Goal: Information Seeking & Learning: Learn about a topic

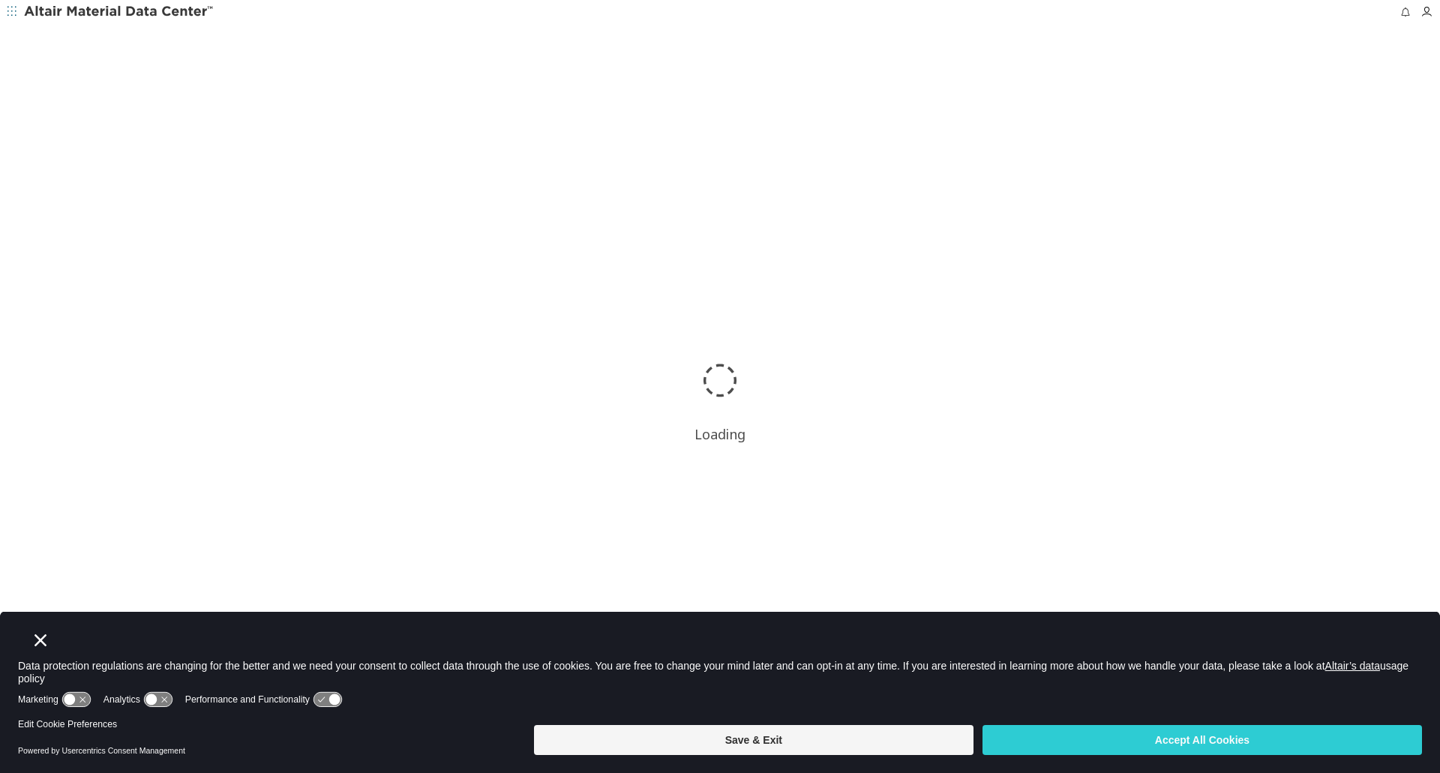
click at [38, 641] on icon "Close" at bounding box center [41, 641] width 12 height 12
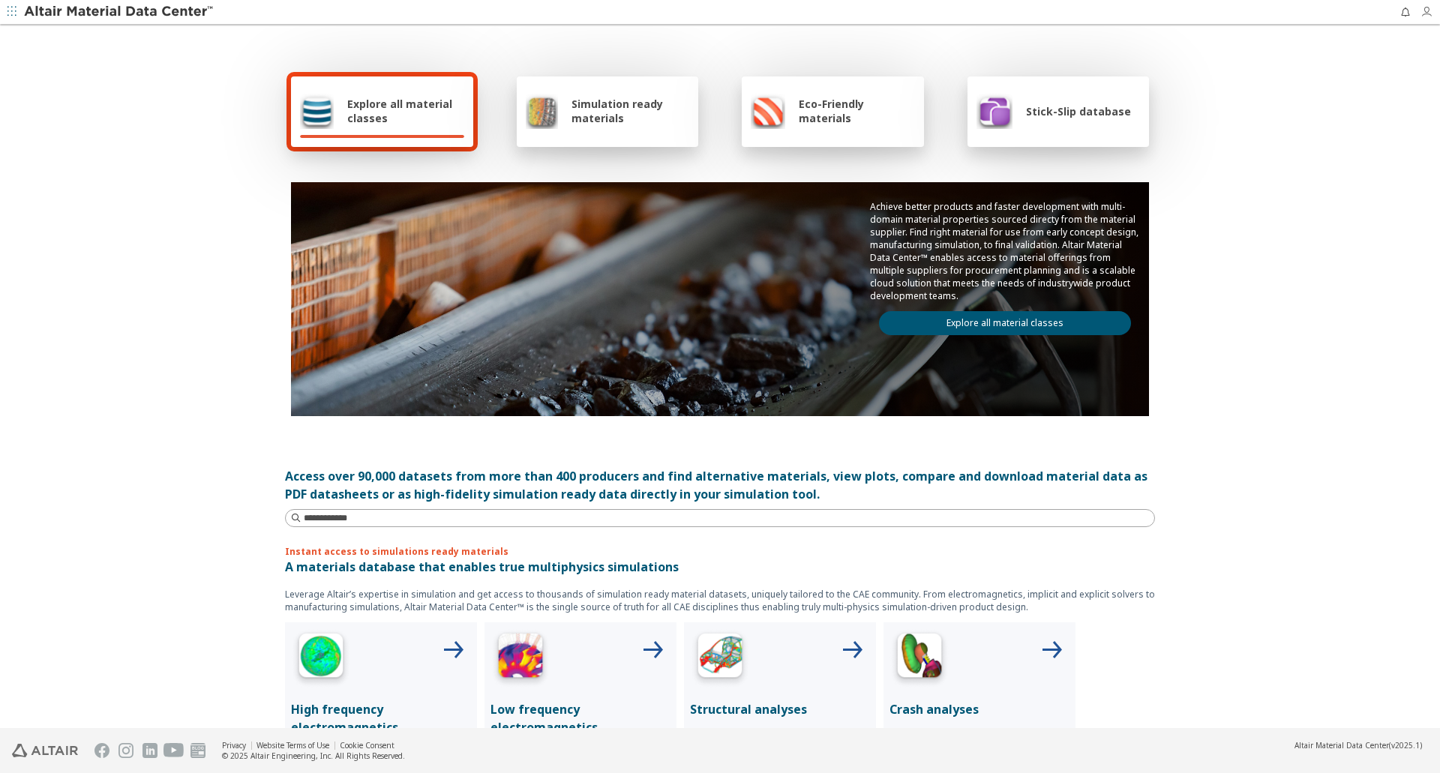
click at [1424, 14] on icon "button" at bounding box center [1427, 12] width 12 height 12
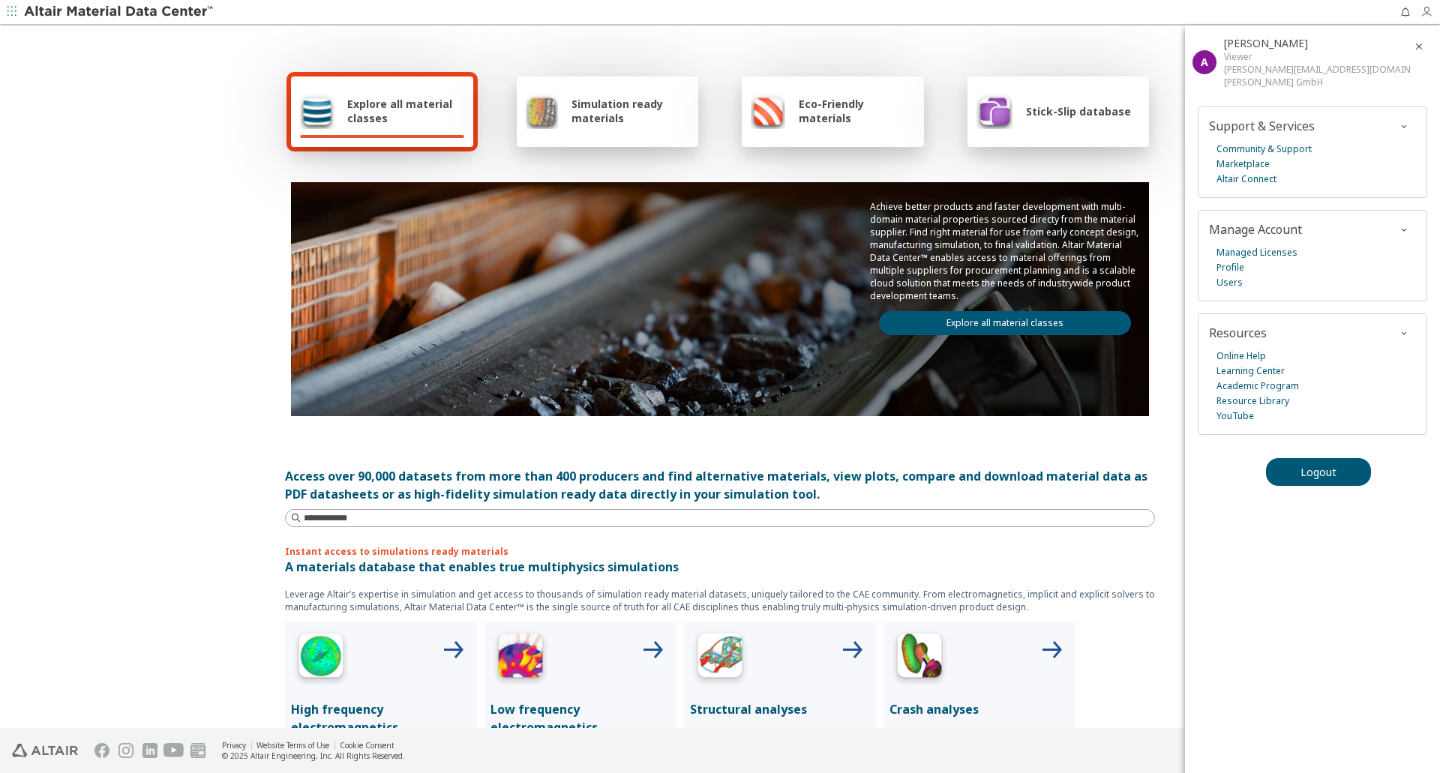
click at [1424, 14] on icon "button" at bounding box center [1427, 12] width 12 height 12
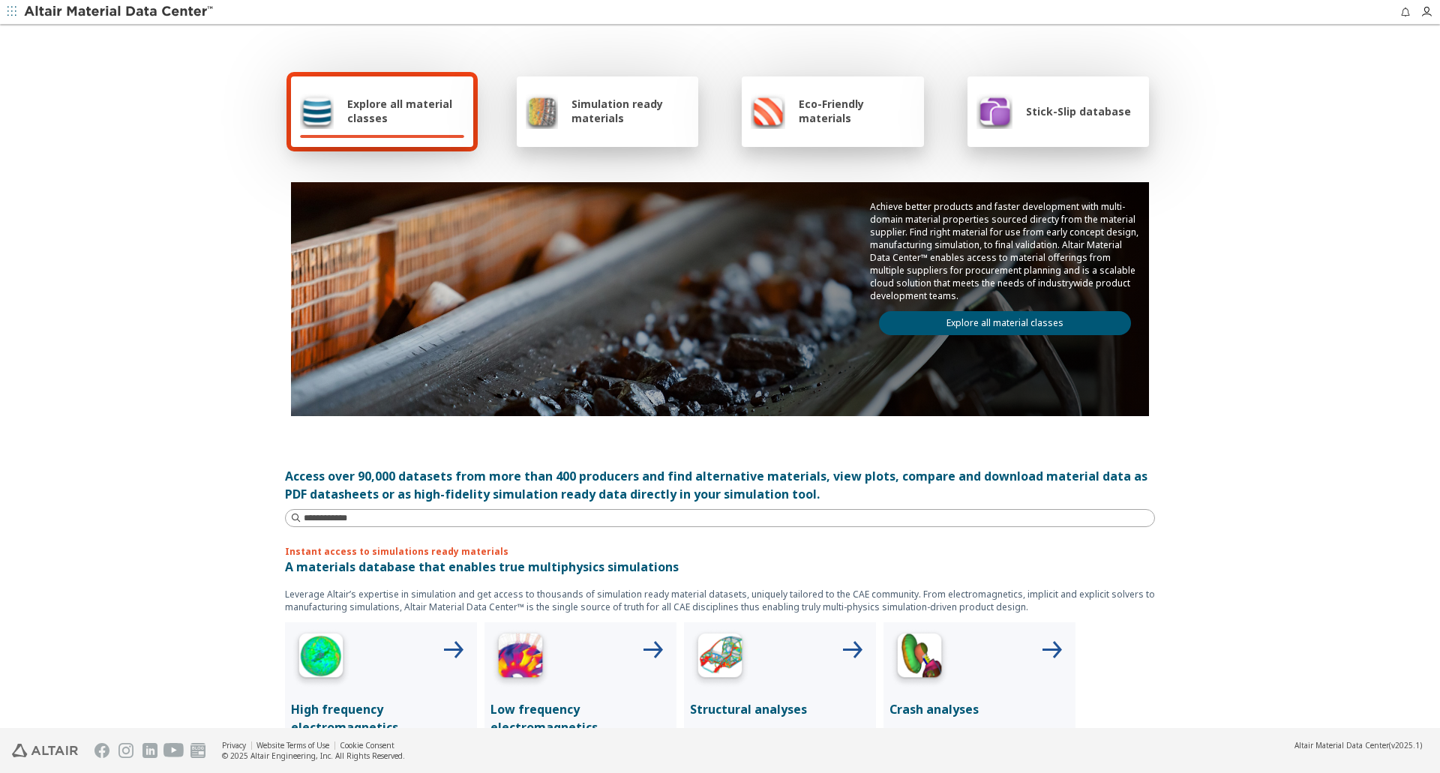
click at [395, 116] on span "Explore all material classes" at bounding box center [405, 111] width 117 height 29
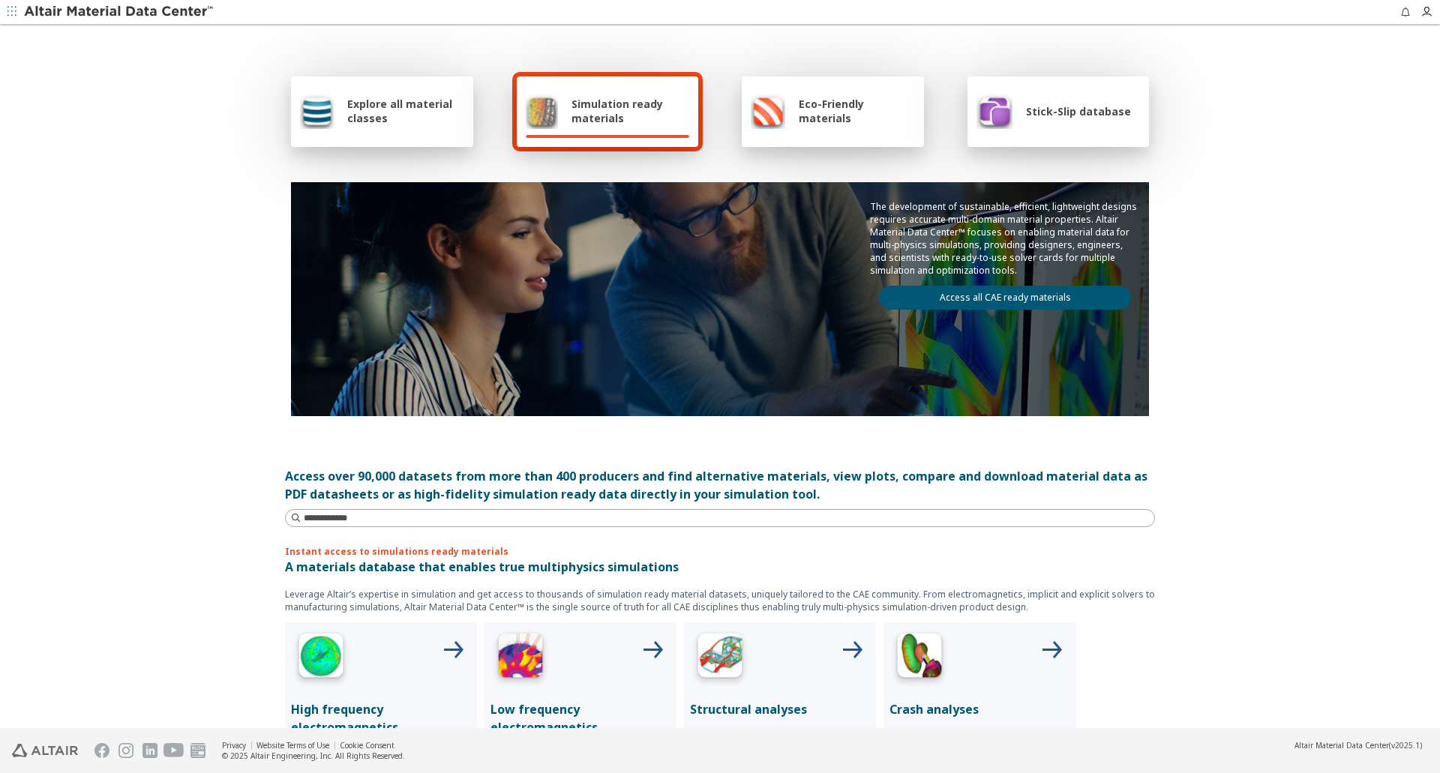
click at [611, 99] on span "Simulation ready materials" at bounding box center [631, 111] width 118 height 29
click at [916, 292] on link "Access all CAE ready materials" at bounding box center [1005, 298] width 252 height 24
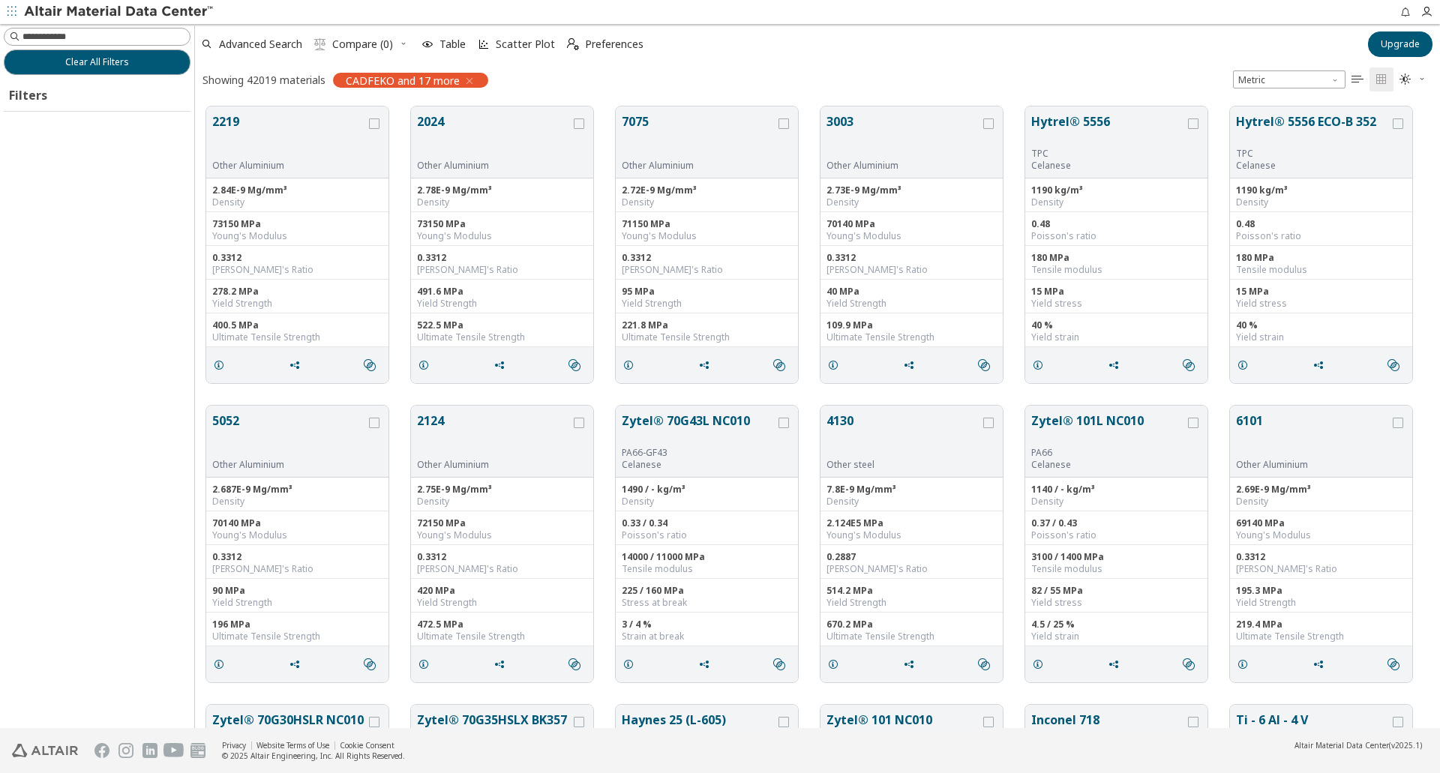
scroll to position [622, 1234]
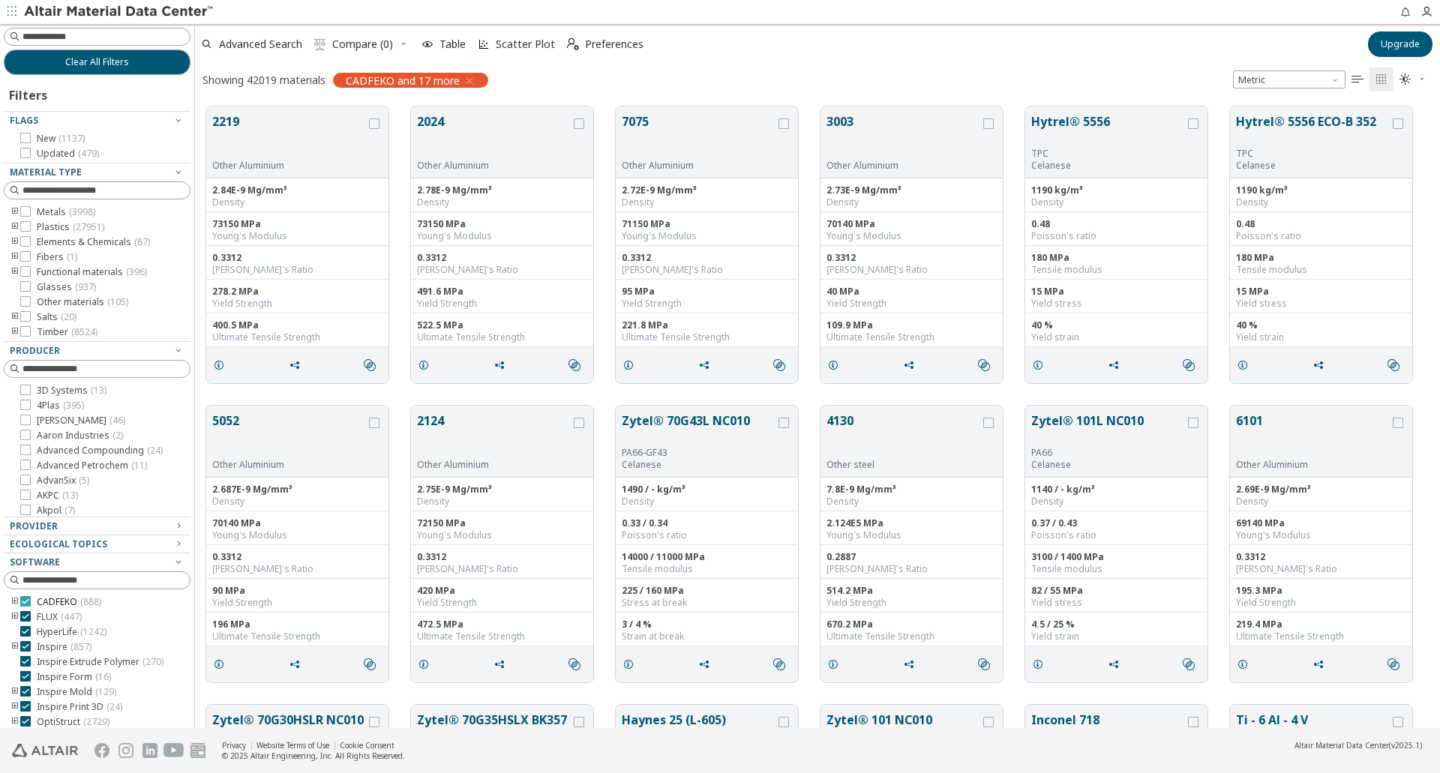
click at [25, 602] on icon at bounding box center [25, 601] width 11 height 11
click at [63, 581] on input at bounding box center [106, 580] width 167 height 15
type input "***"
click at [42, 599] on span "FLUX ( 447 )" at bounding box center [59, 602] width 45 height 12
click at [46, 602] on span "FLUX ( 28 )" at bounding box center [57, 602] width 40 height 12
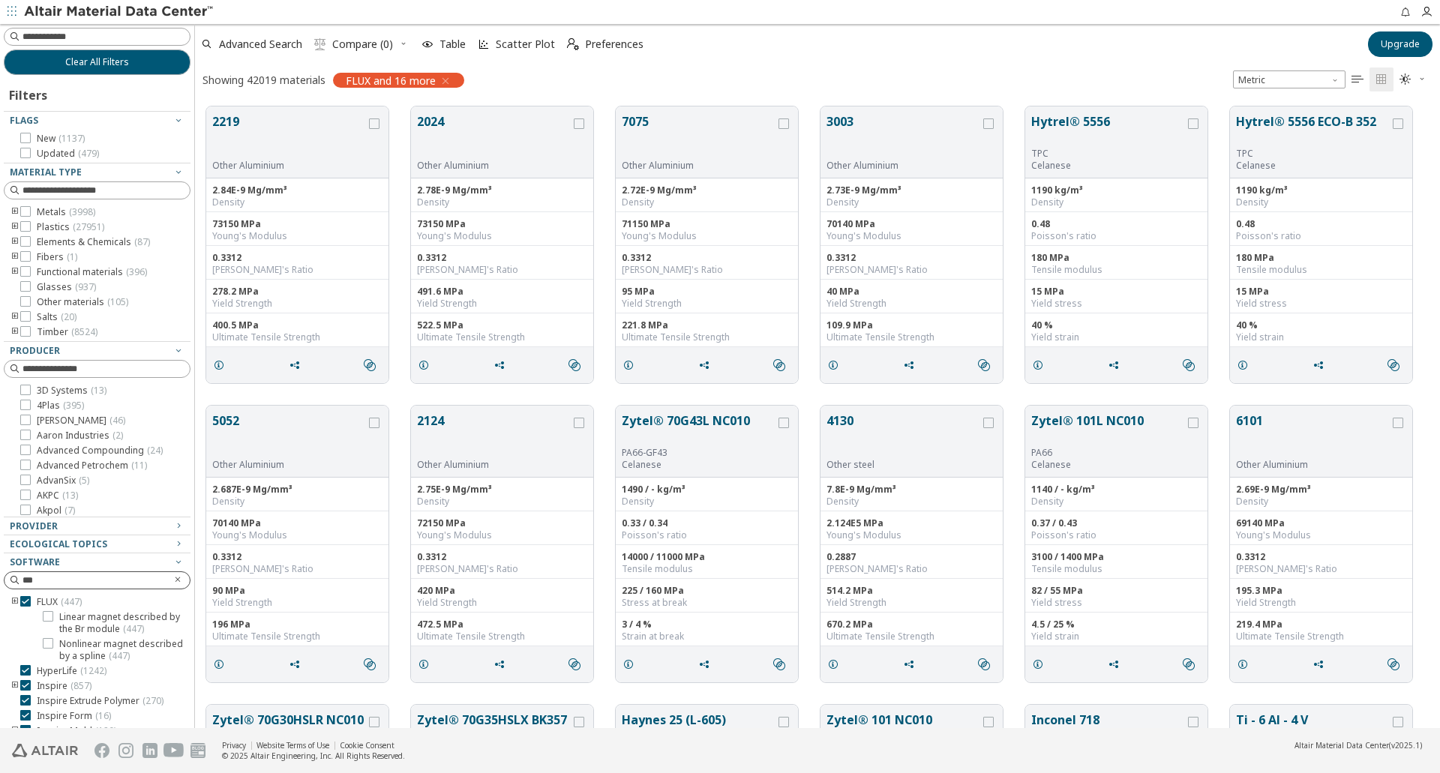
click at [173, 580] on icon "Clear text" at bounding box center [177, 579] width 9 height 9
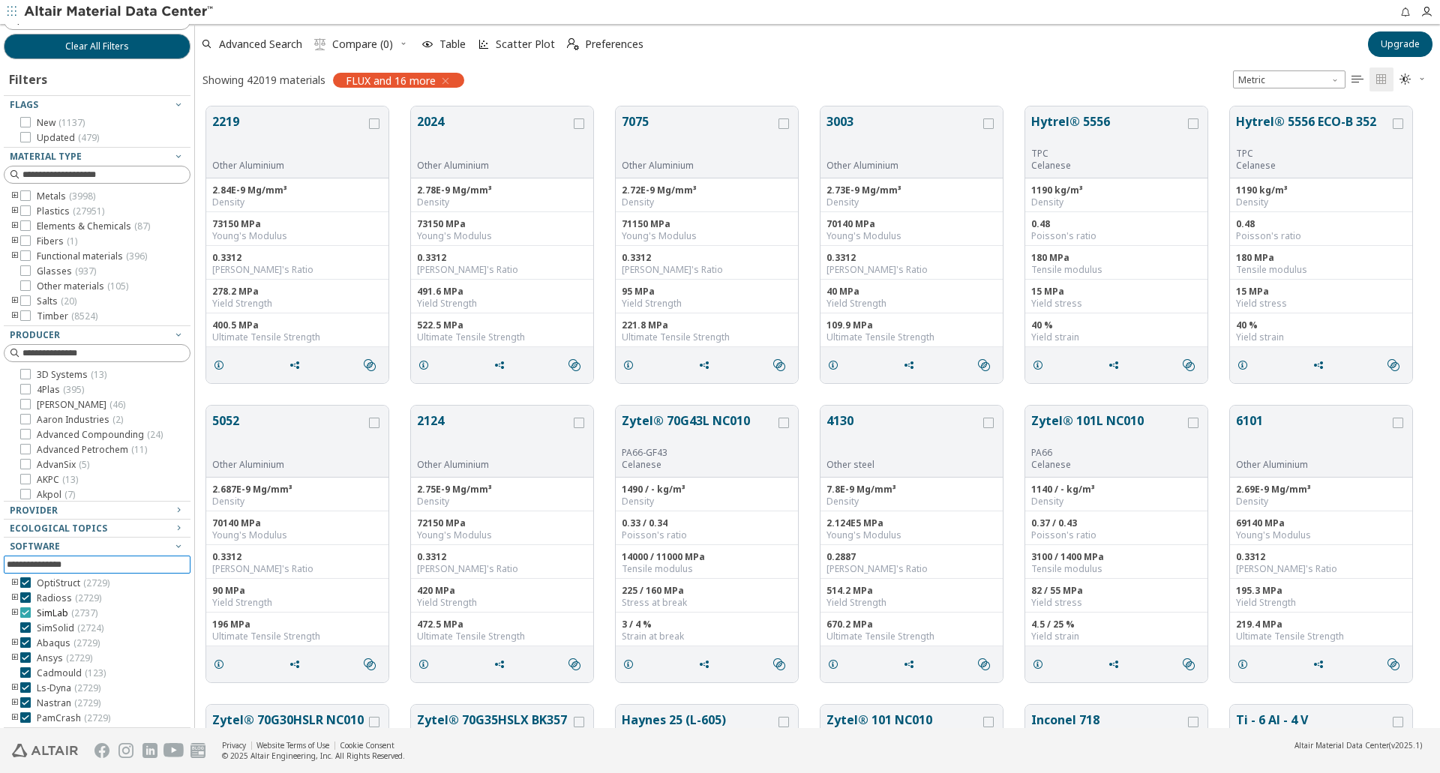
scroll to position [20, 0]
click at [59, 607] on span "SimLab ( 2737 )" at bounding box center [67, 610] width 61 height 12
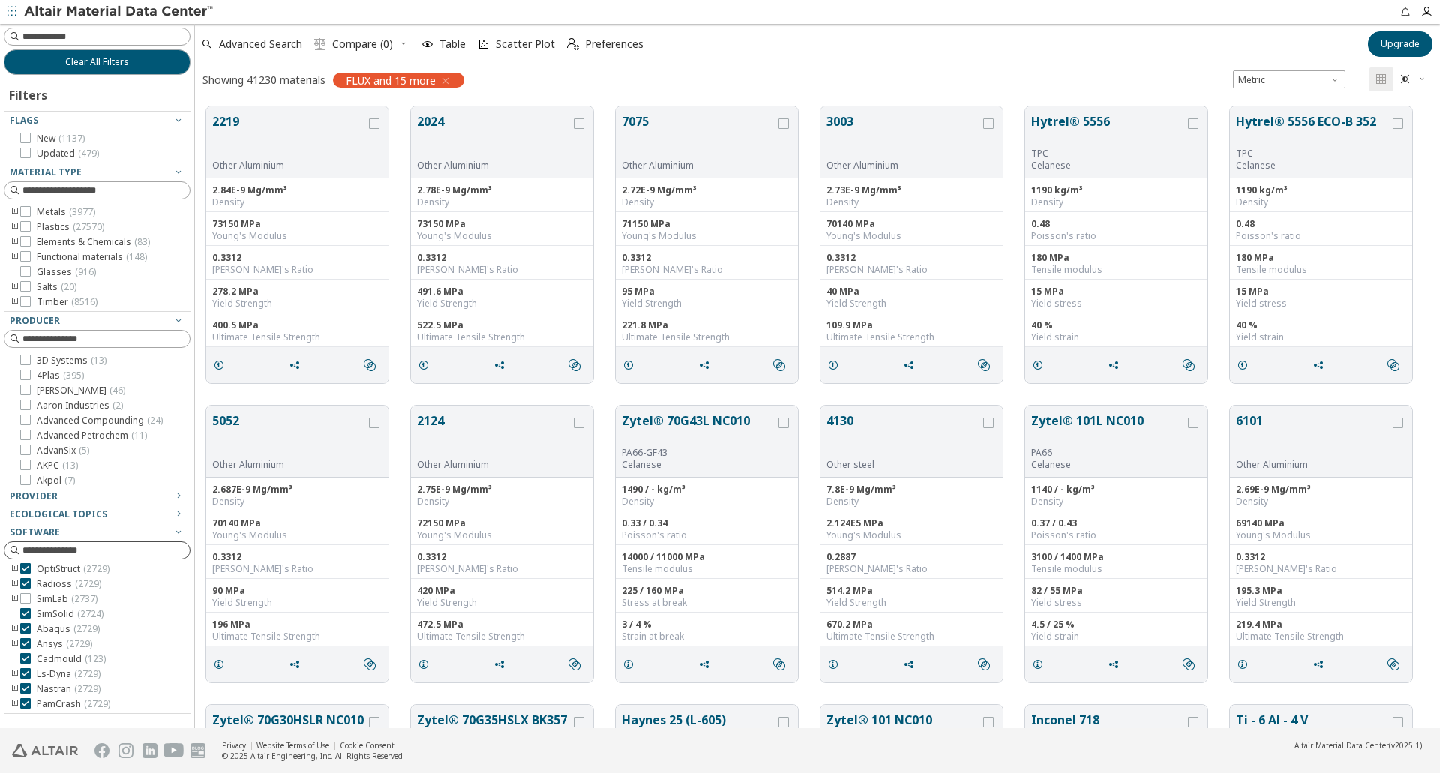
scroll to position [123, 0]
click at [31, 596] on label "SimLab ( 2737 )" at bounding box center [58, 599] width 77 height 12
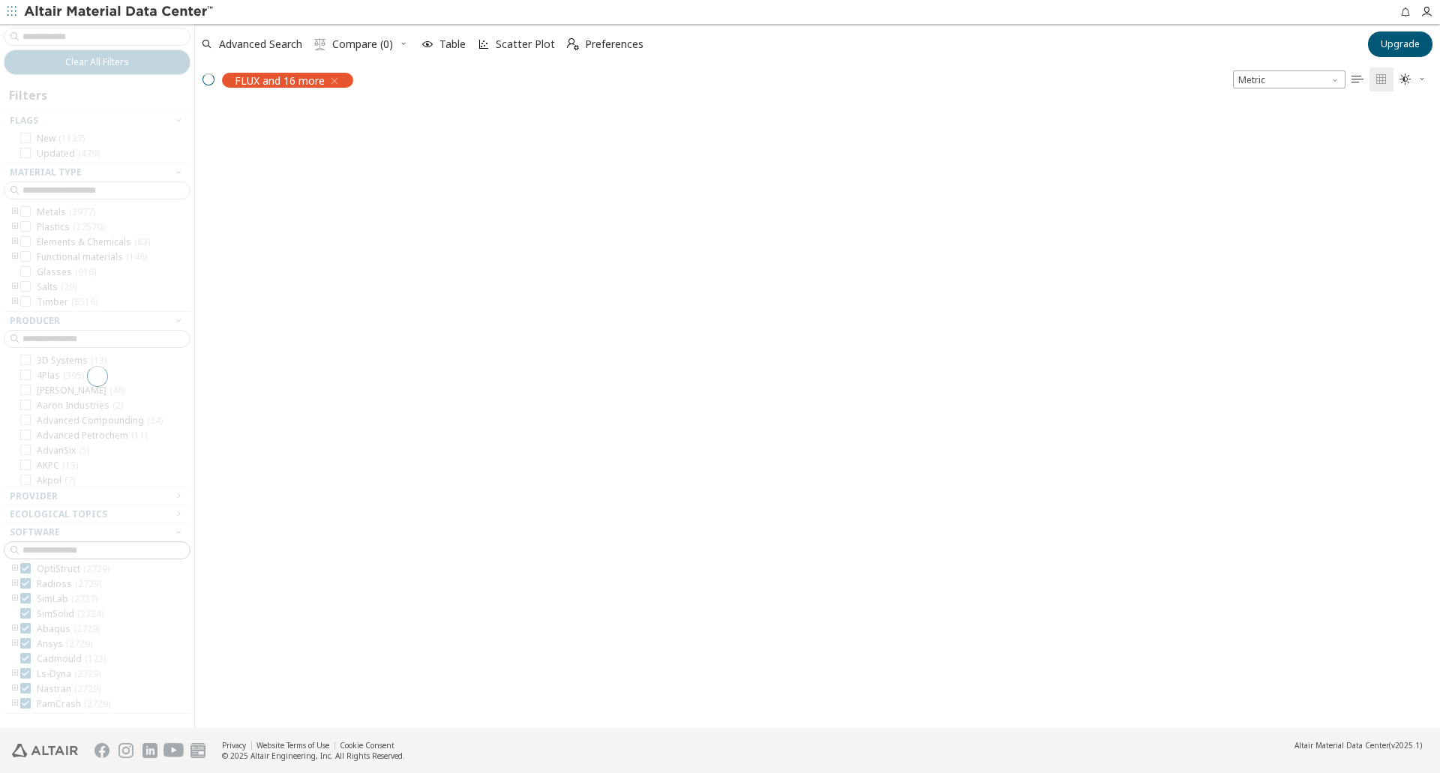
scroll to position [135, 0]
click at [26, 611] on div at bounding box center [97, 376] width 194 height 704
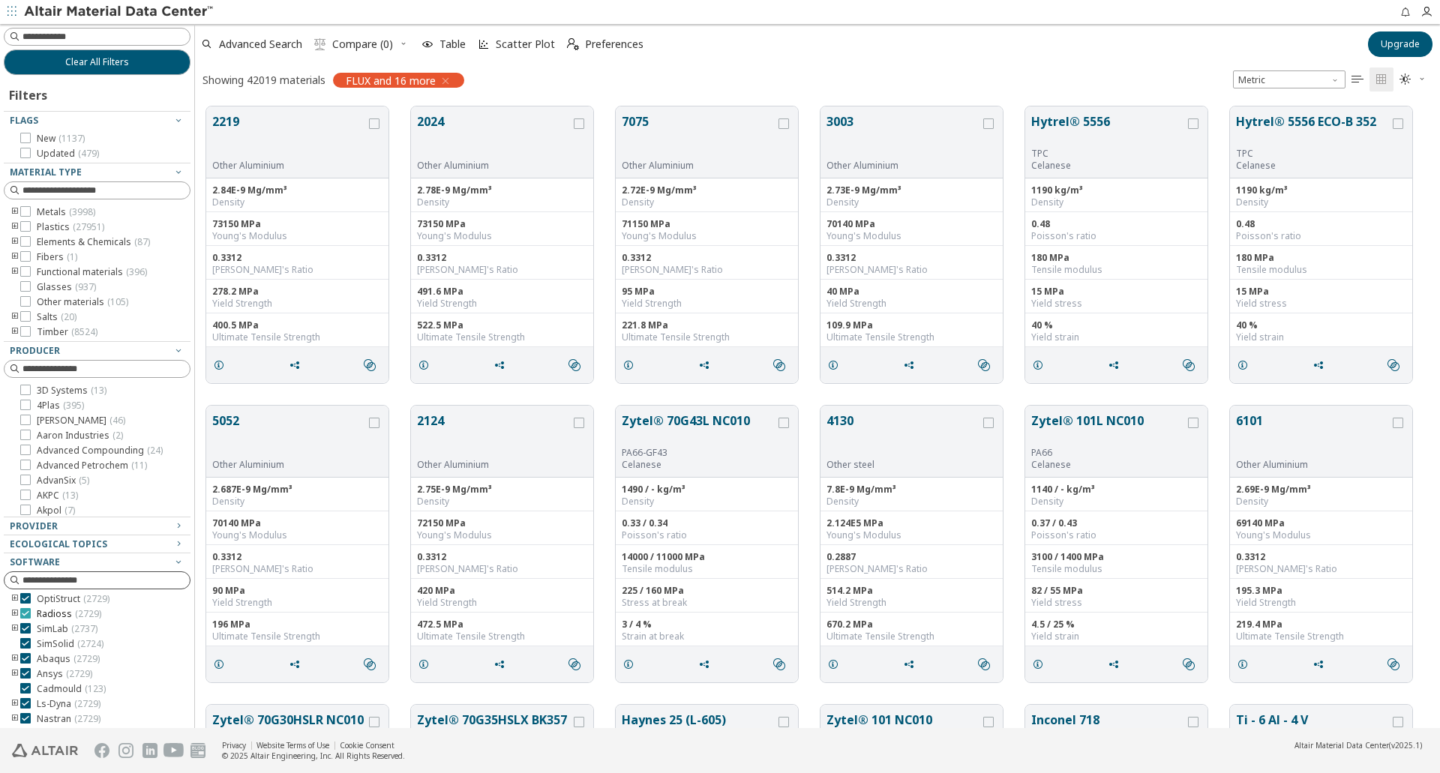
click at [25, 612] on icon at bounding box center [25, 613] width 11 height 11
click at [24, 602] on icon at bounding box center [25, 598] width 11 height 11
click at [26, 662] on icon at bounding box center [25, 661] width 11 height 11
click at [24, 644] on icon at bounding box center [25, 646] width 11 height 11
click at [26, 631] on icon at bounding box center [25, 631] width 11 height 11
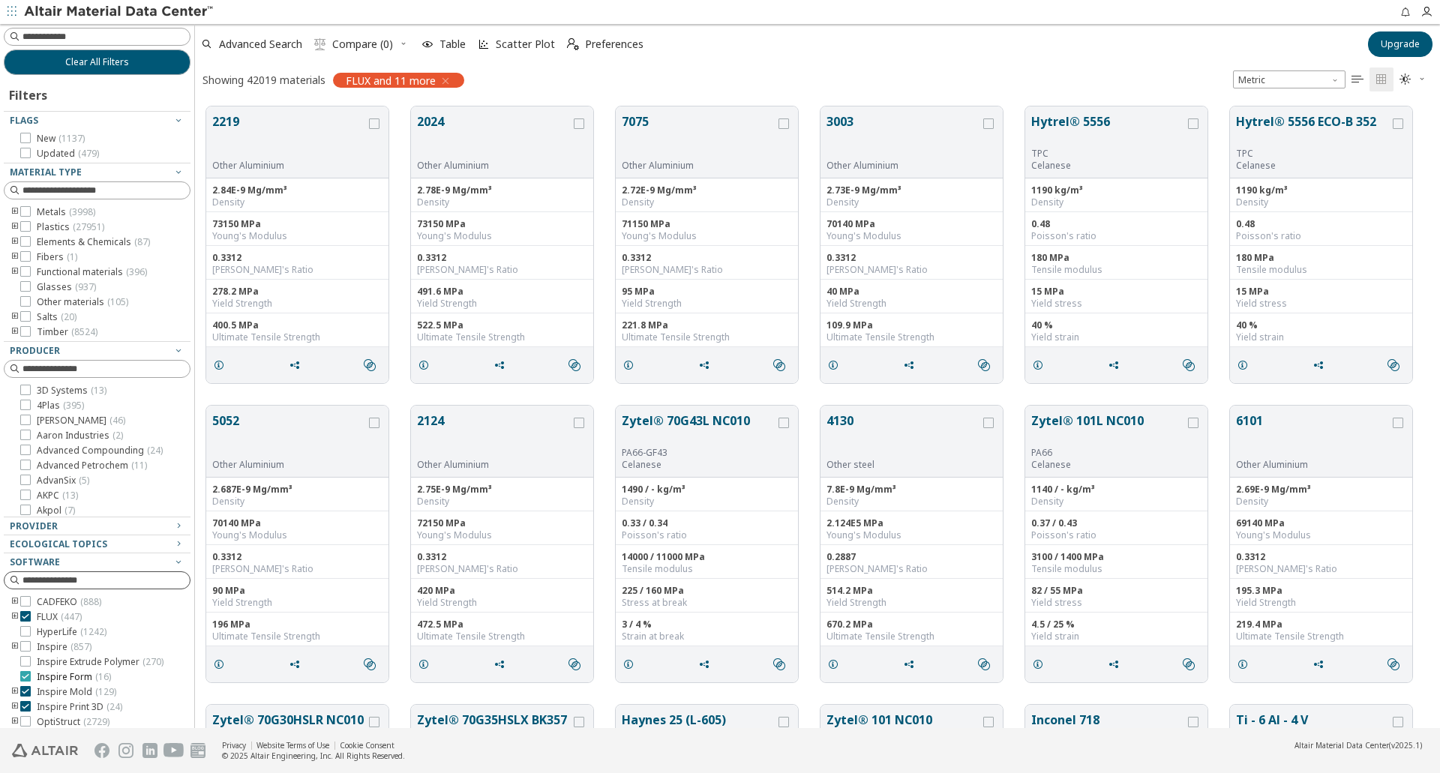
click at [28, 682] on icon at bounding box center [25, 676] width 11 height 11
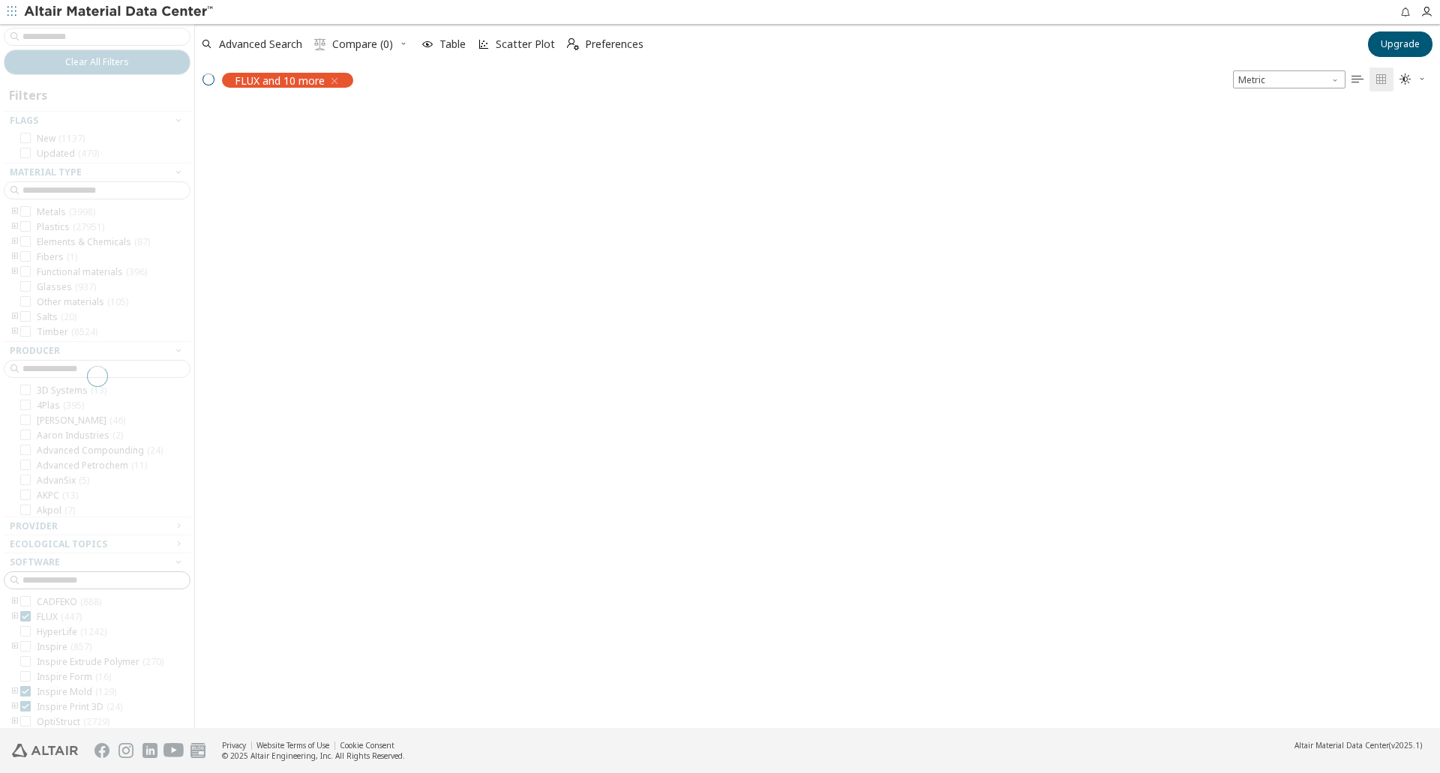
click at [27, 701] on div at bounding box center [97, 376] width 194 height 704
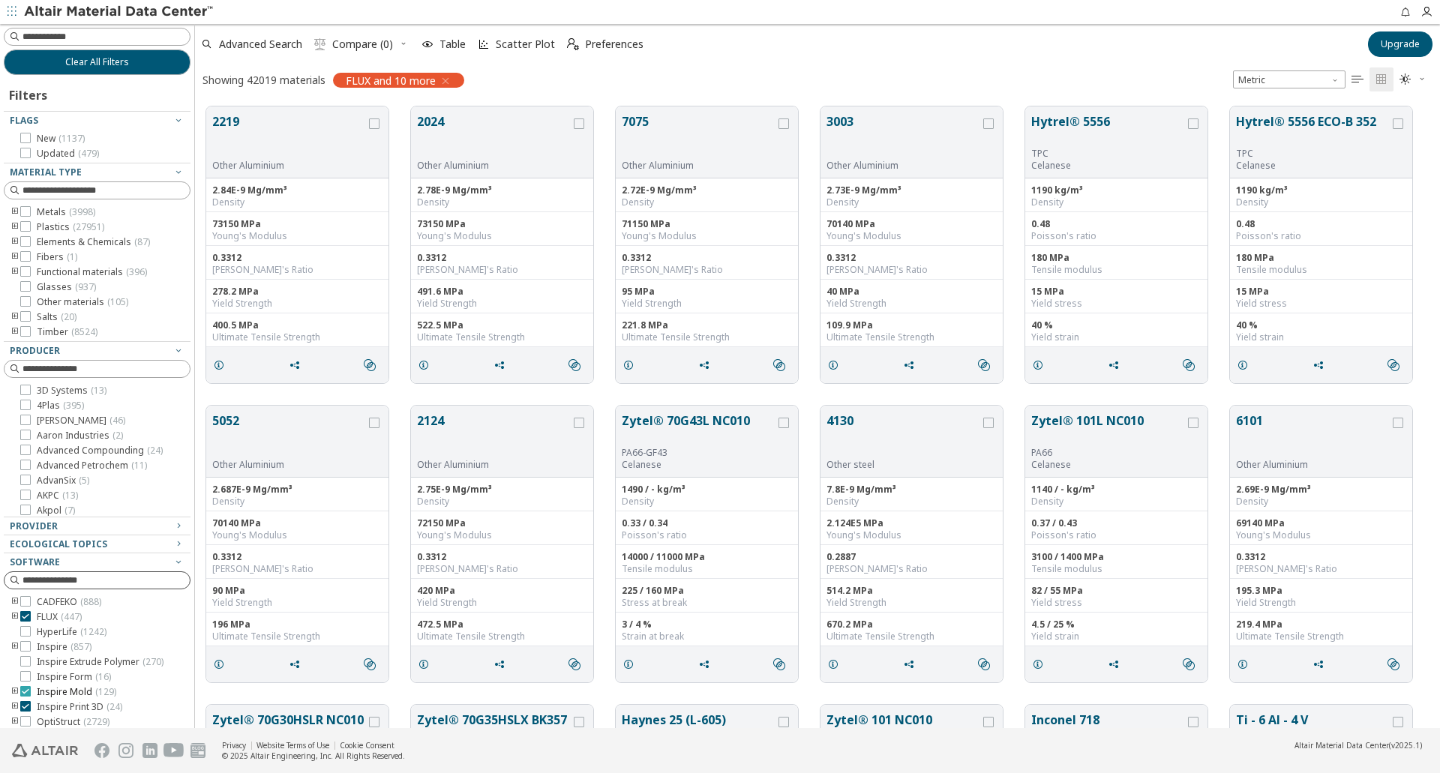
click at [27, 697] on icon at bounding box center [25, 691] width 11 height 11
click at [27, 712] on icon at bounding box center [25, 706] width 11 height 11
click at [28, 643] on icon at bounding box center [25, 643] width 11 height 11
click at [26, 656] on icon at bounding box center [25, 658] width 11 height 11
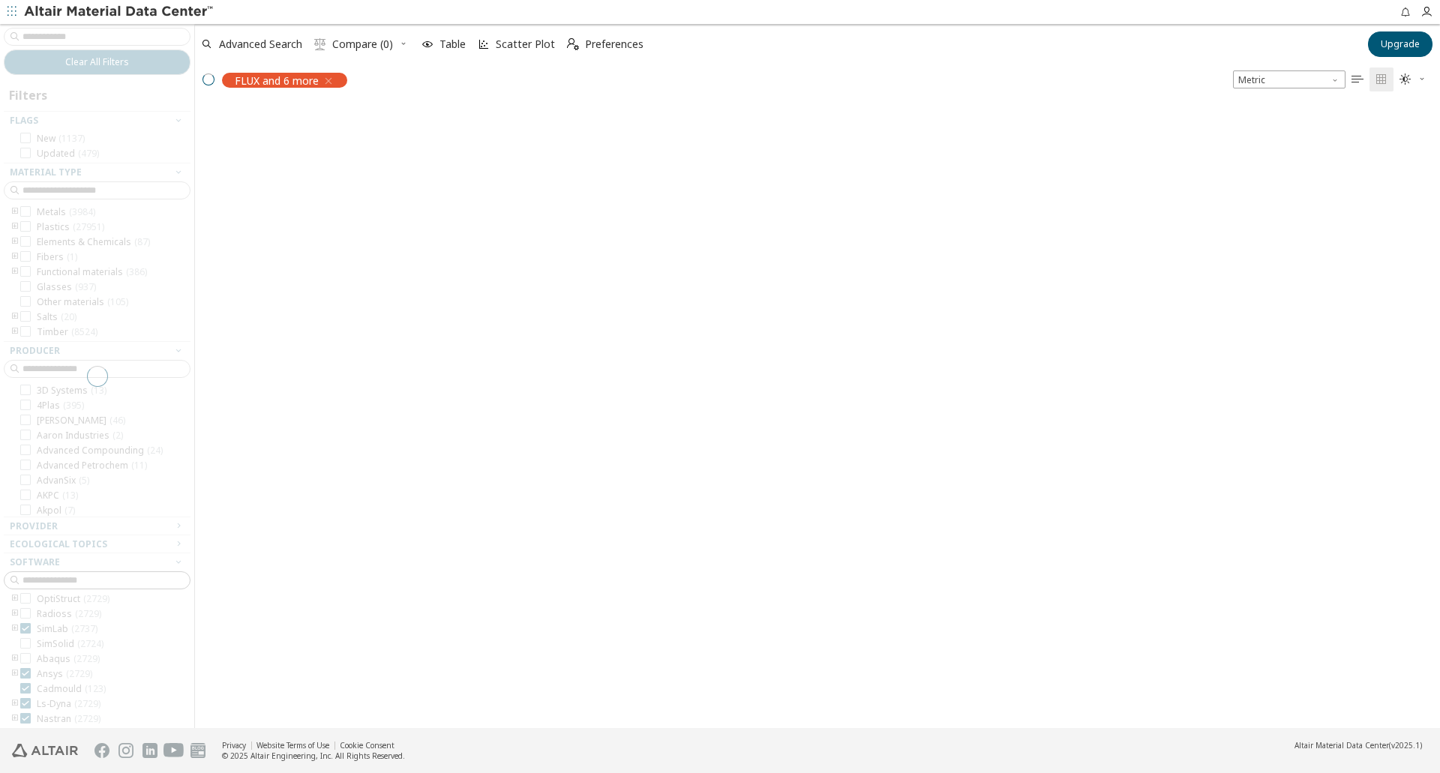
click at [26, 673] on div at bounding box center [97, 376] width 194 height 704
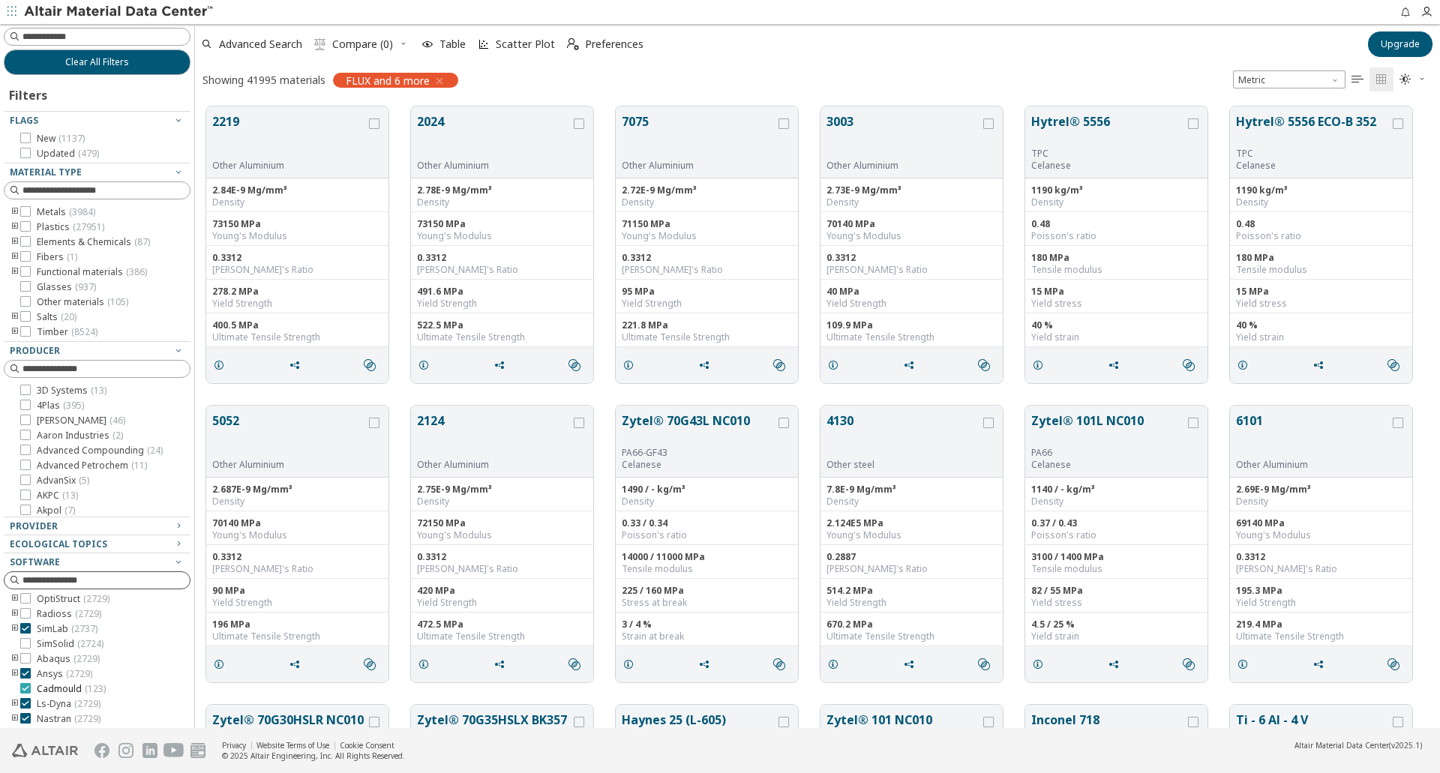
click at [25, 689] on icon at bounding box center [25, 688] width 11 height 11
click at [26, 703] on icon at bounding box center [25, 703] width 11 height 11
click at [26, 718] on icon at bounding box center [25, 718] width 11 height 11
click at [14, 209] on icon "toogle group" at bounding box center [15, 212] width 11 height 12
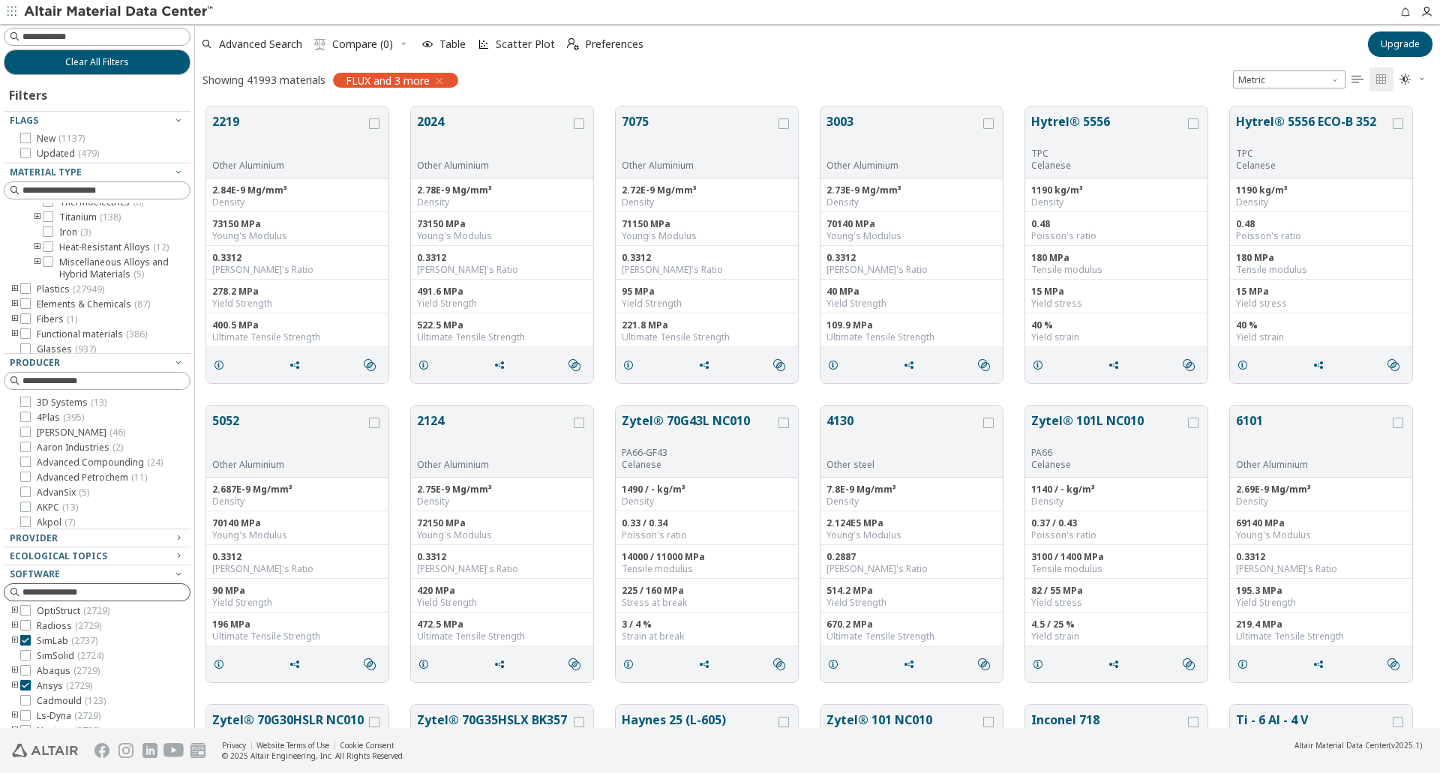
scroll to position [300, 0]
click at [35, 194] on icon "toogle group" at bounding box center [37, 188] width 11 height 12
click at [79, 299] on span "Electro magnetic material ( 449 )" at bounding box center [121, 305] width 125 height 24
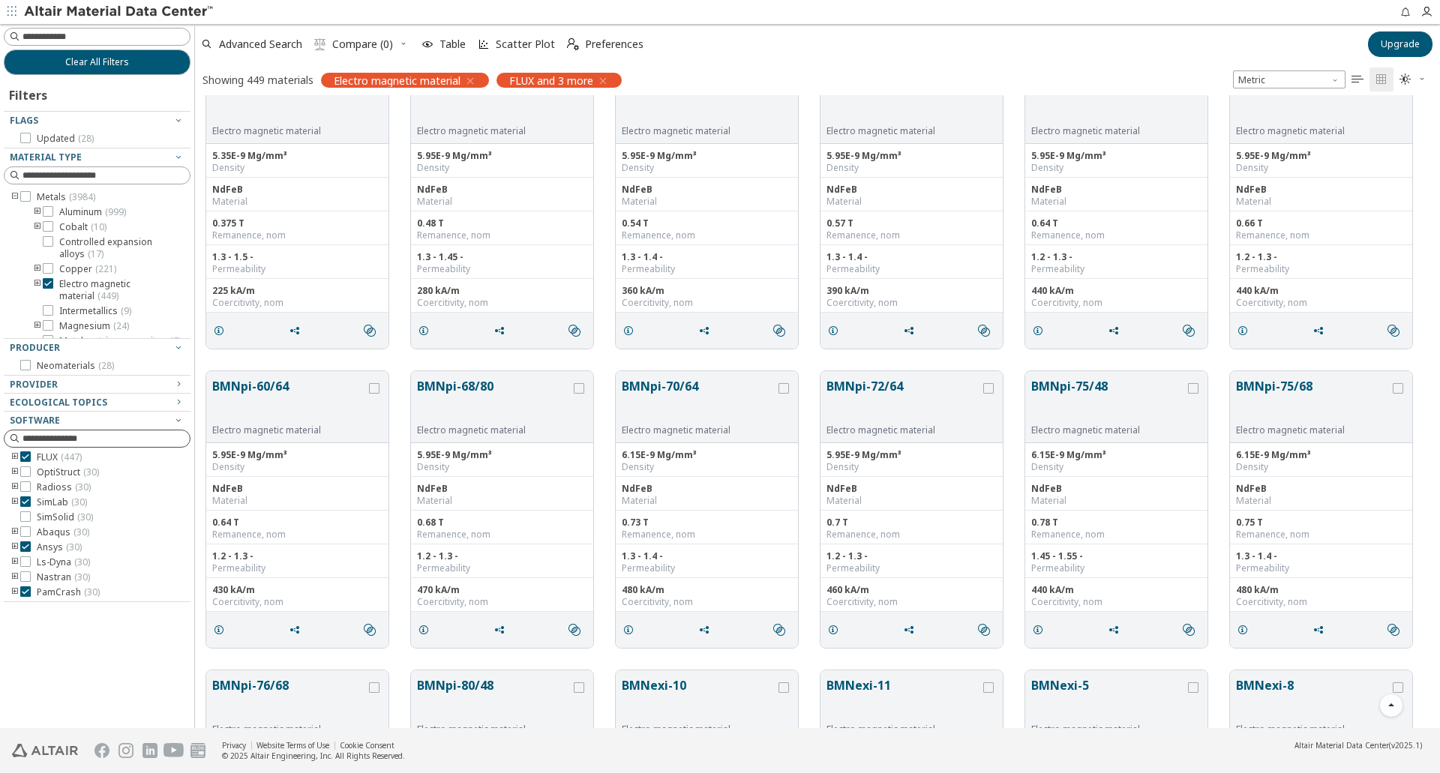
scroll to position [18303, 0]
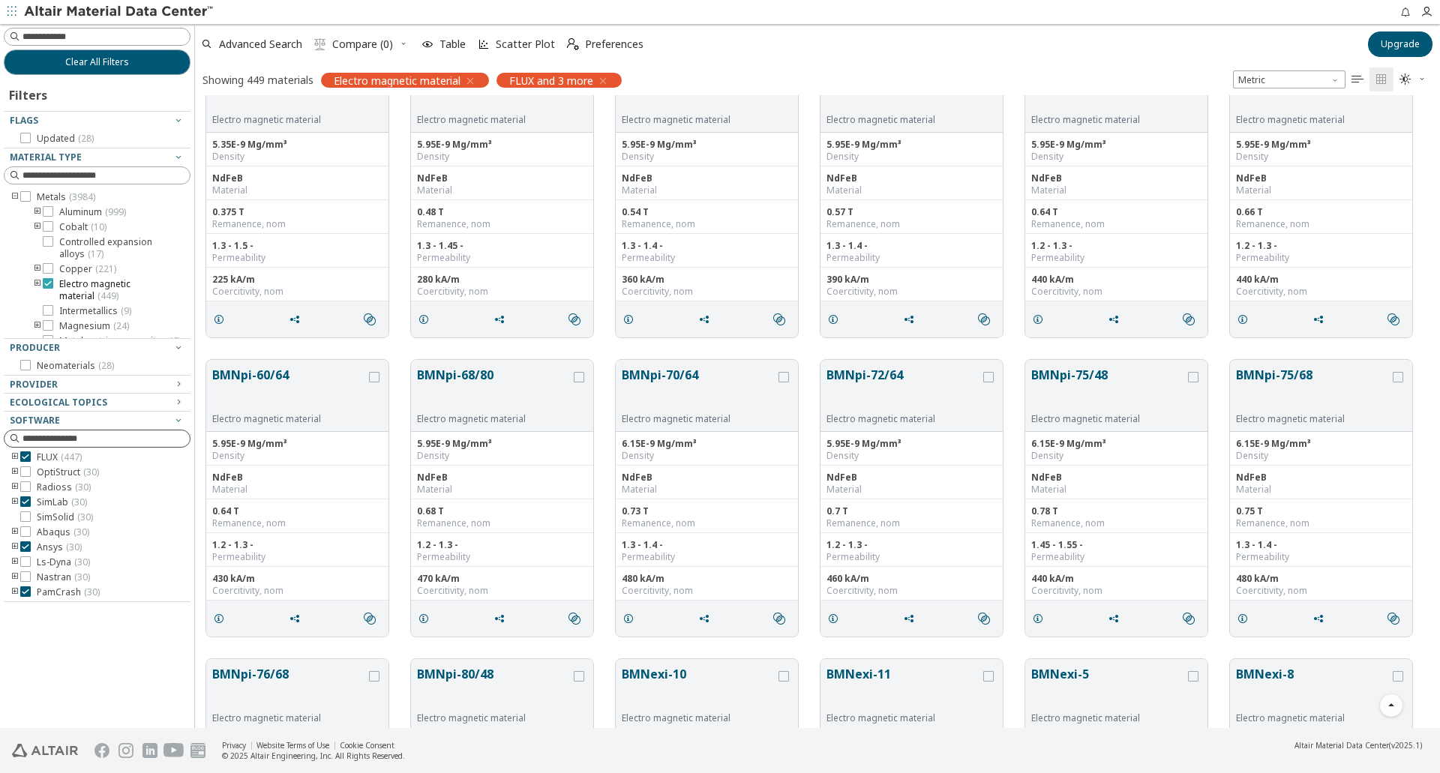
click at [71, 285] on span "Electro magnetic material ( 449 )" at bounding box center [121, 290] width 125 height 24
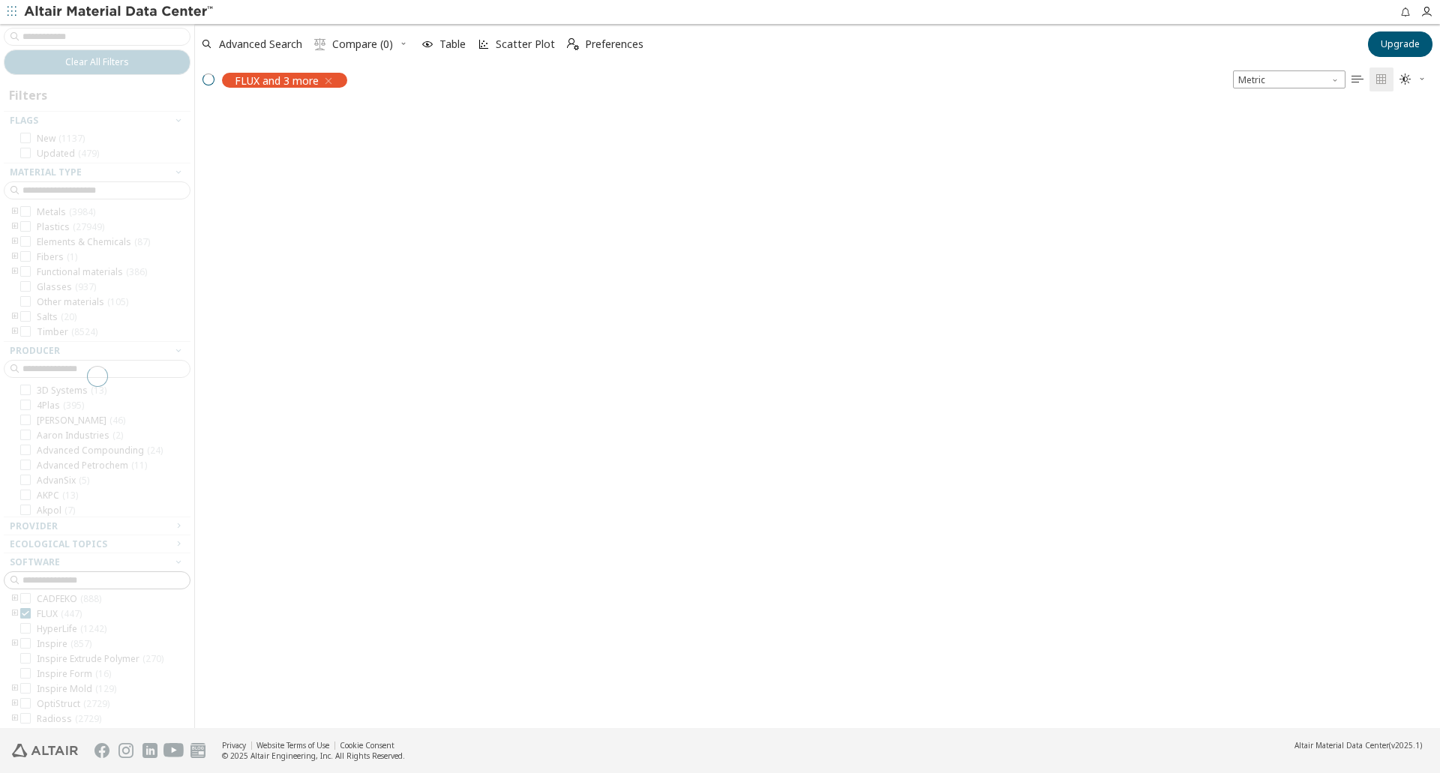
scroll to position [120, 0]
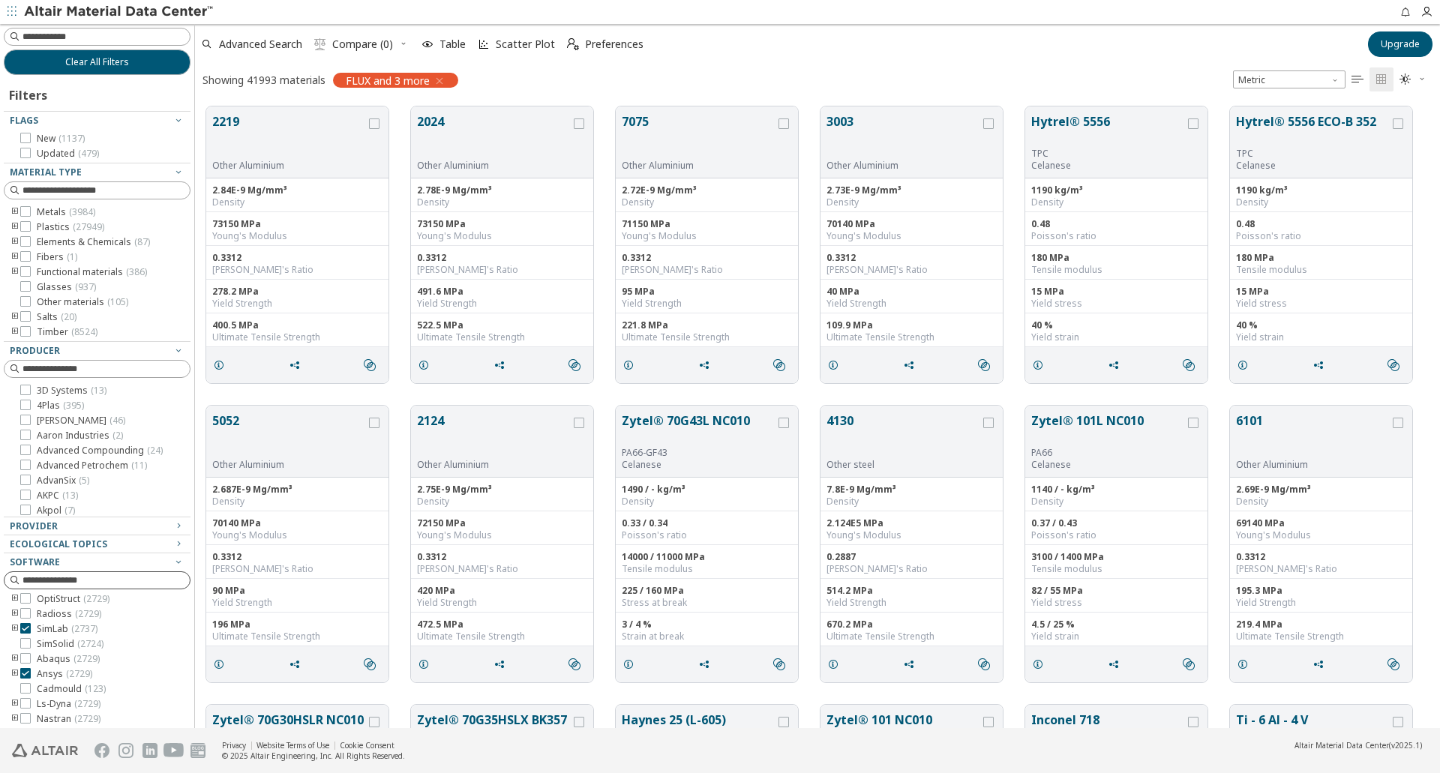
click at [14, 210] on icon "toogle group" at bounding box center [15, 212] width 11 height 12
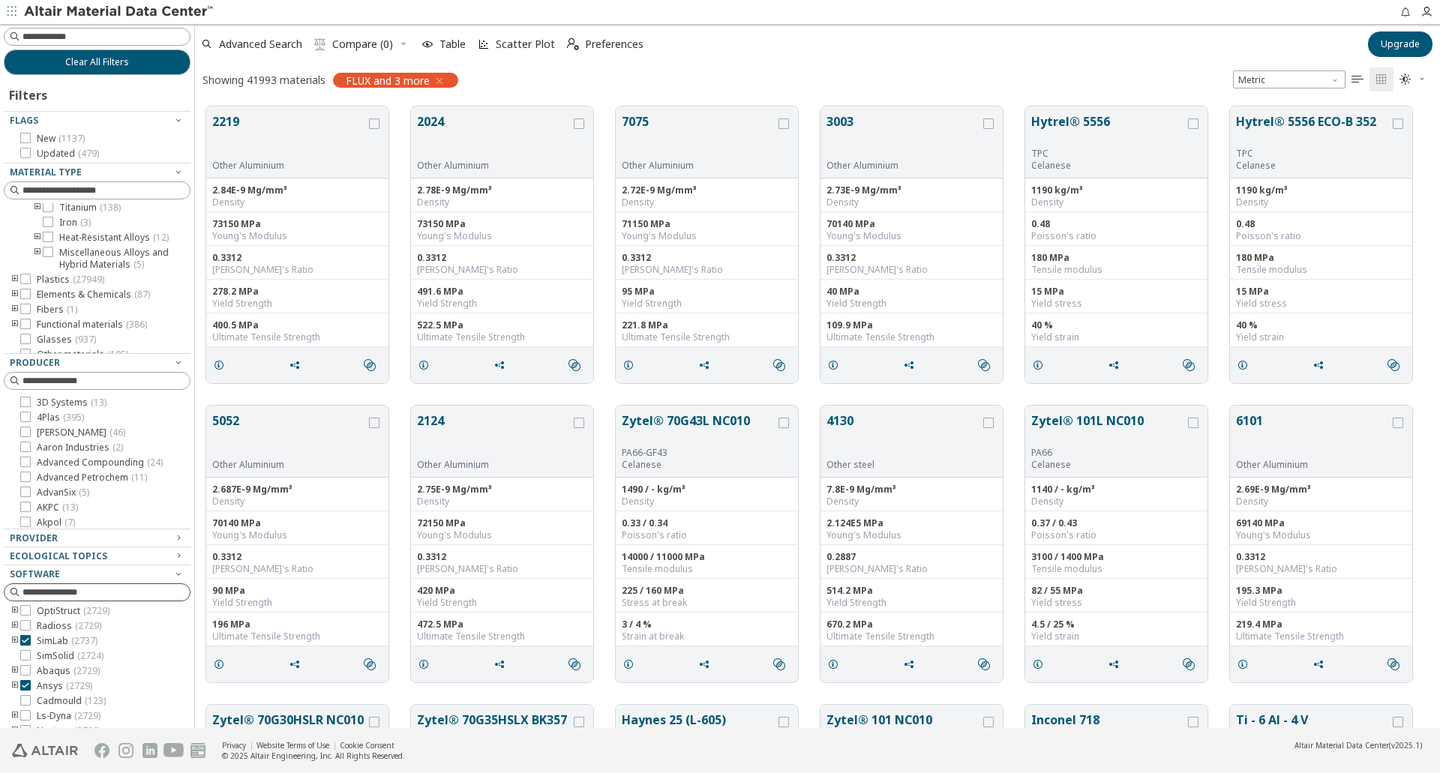
scroll to position [284, 0]
click at [35, 181] on icon "toogle group" at bounding box center [37, 175] width 11 height 12
click at [125, 278] on span "Magnetic alloys & Electrical steels ( 5 )" at bounding box center [133, 266] width 103 height 24
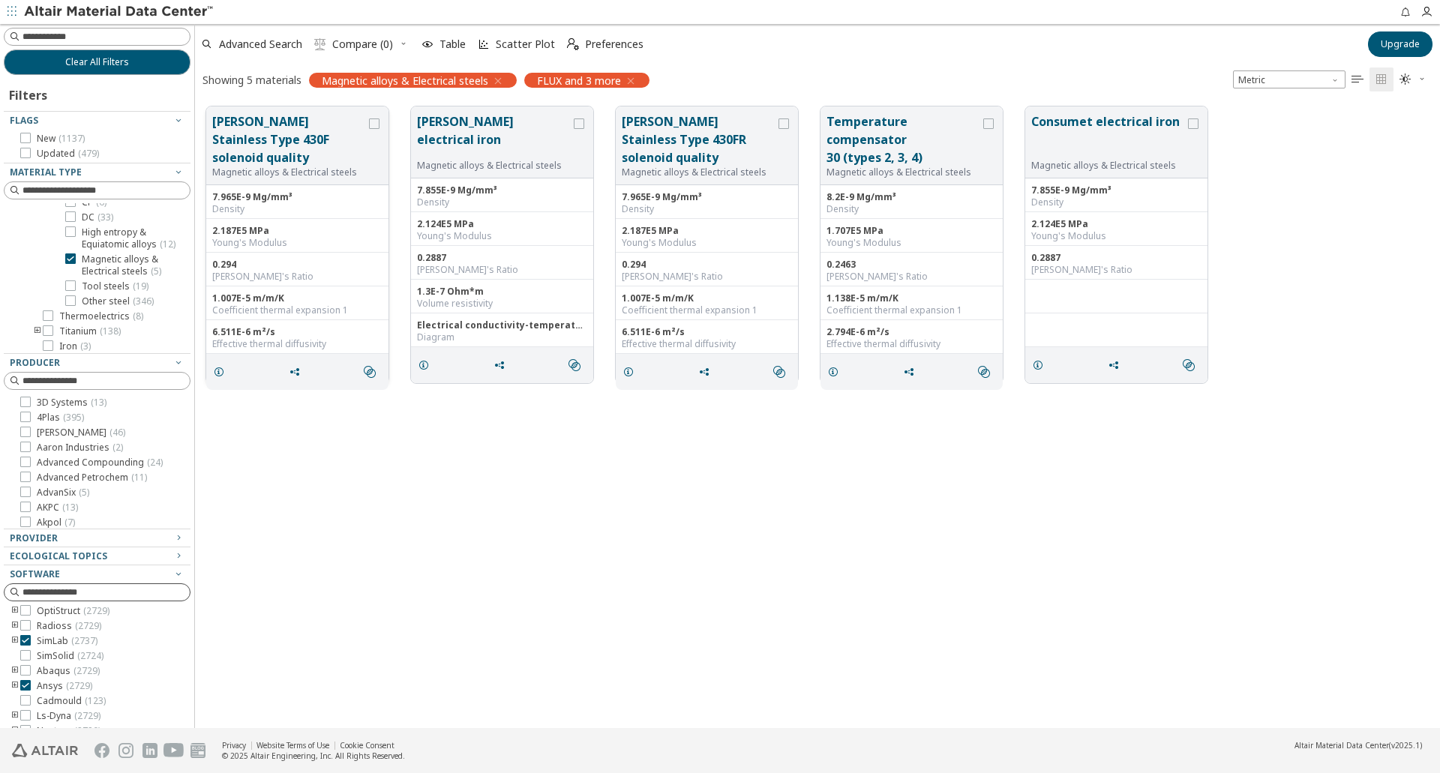
scroll to position [391, 0]
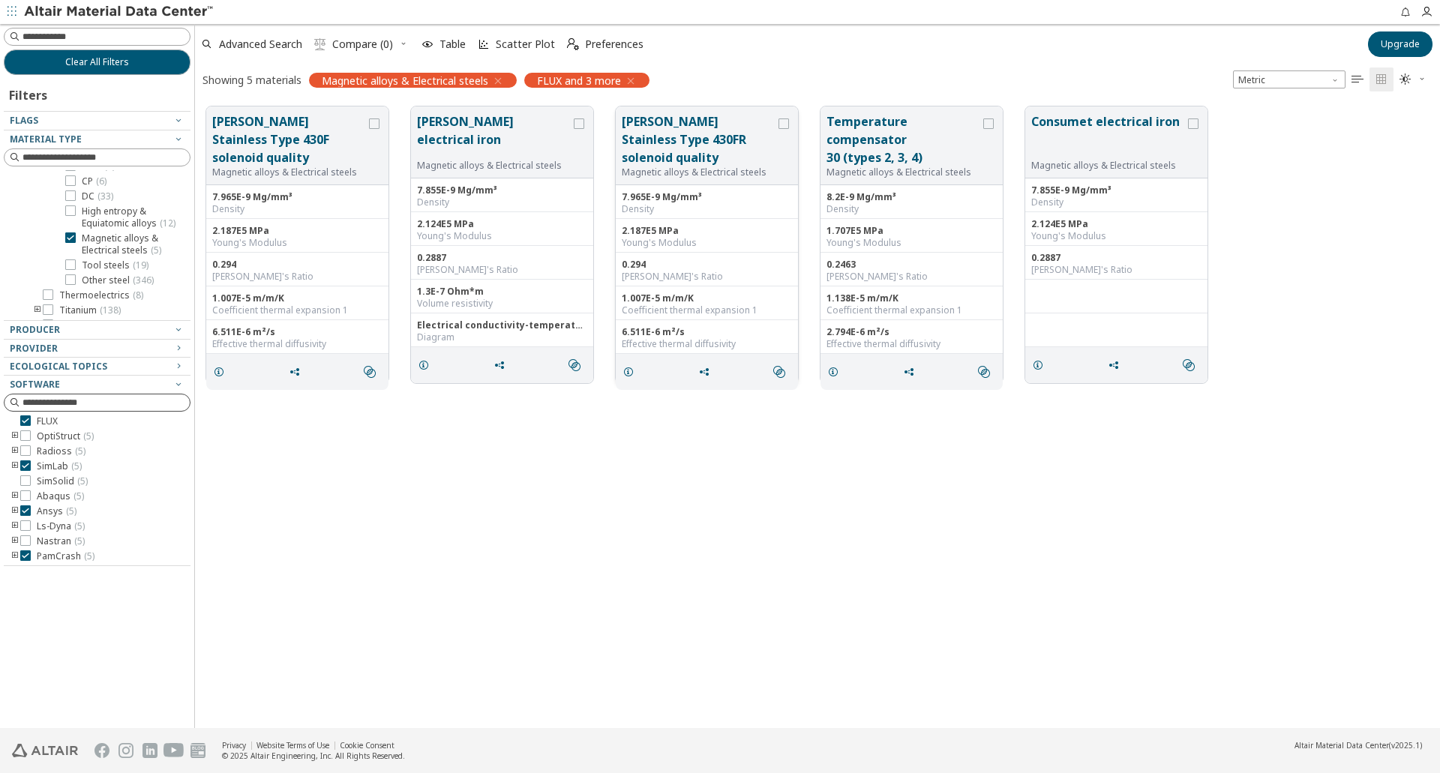
click at [707, 132] on button "Carpenter Stainless Type 430FR solenoid quality" at bounding box center [699, 140] width 154 height 54
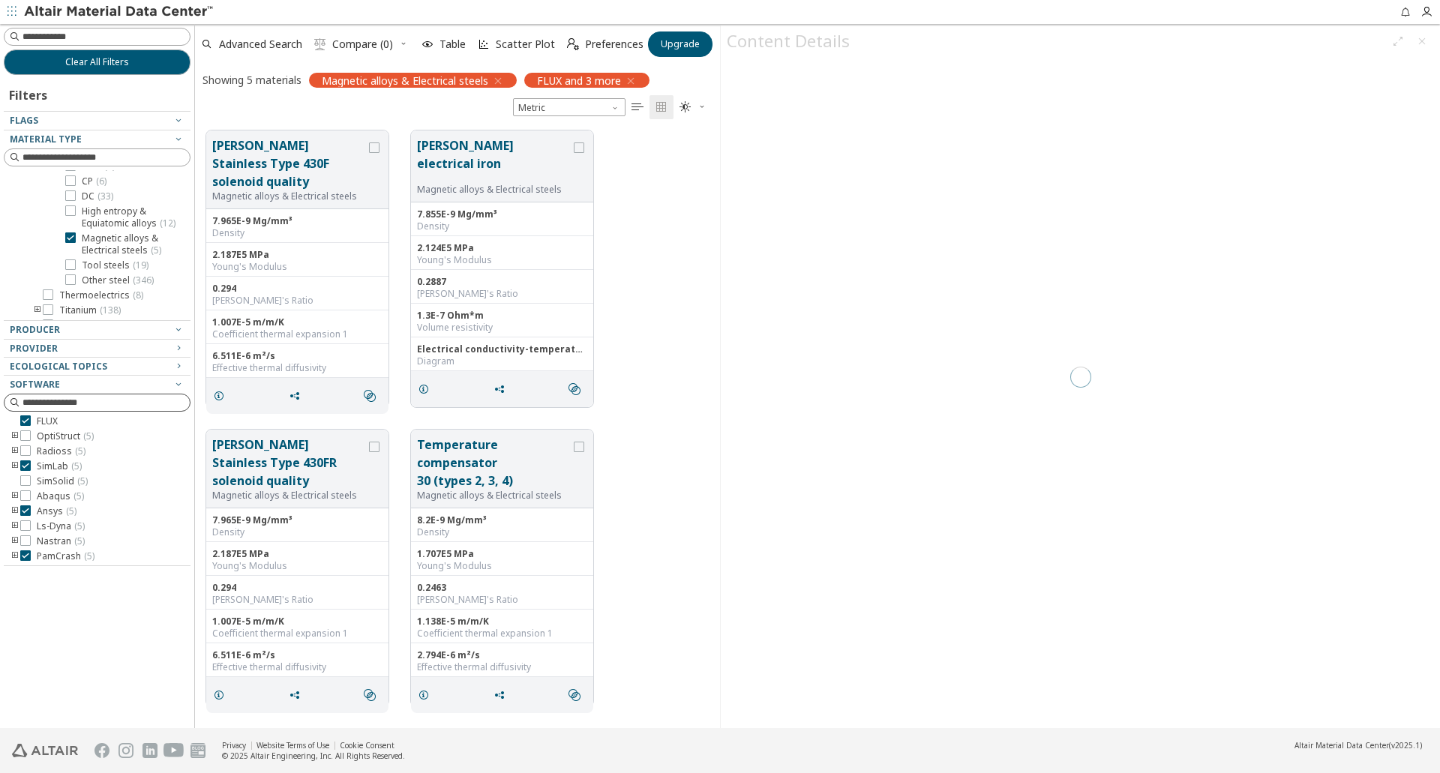
scroll to position [598, 514]
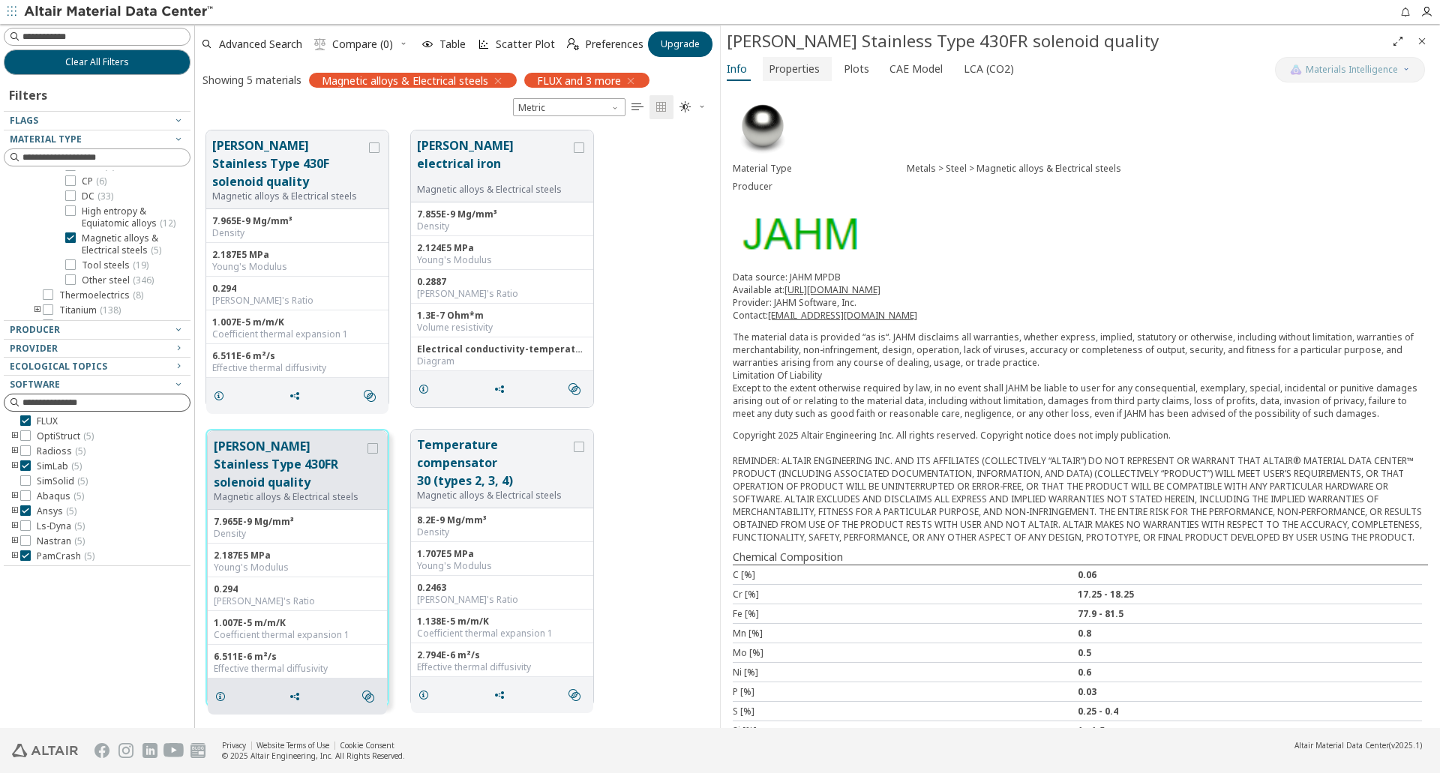
click at [813, 71] on span "Properties" at bounding box center [794, 69] width 51 height 24
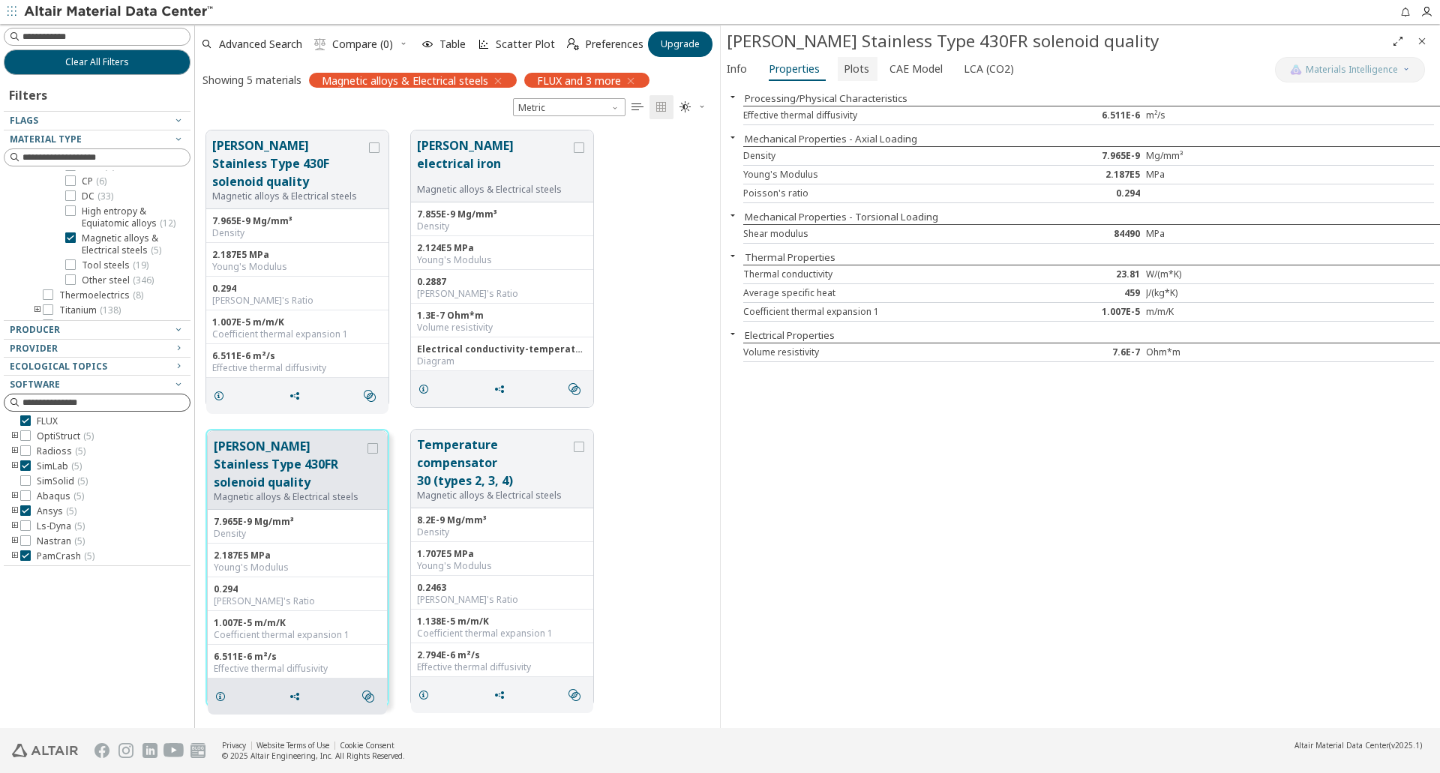
click at [860, 71] on span "Plots" at bounding box center [857, 69] width 26 height 24
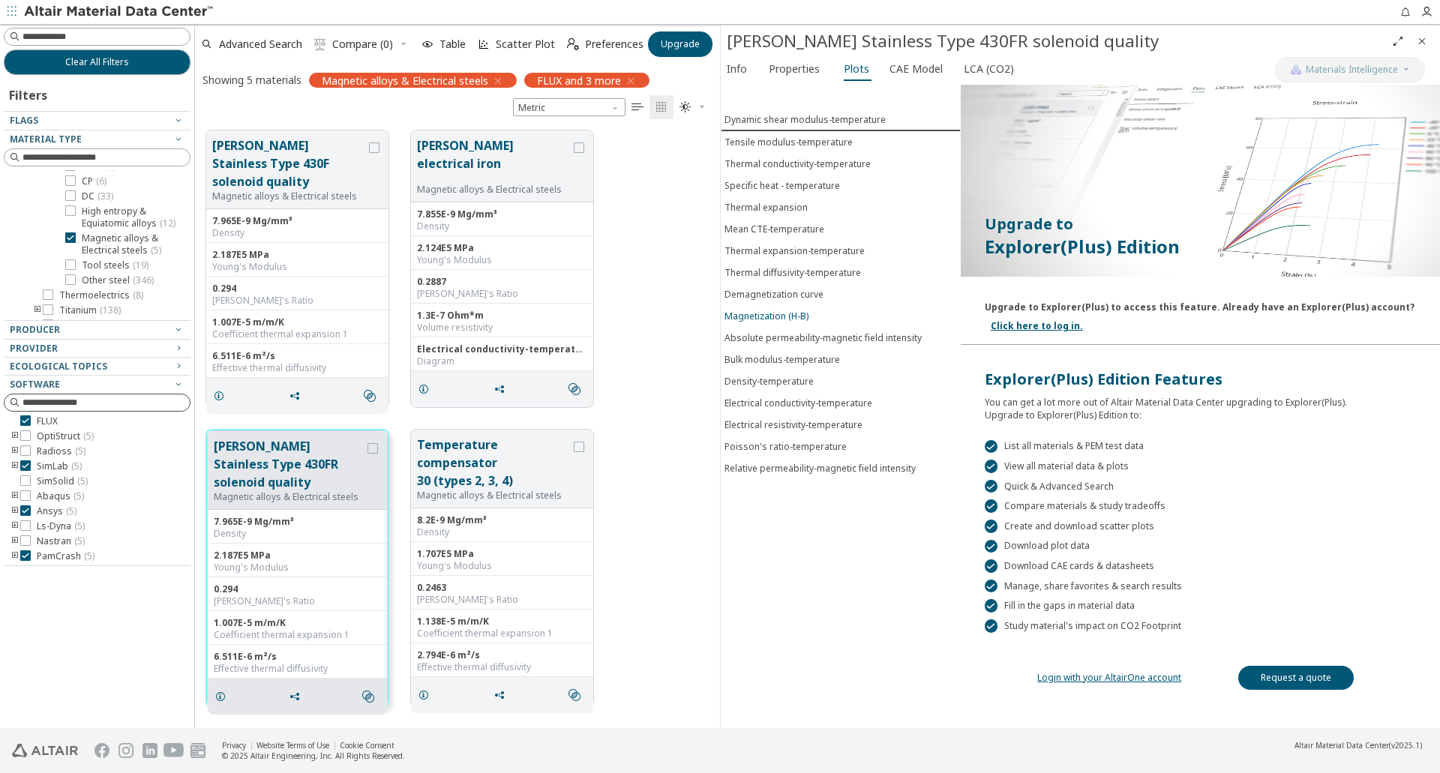
click at [785, 317] on div "Magnetization (H-B)" at bounding box center [767, 316] width 84 height 13
click at [899, 77] on span "CAE Model" at bounding box center [916, 69] width 53 height 24
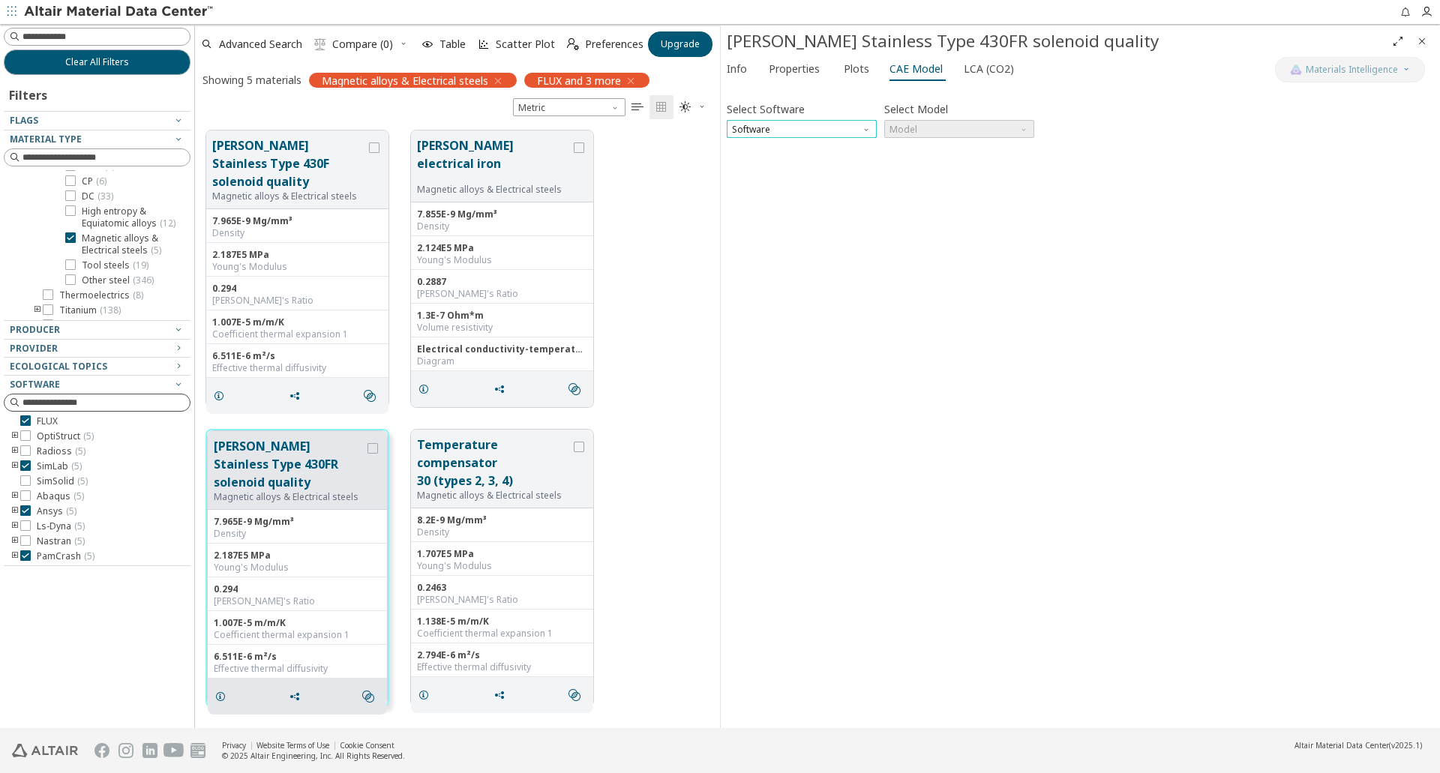
click at [859, 123] on span "Software" at bounding box center [802, 129] width 150 height 18
click at [815, 185] on span "SimLab" at bounding box center [802, 184] width 138 height 11
click at [926, 134] on span "Model" at bounding box center [959, 129] width 150 height 18
click at [831, 153] on div "Select Software SimLab Select Model Model Invalid data. Please check your input." at bounding box center [1080, 407] width 707 height 632
click at [965, 74] on span "LCA (CO2)" at bounding box center [989, 69] width 50 height 24
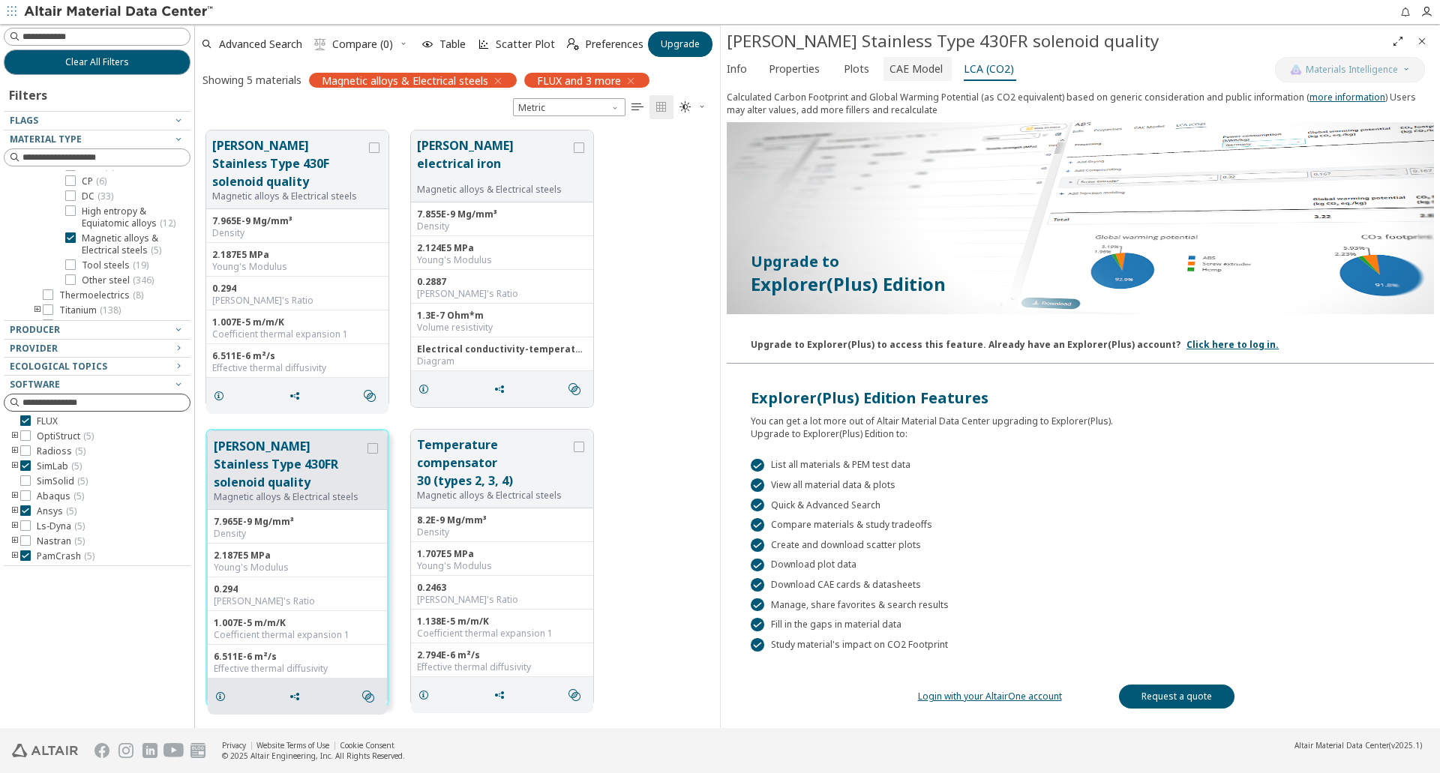
click at [906, 67] on span "CAE Model" at bounding box center [916, 69] width 53 height 24
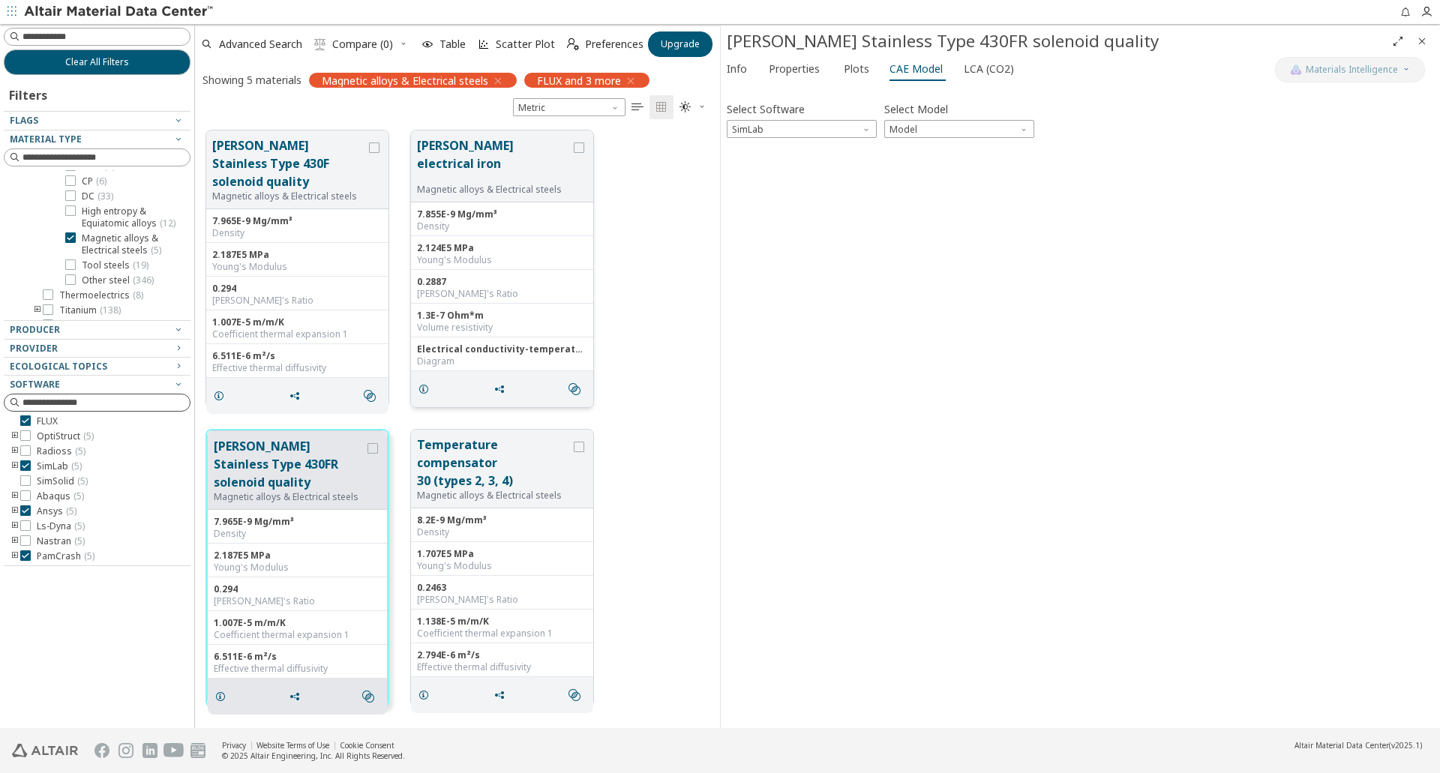
click at [485, 160] on button "Carpenter electrical iron" at bounding box center [494, 160] width 154 height 47
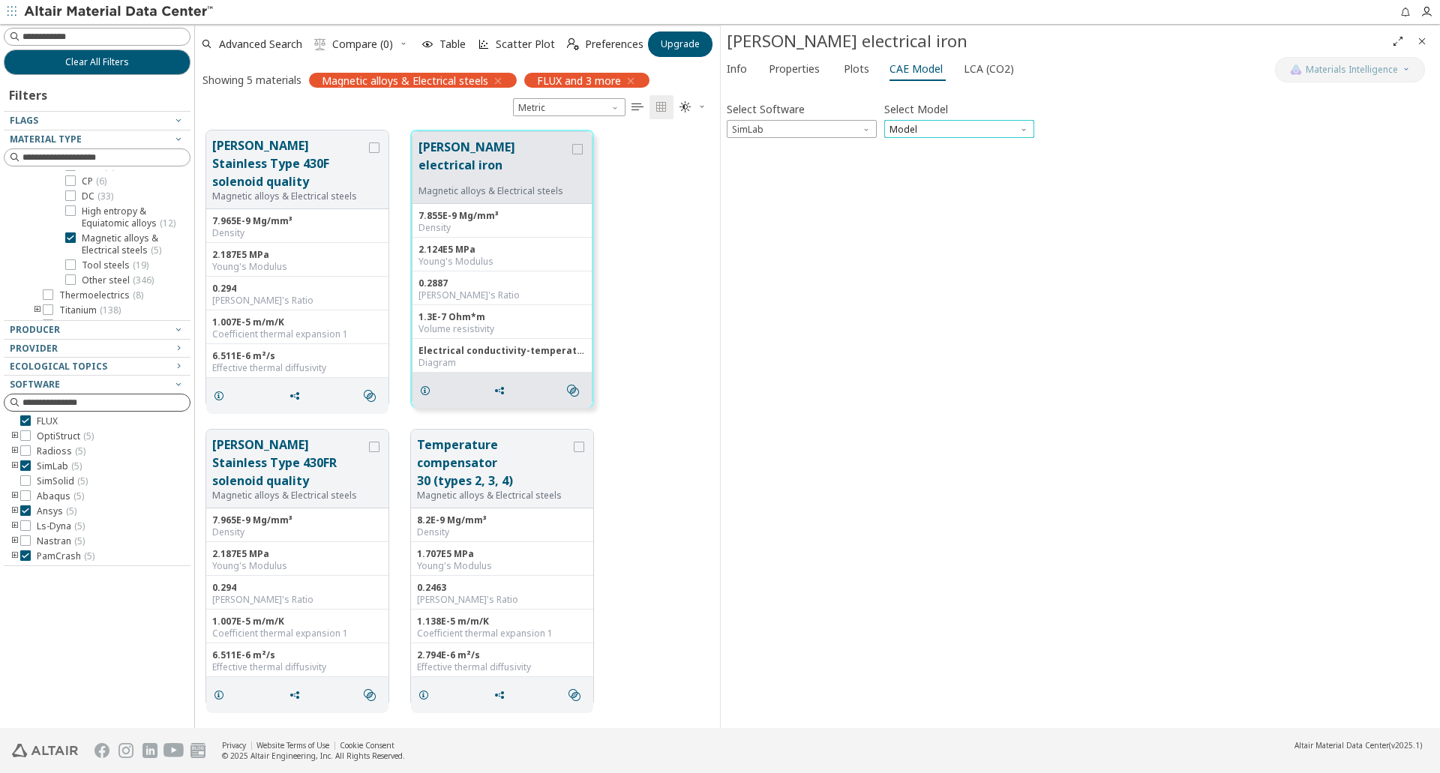
click at [906, 127] on span "Model" at bounding box center [959, 129] width 150 height 18
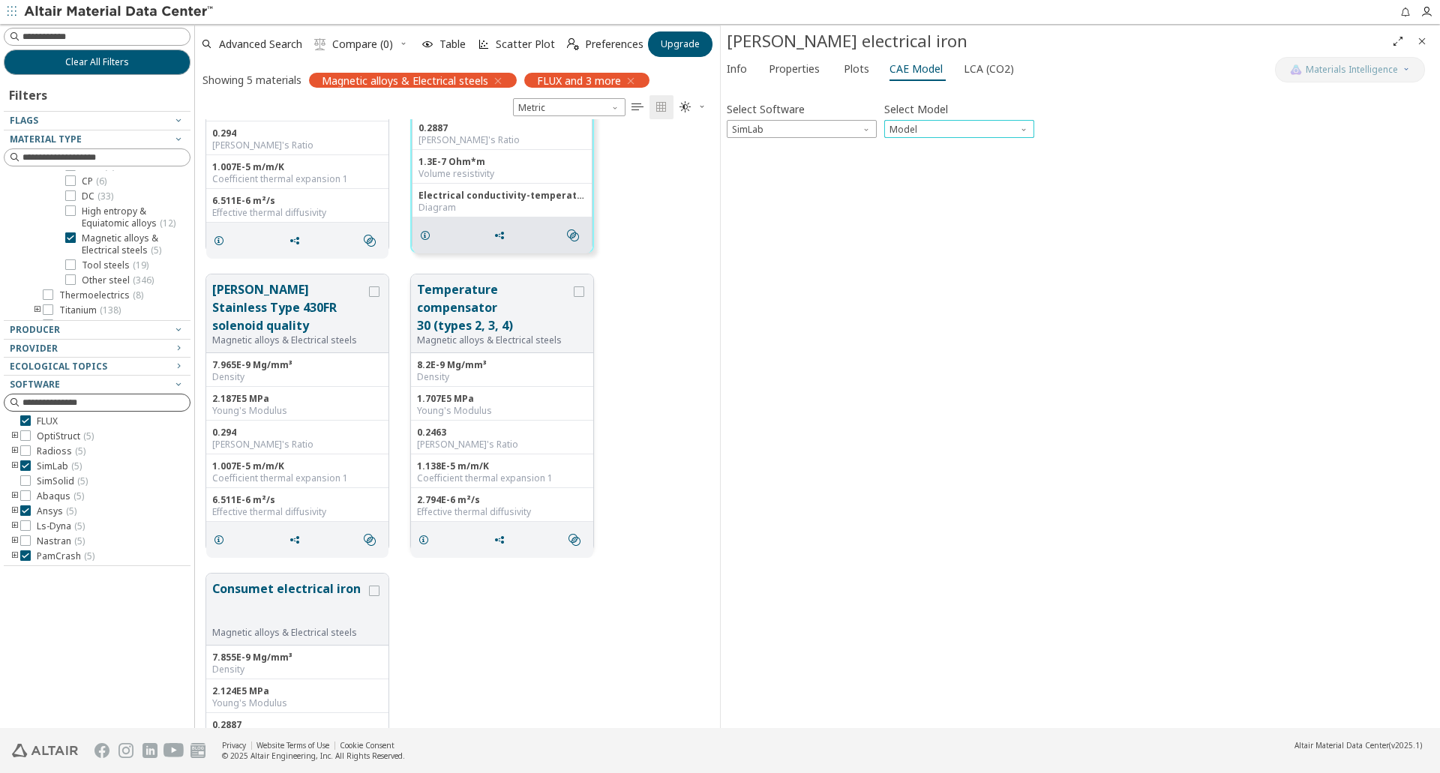
scroll to position [289, 0]
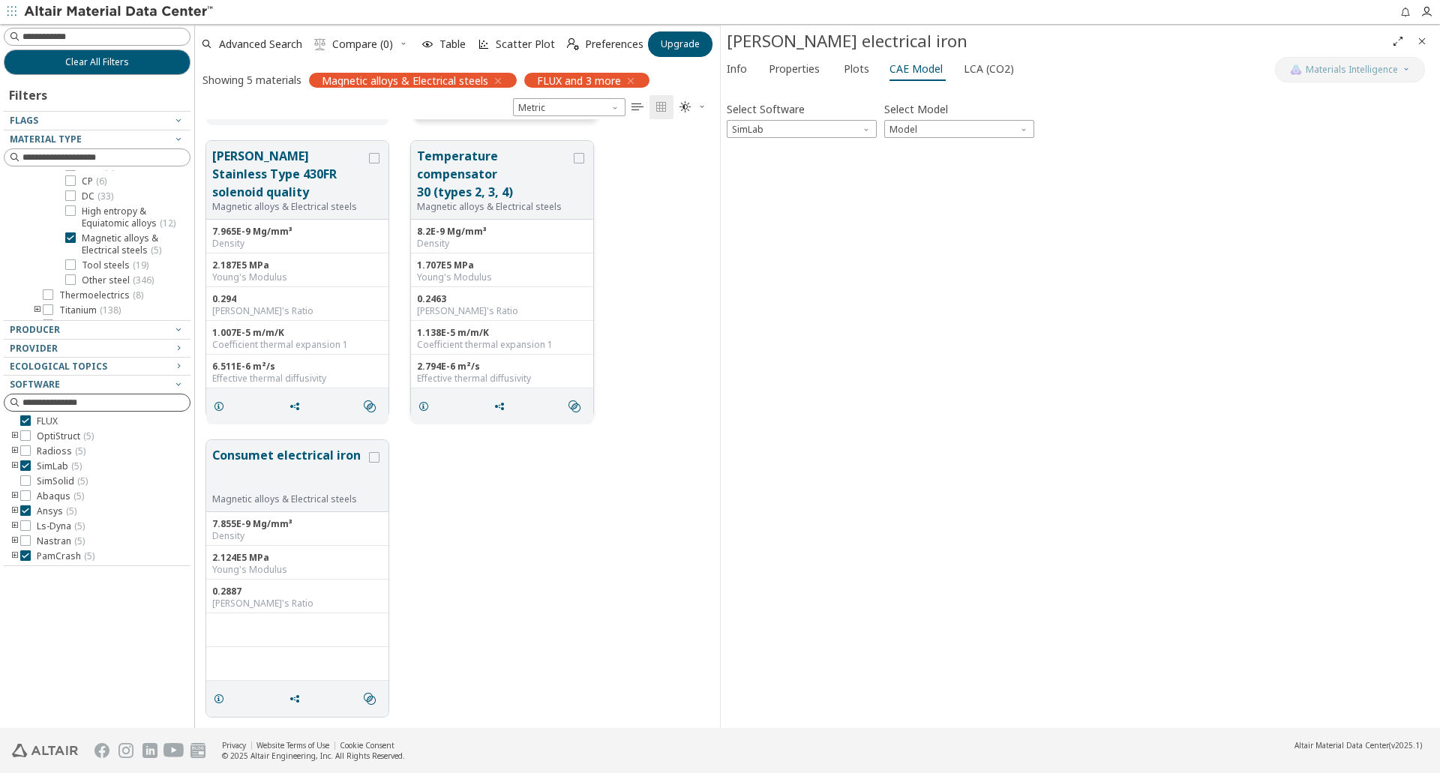
click at [510, 169] on button "Temperature compensator 30 (types 2, 3, 4)" at bounding box center [494, 174] width 154 height 54
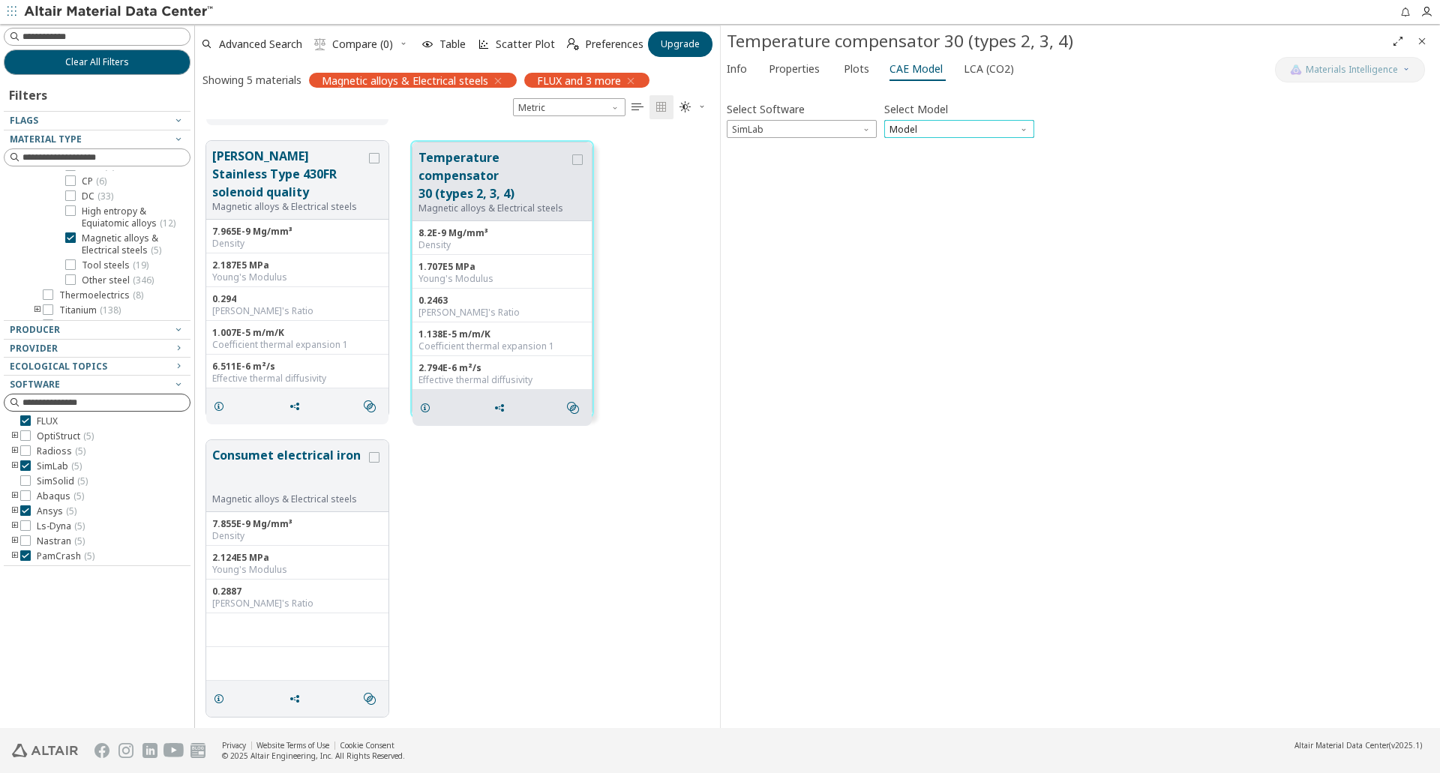
click at [914, 136] on span "Model" at bounding box center [959, 129] width 150 height 18
click at [914, 133] on span "Model" at bounding box center [959, 129] width 150 height 18
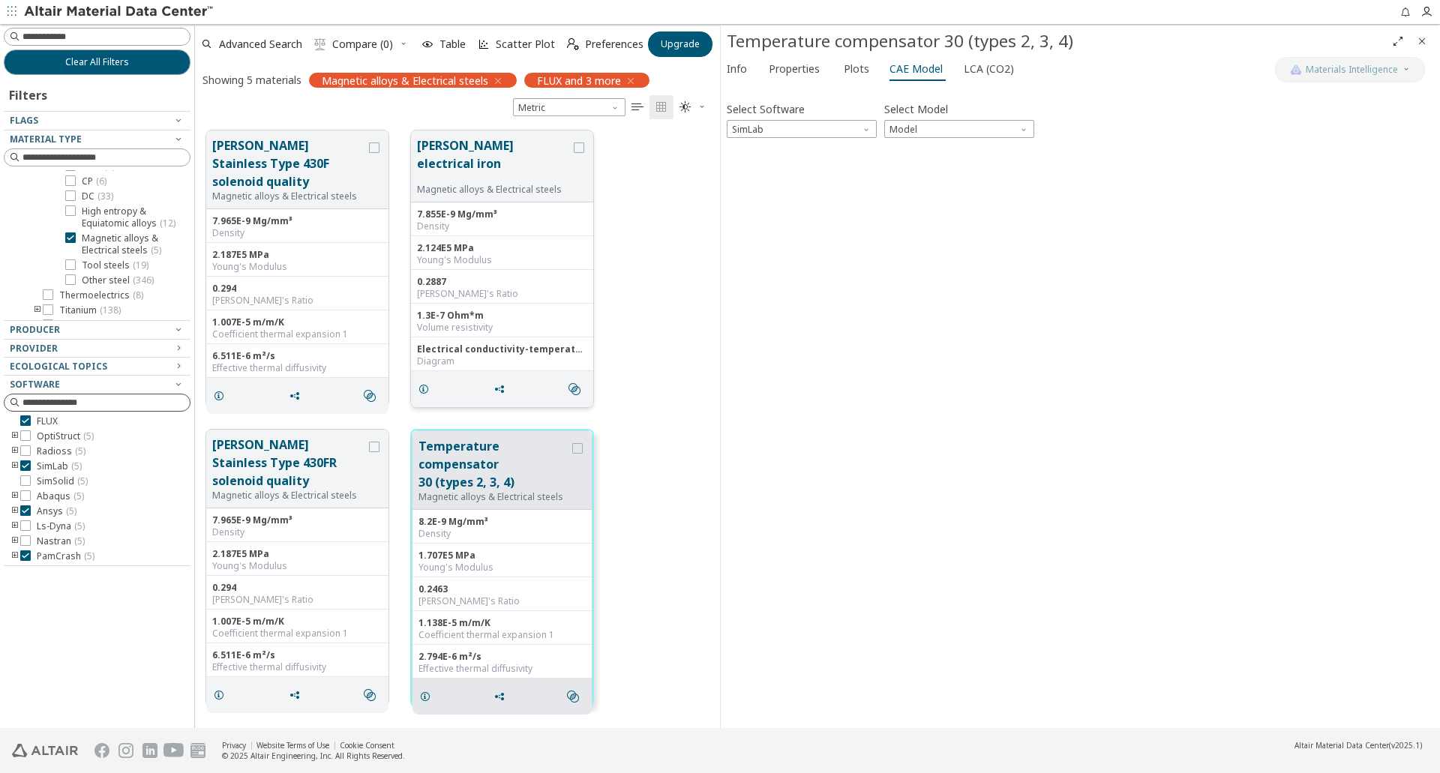
click at [522, 152] on button "Carpenter electrical iron" at bounding box center [494, 160] width 154 height 47
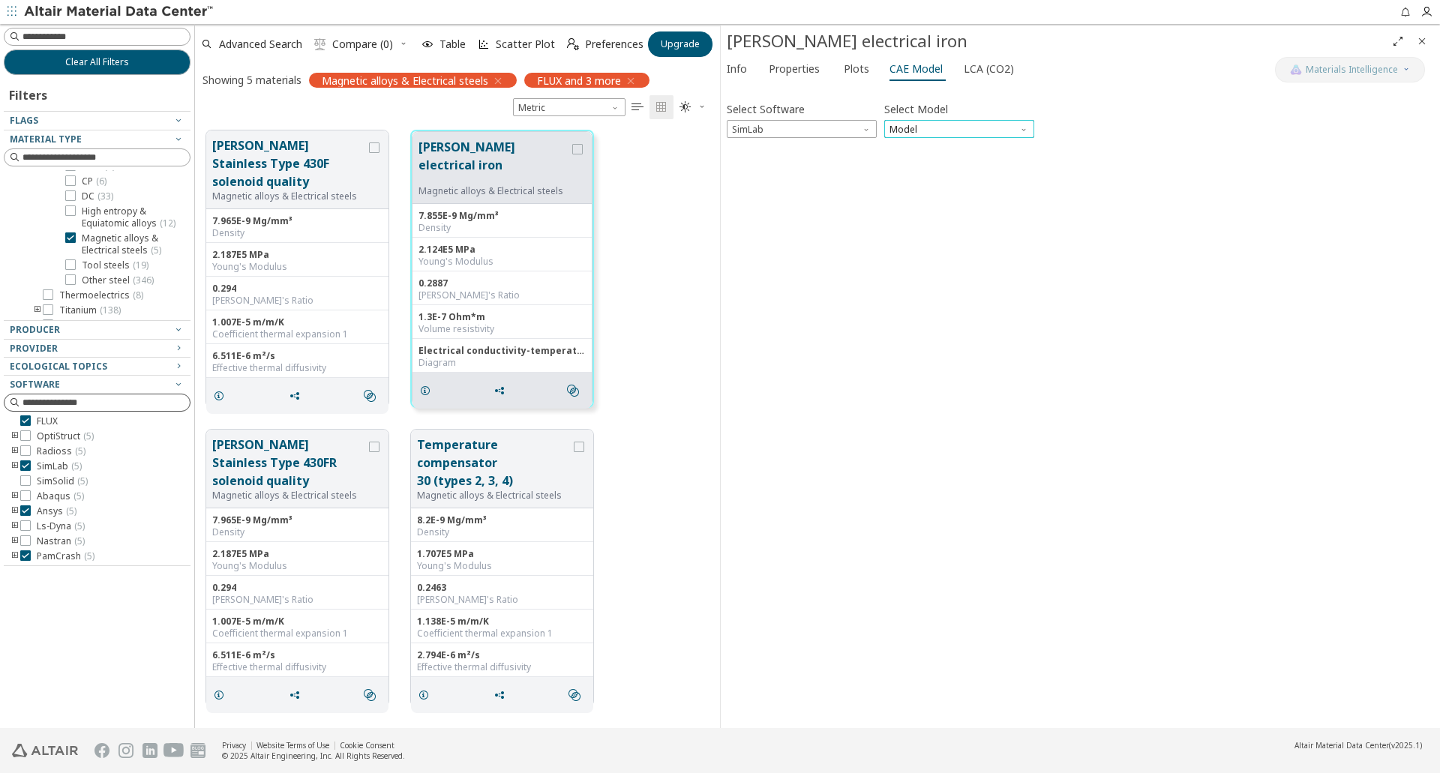
click at [910, 125] on span "Model" at bounding box center [959, 129] width 150 height 18
click at [288, 173] on button "Carpenter Stainless Type 430F solenoid quality" at bounding box center [289, 164] width 154 height 54
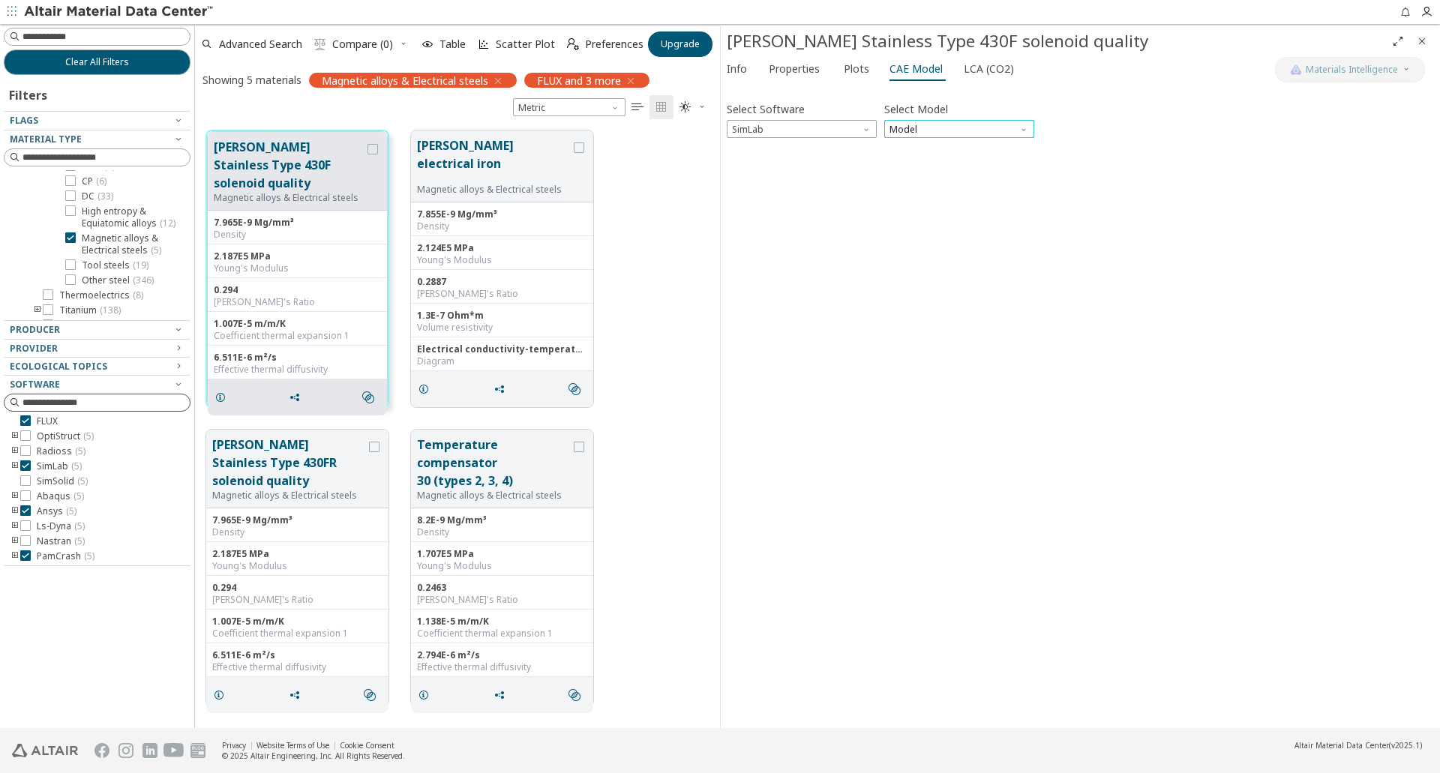
click at [917, 131] on span "Model" at bounding box center [959, 129] width 150 height 18
click at [86, 257] on span "Magnetic alloys & Electrical steels ( 5 )" at bounding box center [133, 245] width 103 height 24
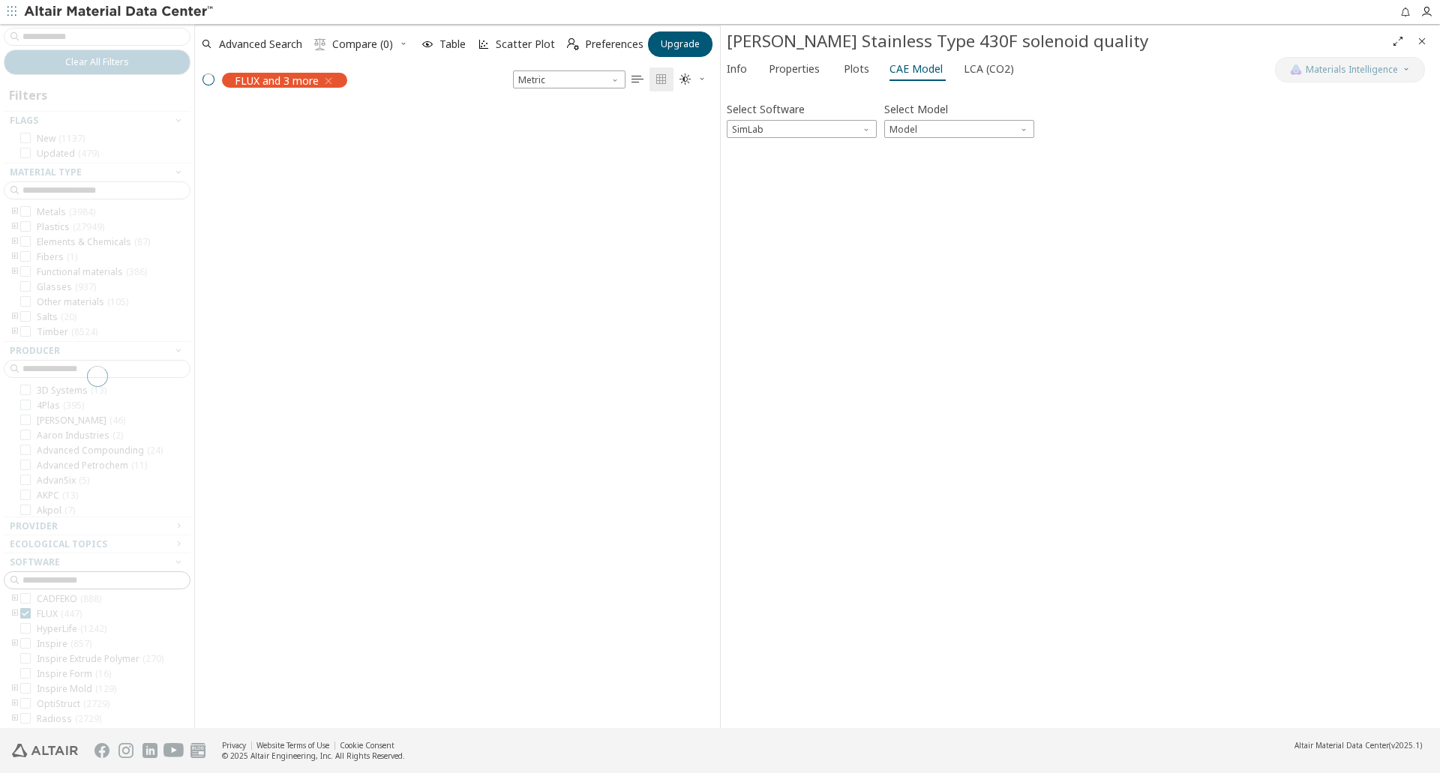
scroll to position [120, 0]
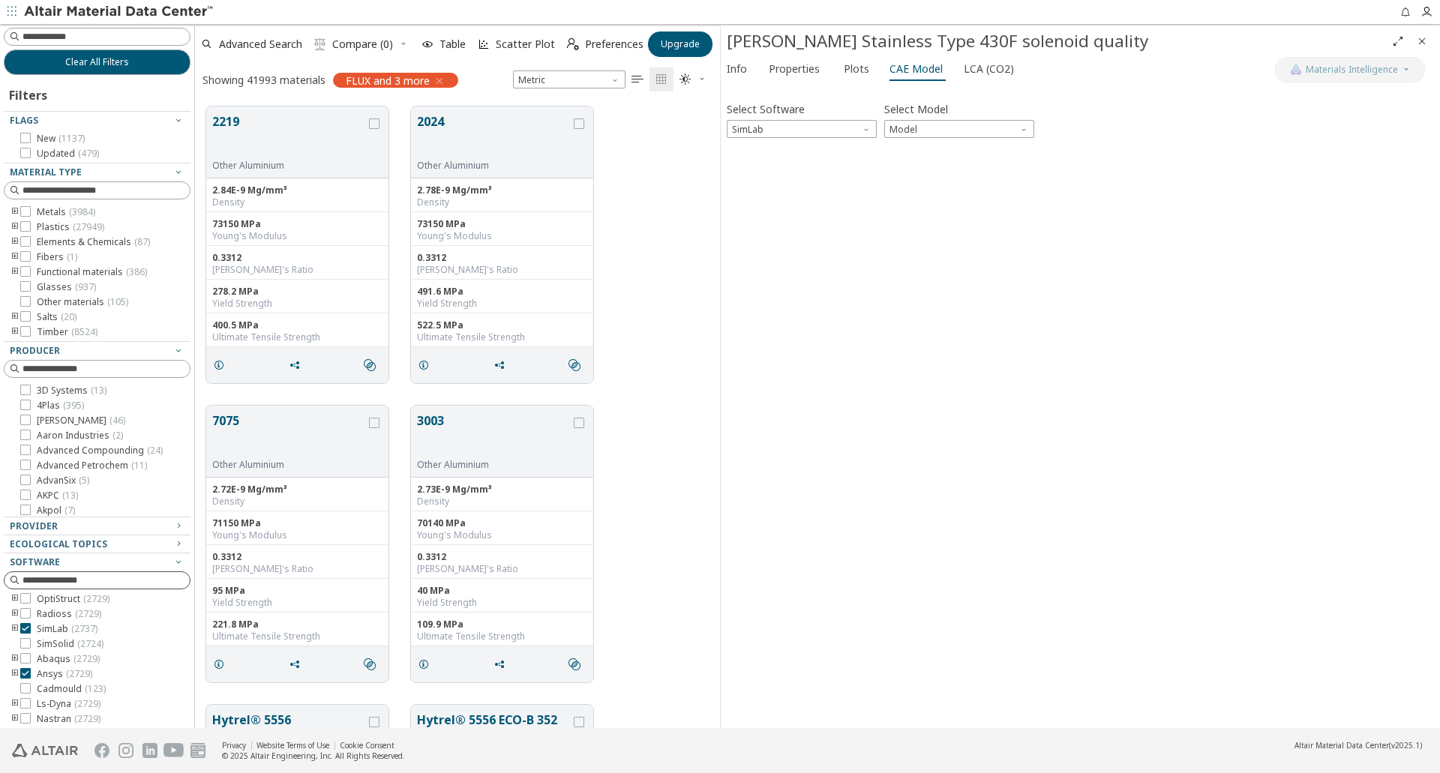
click at [1418, 35] on icon "Close" at bounding box center [1422, 41] width 12 height 12
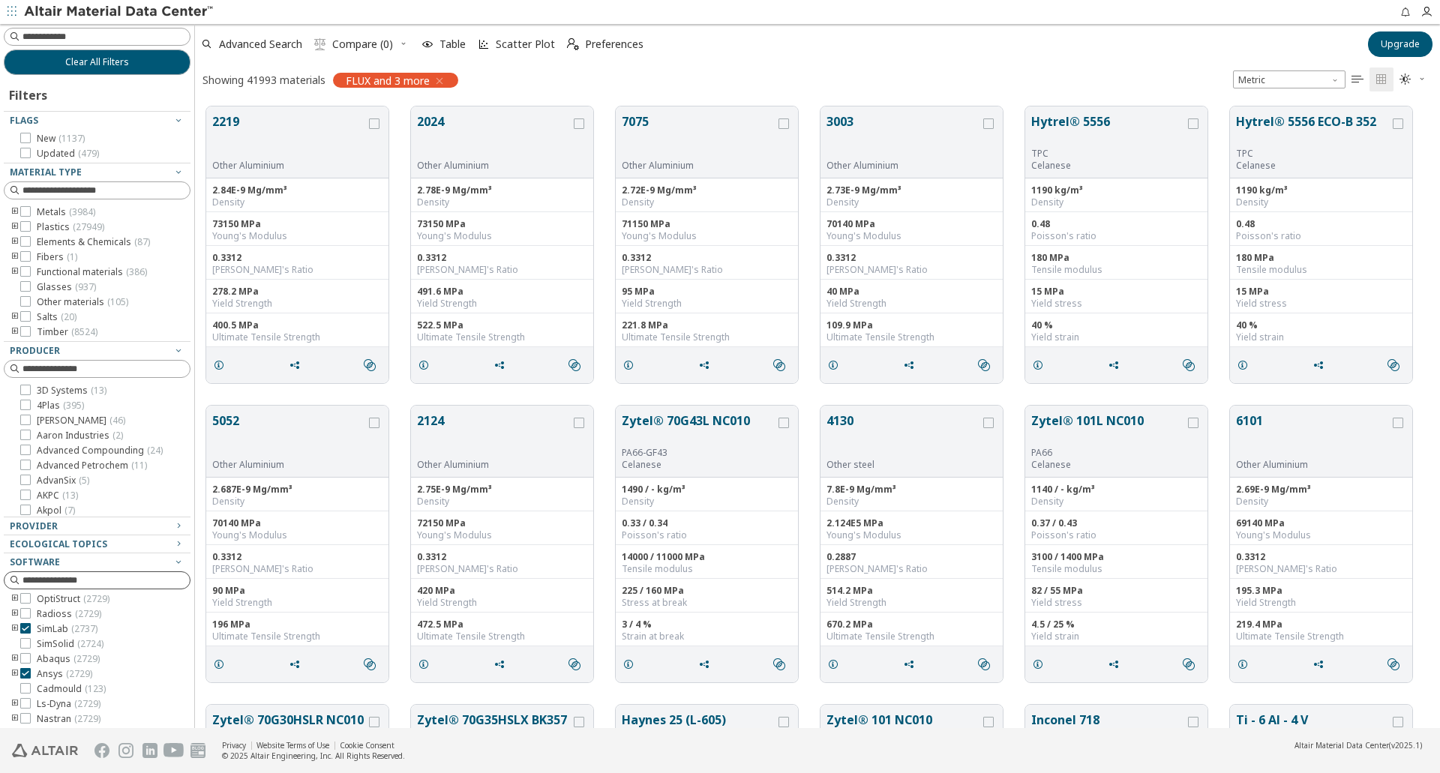
scroll to position [622, 1234]
click at [82, 32] on input at bounding box center [99, 37] width 184 height 17
type input "****"
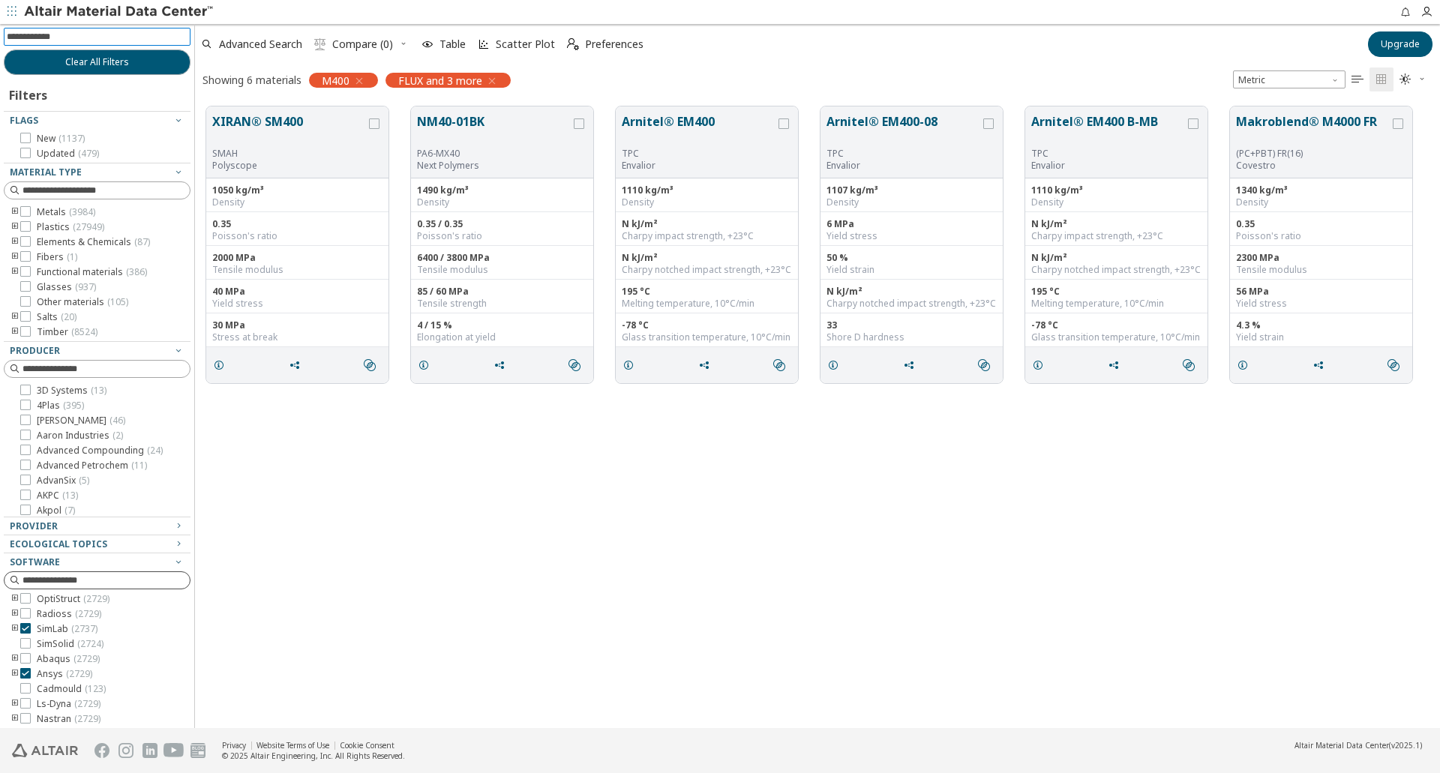
scroll to position [33, 0]
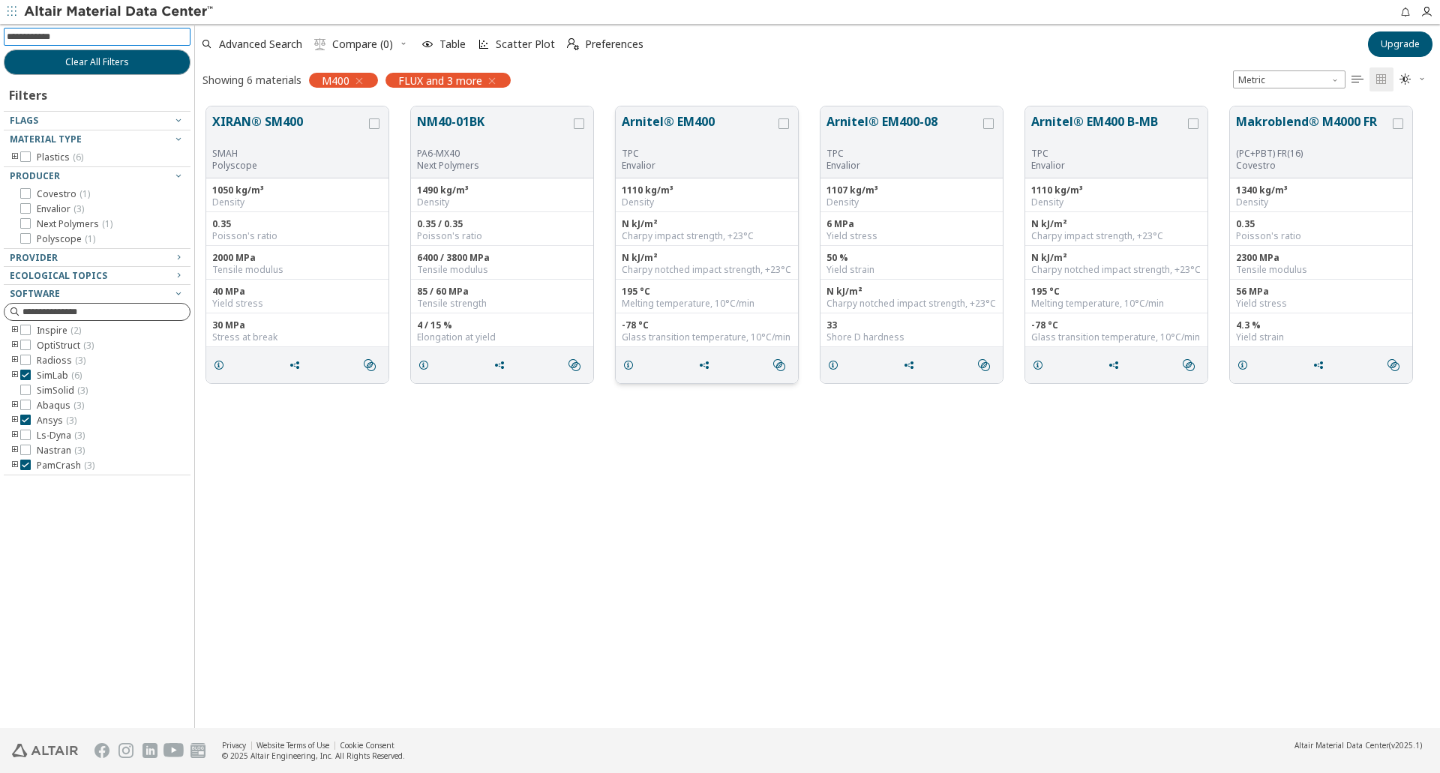
click at [677, 122] on button "Arnitel® EM400" at bounding box center [699, 130] width 154 height 35
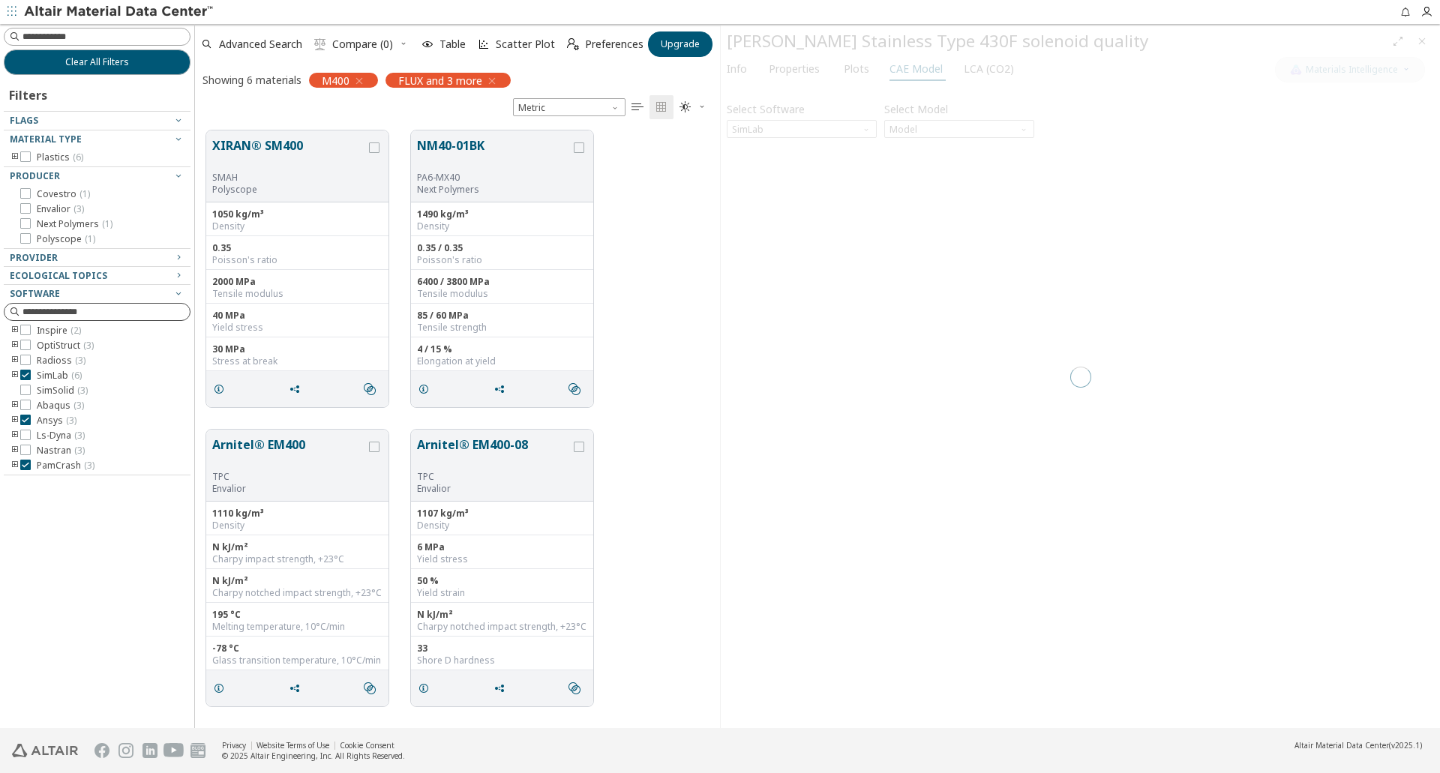
scroll to position [598, 514]
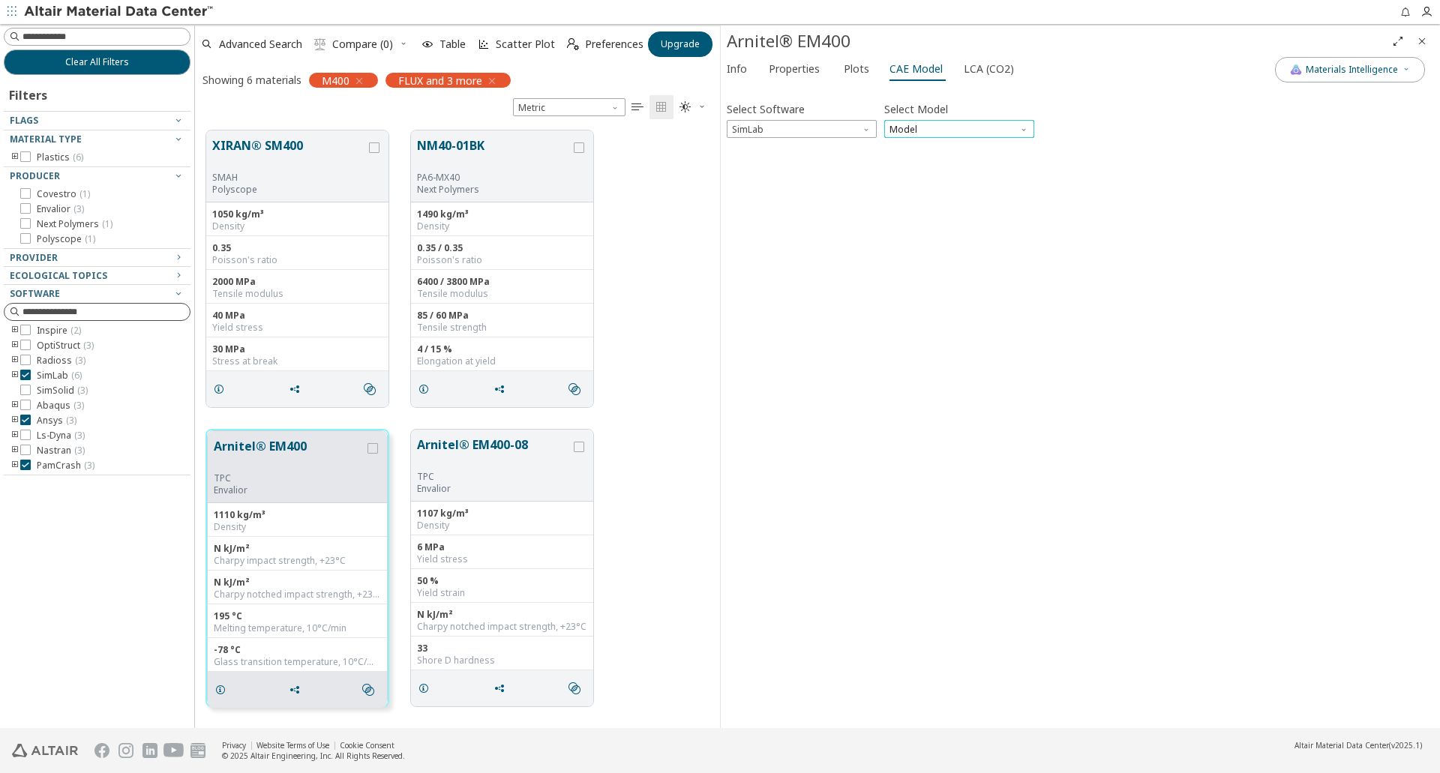
click at [901, 129] on span "Model" at bounding box center [959, 129] width 150 height 18
click at [911, 127] on span "Model" at bounding box center [959, 129] width 150 height 18
click at [21, 120] on span "Flags" at bounding box center [24, 120] width 29 height 13
click at [155, 118] on div "Flags" at bounding box center [91, 121] width 163 height 12
click at [360, 79] on icon "button" at bounding box center [359, 81] width 12 height 12
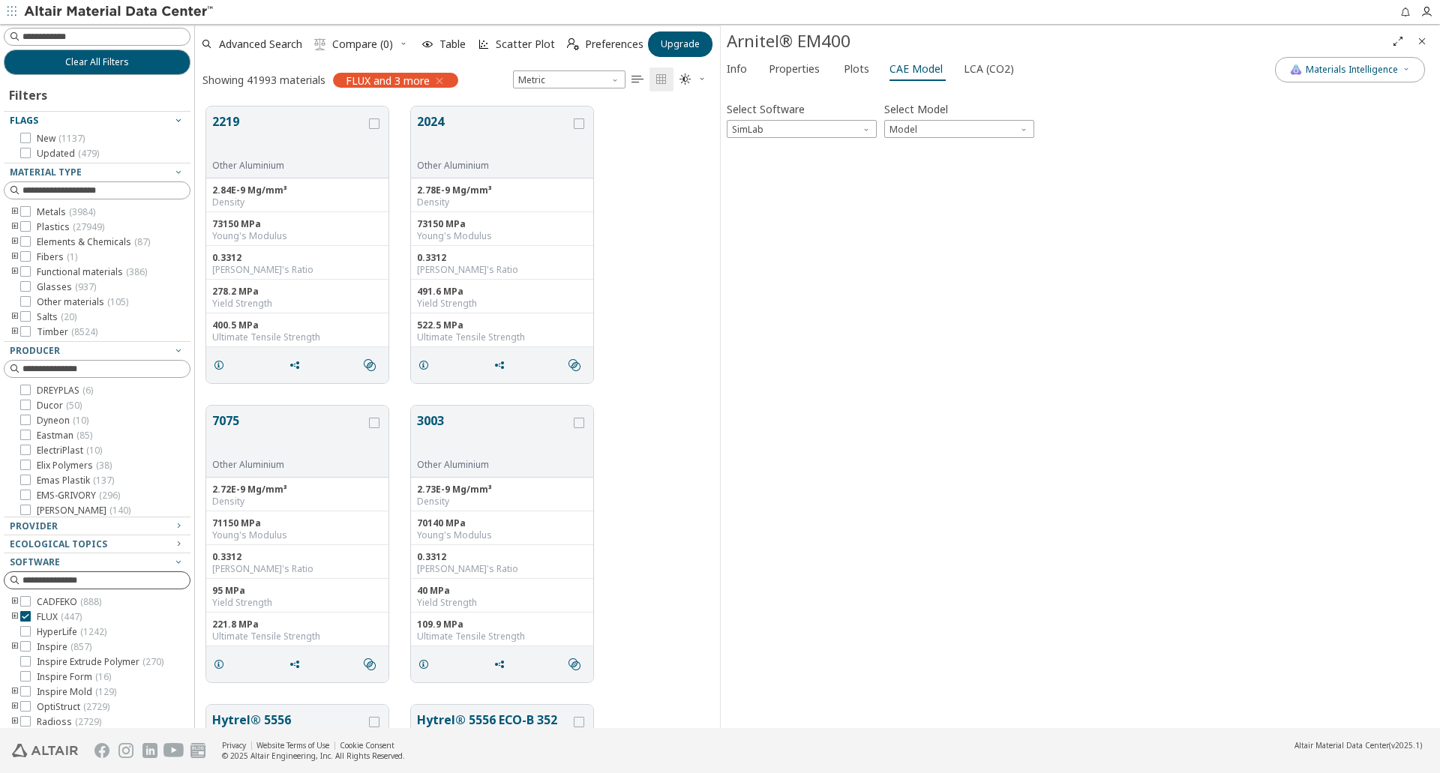
click at [13, 212] on icon "toogle group" at bounding box center [15, 212] width 11 height 12
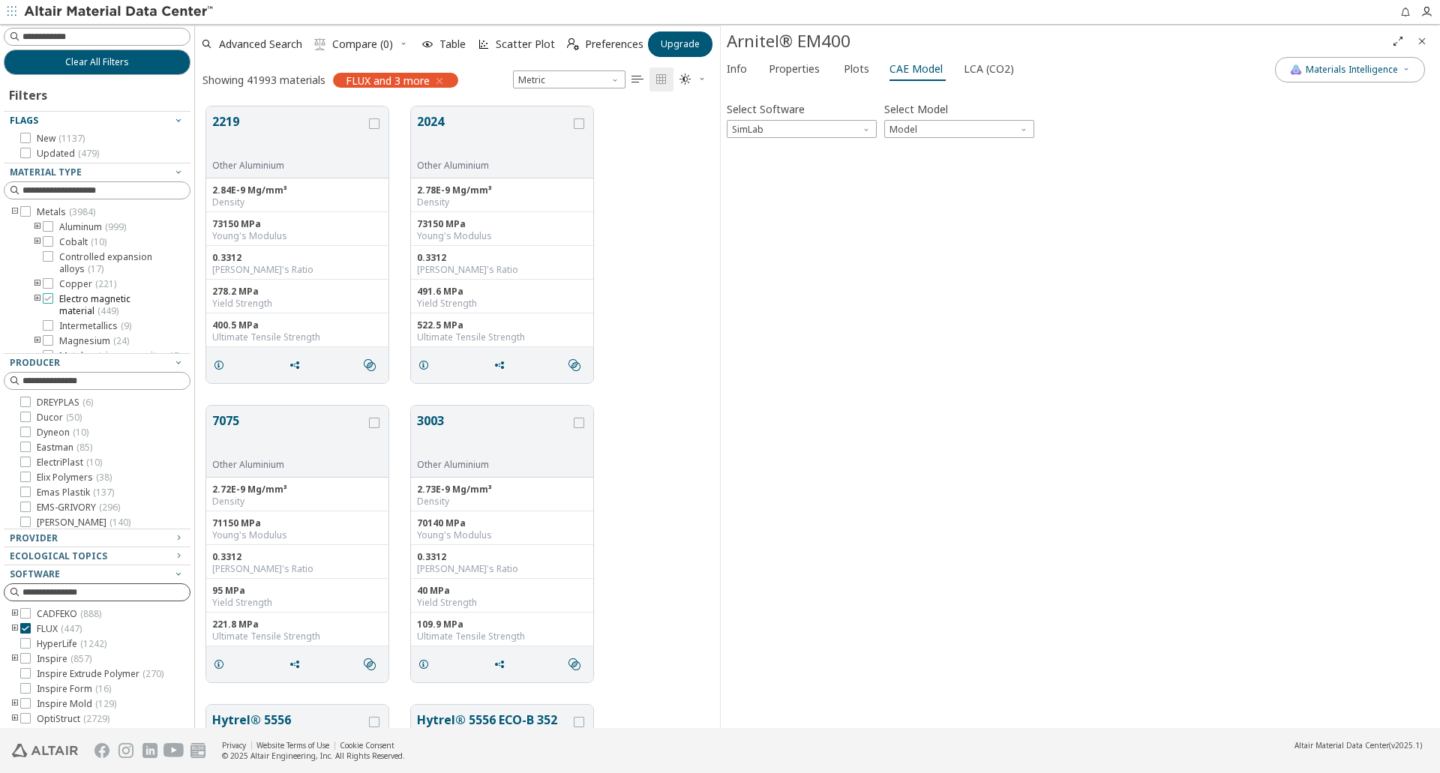
click at [85, 305] on span "Electro magnetic material ( 449 )" at bounding box center [121, 305] width 125 height 24
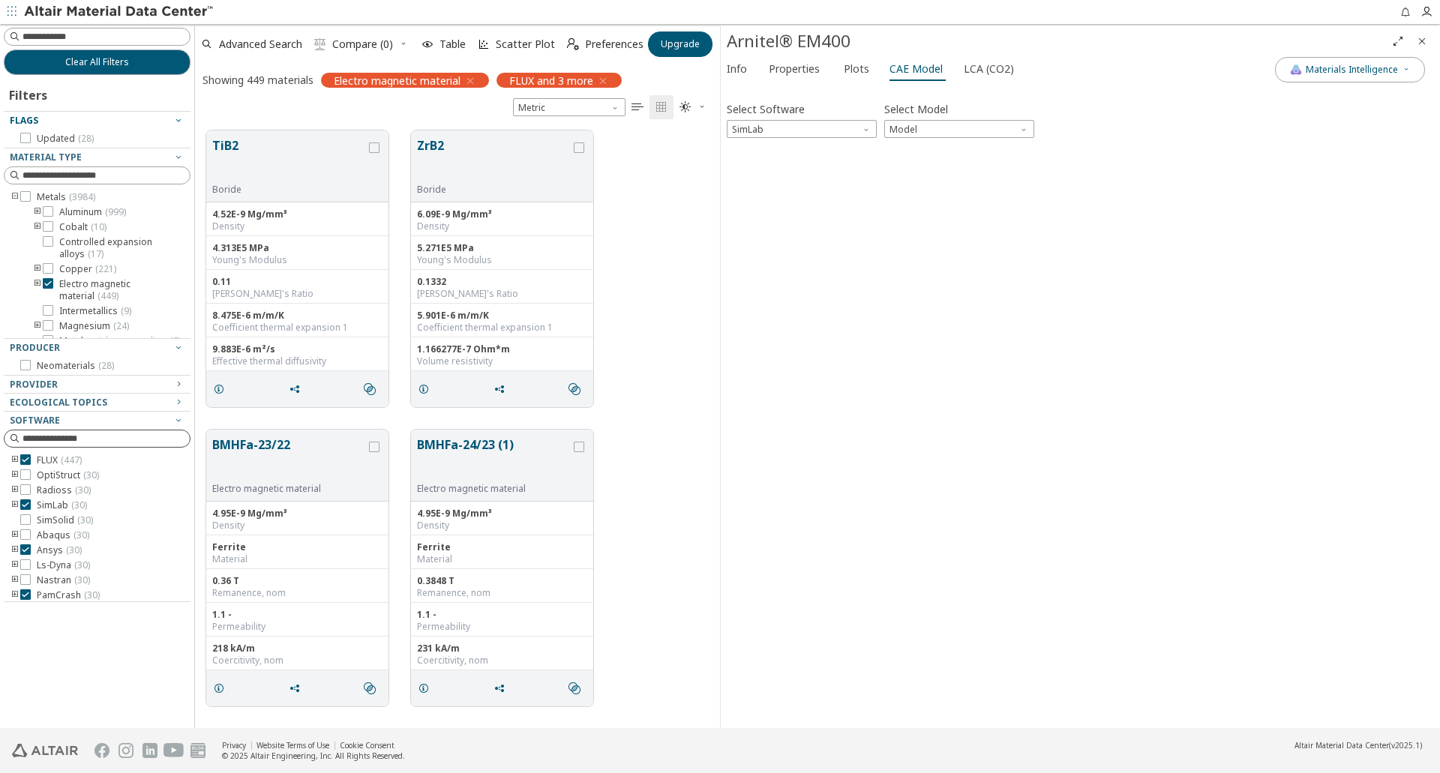
click at [35, 282] on icon "toogle group" at bounding box center [37, 290] width 11 height 24
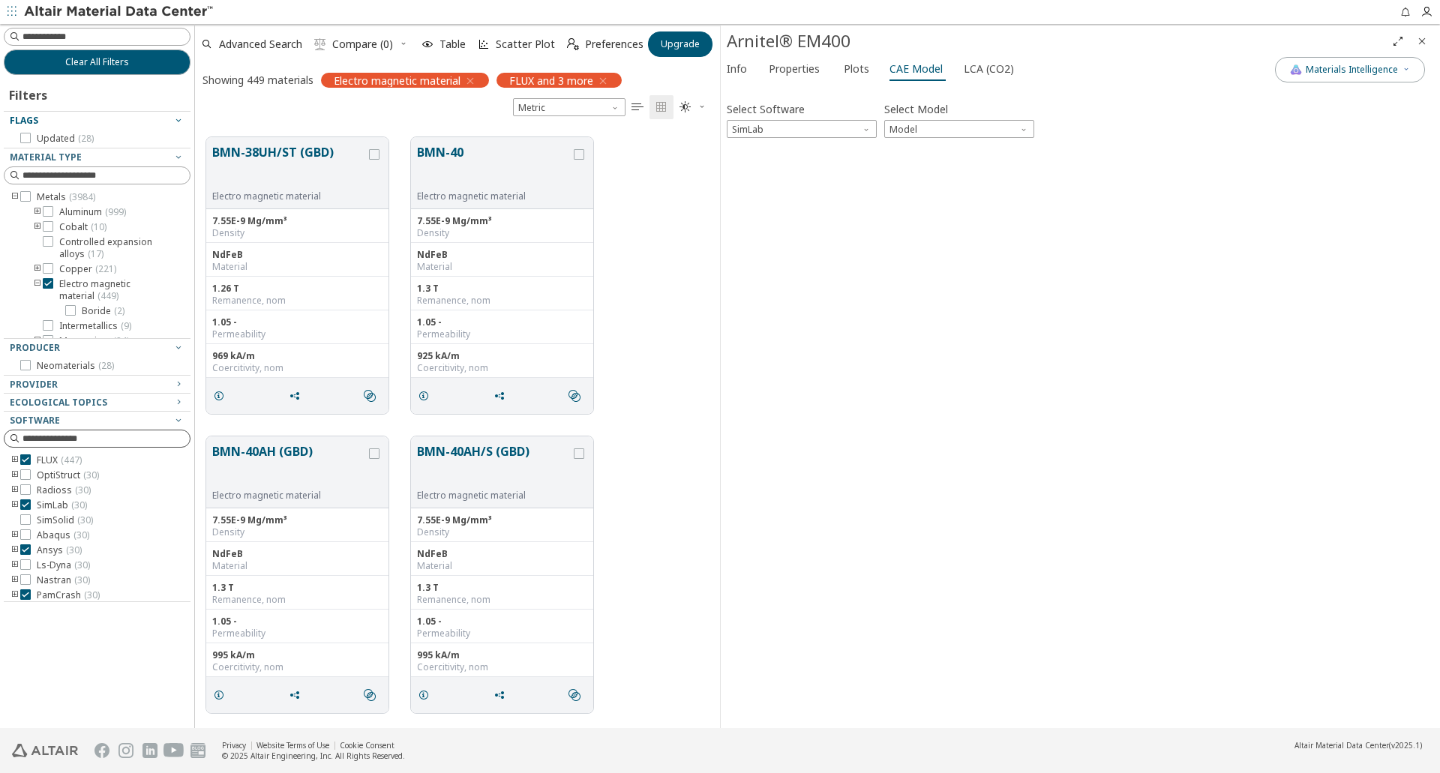
scroll to position [18883, 0]
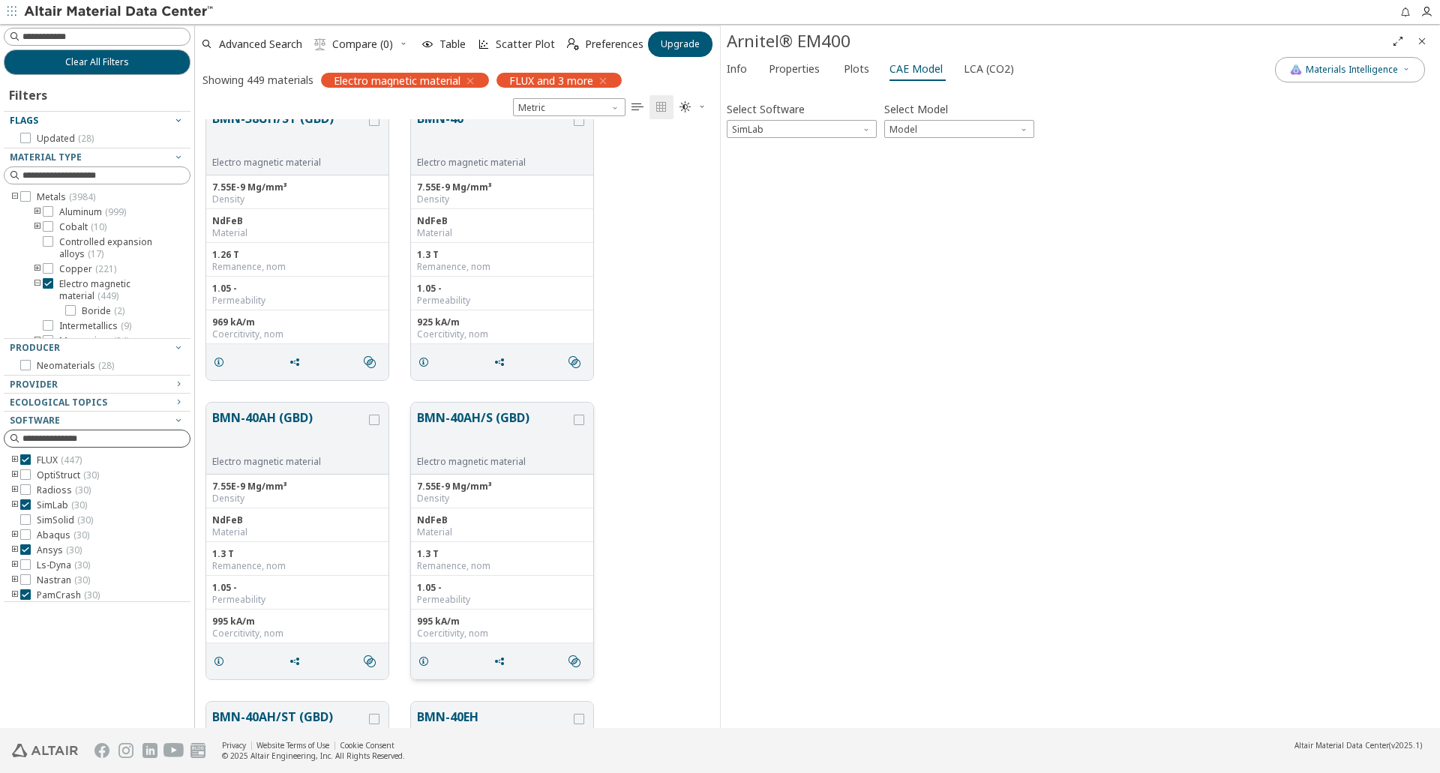
click at [512, 417] on button "BMN-40AH/S (GBD)" at bounding box center [494, 432] width 154 height 47
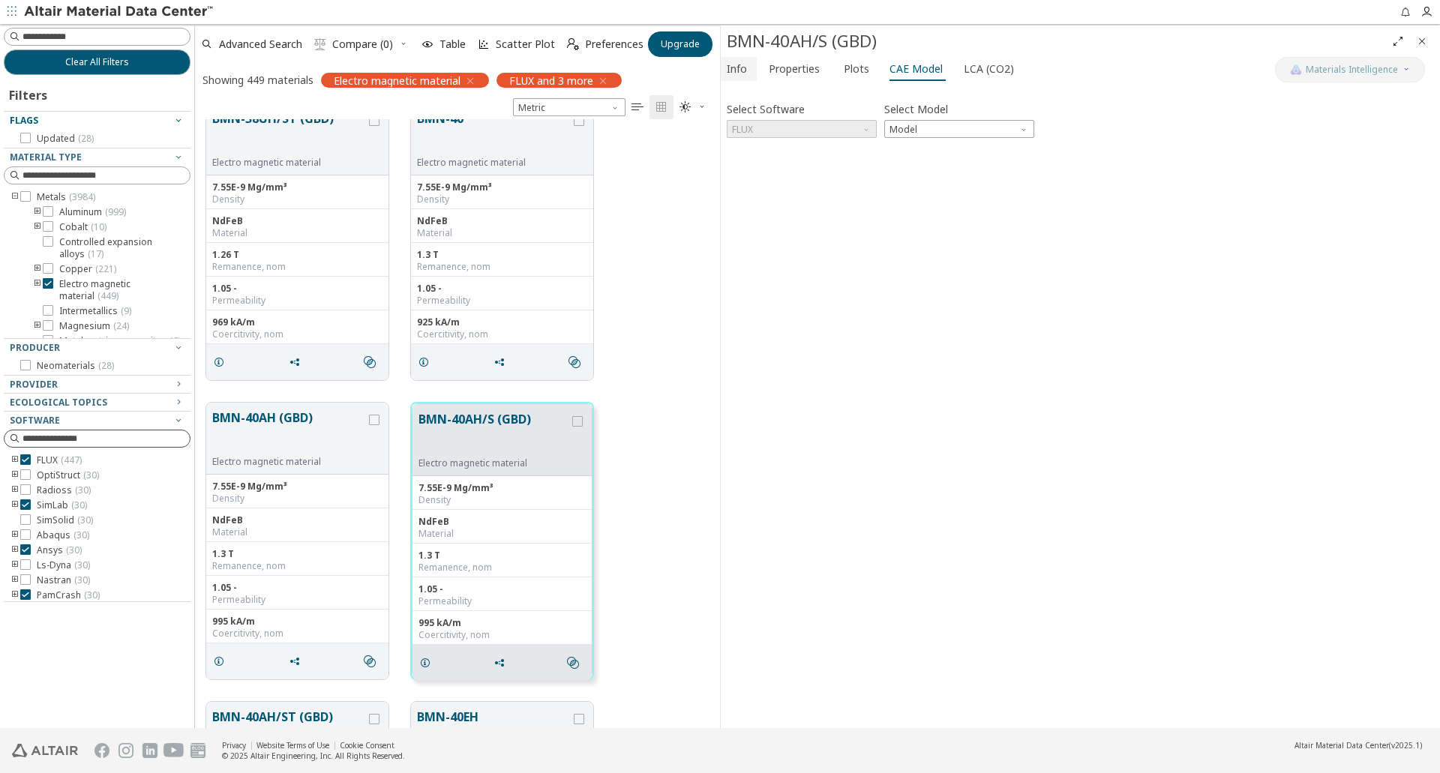
click at [743, 70] on span "Info" at bounding box center [737, 69] width 20 height 24
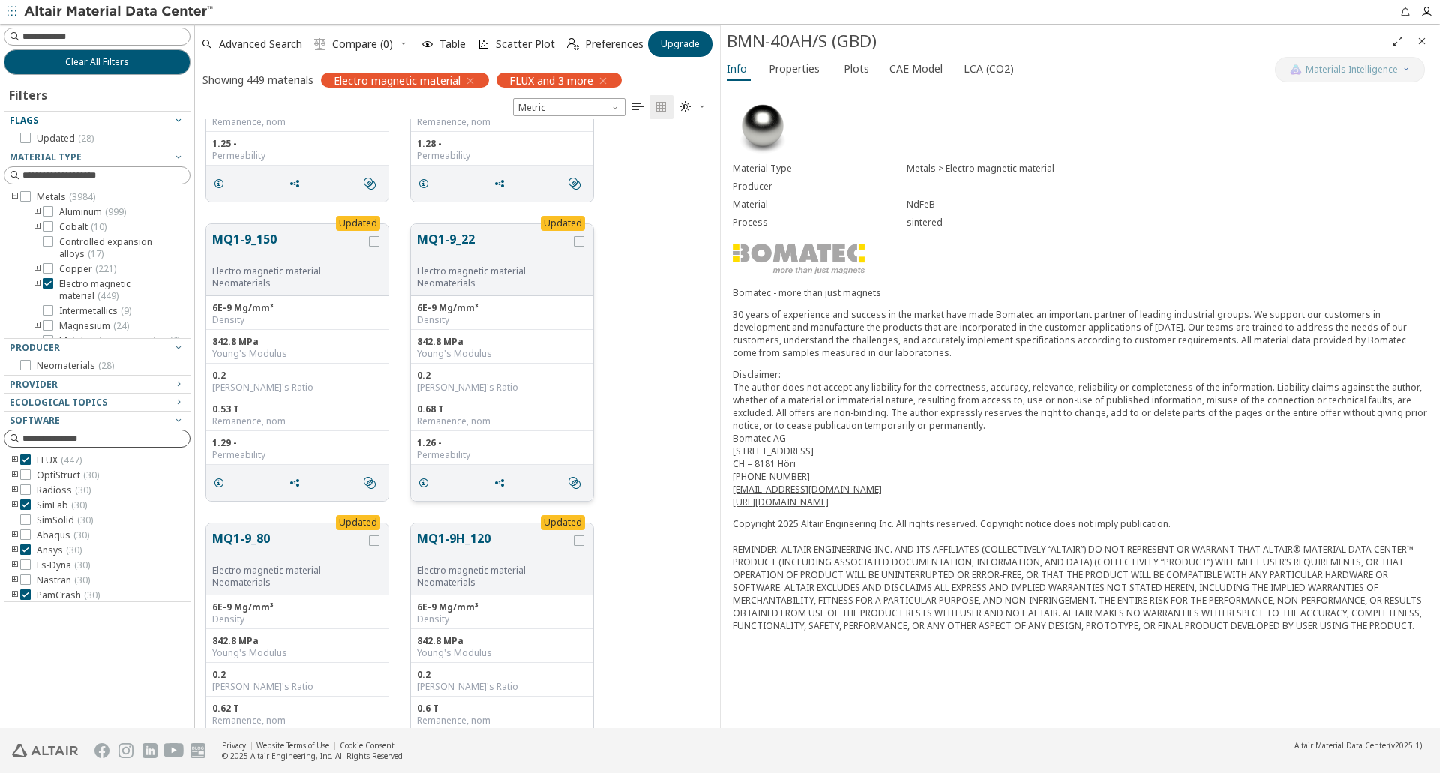
scroll to position [53538, 0]
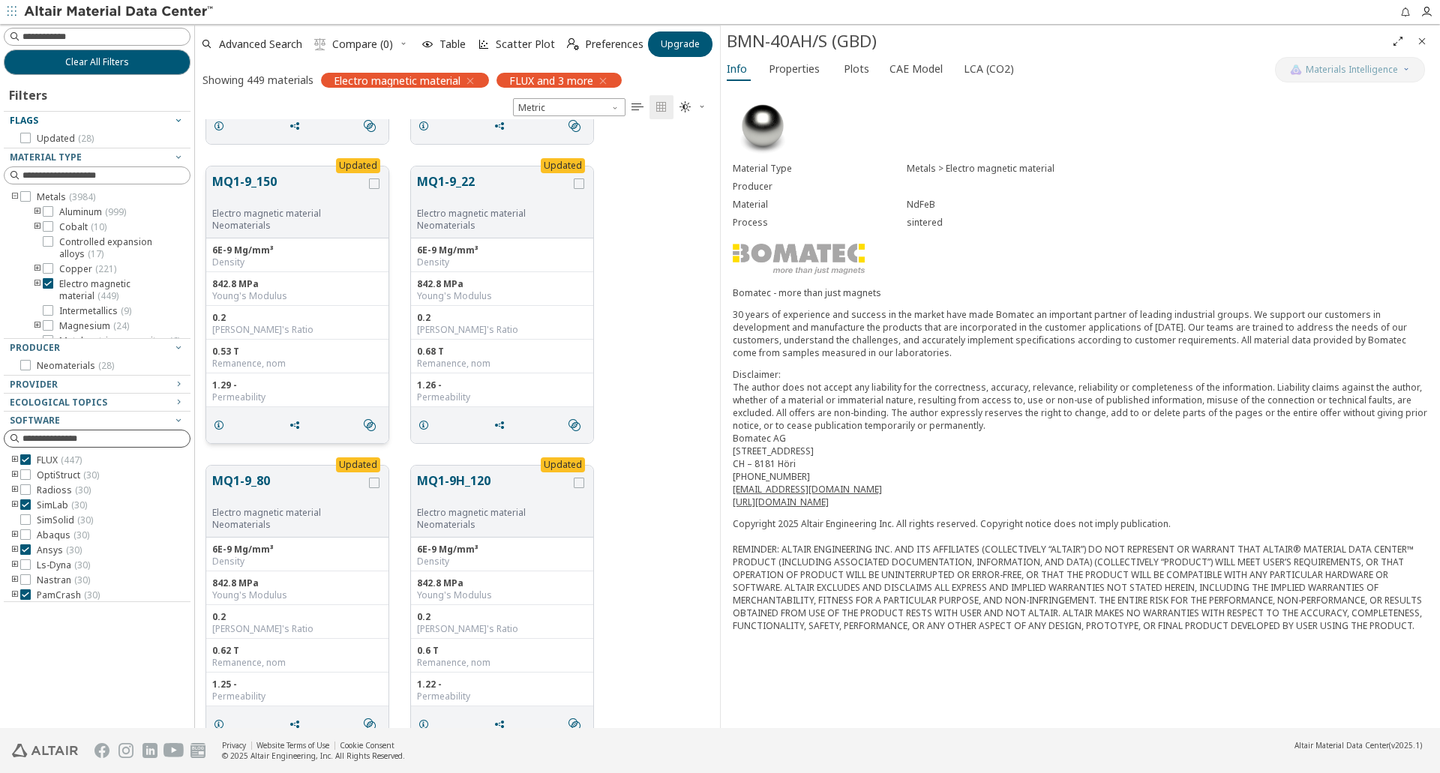
click at [312, 221] on p "Neomaterials" at bounding box center [289, 226] width 154 height 12
click at [311, 185] on button "MQ1-9_150" at bounding box center [289, 190] width 154 height 35
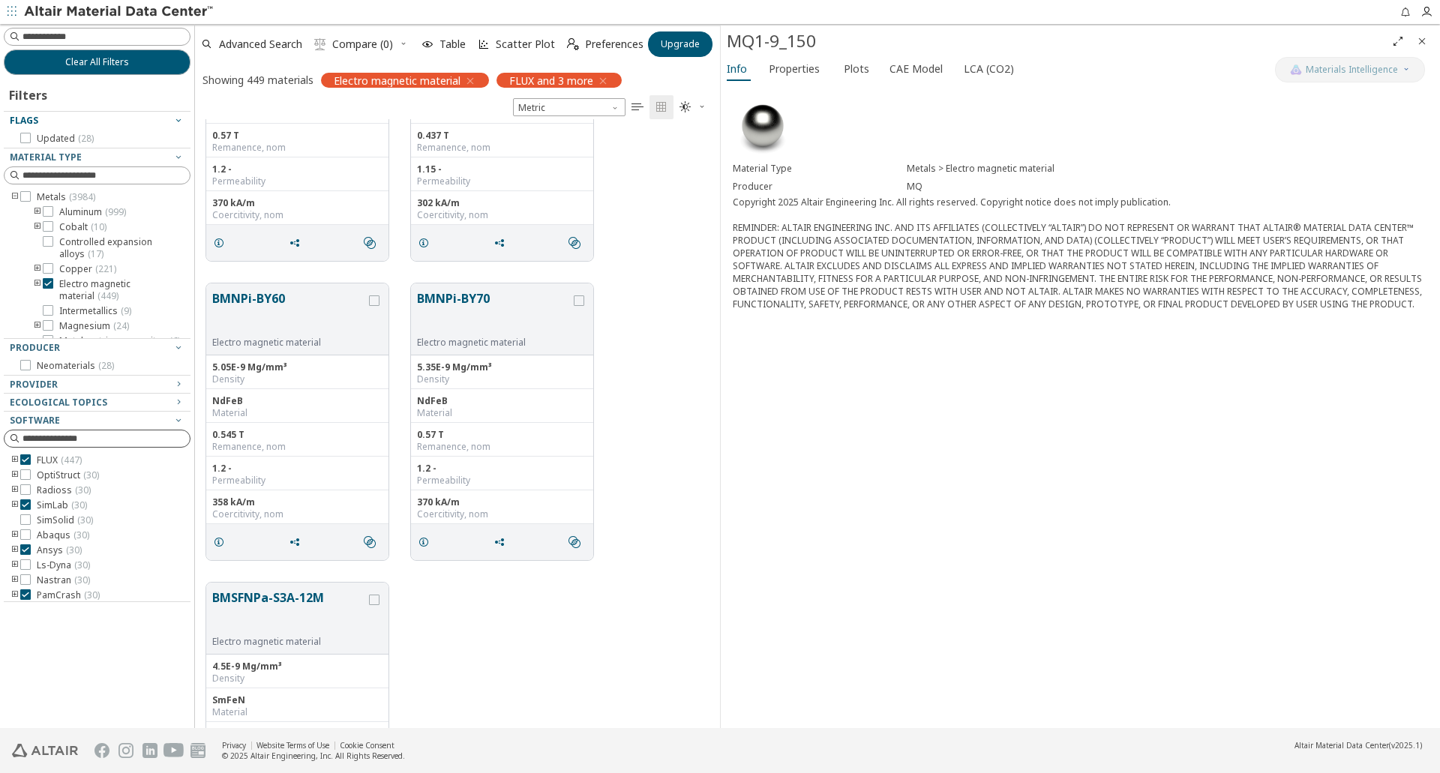
scroll to position [66732, 0]
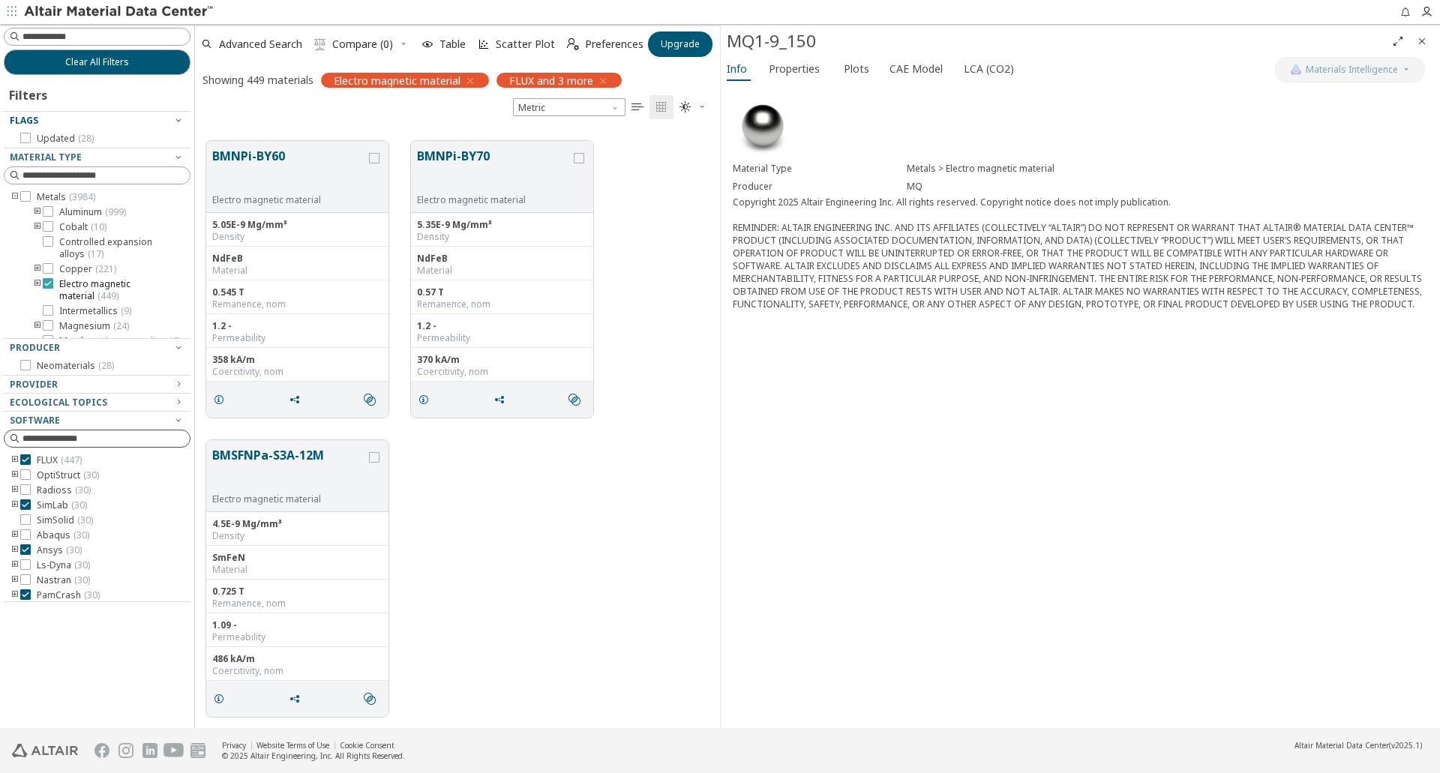
click at [44, 284] on icon at bounding box center [48, 283] width 11 height 11
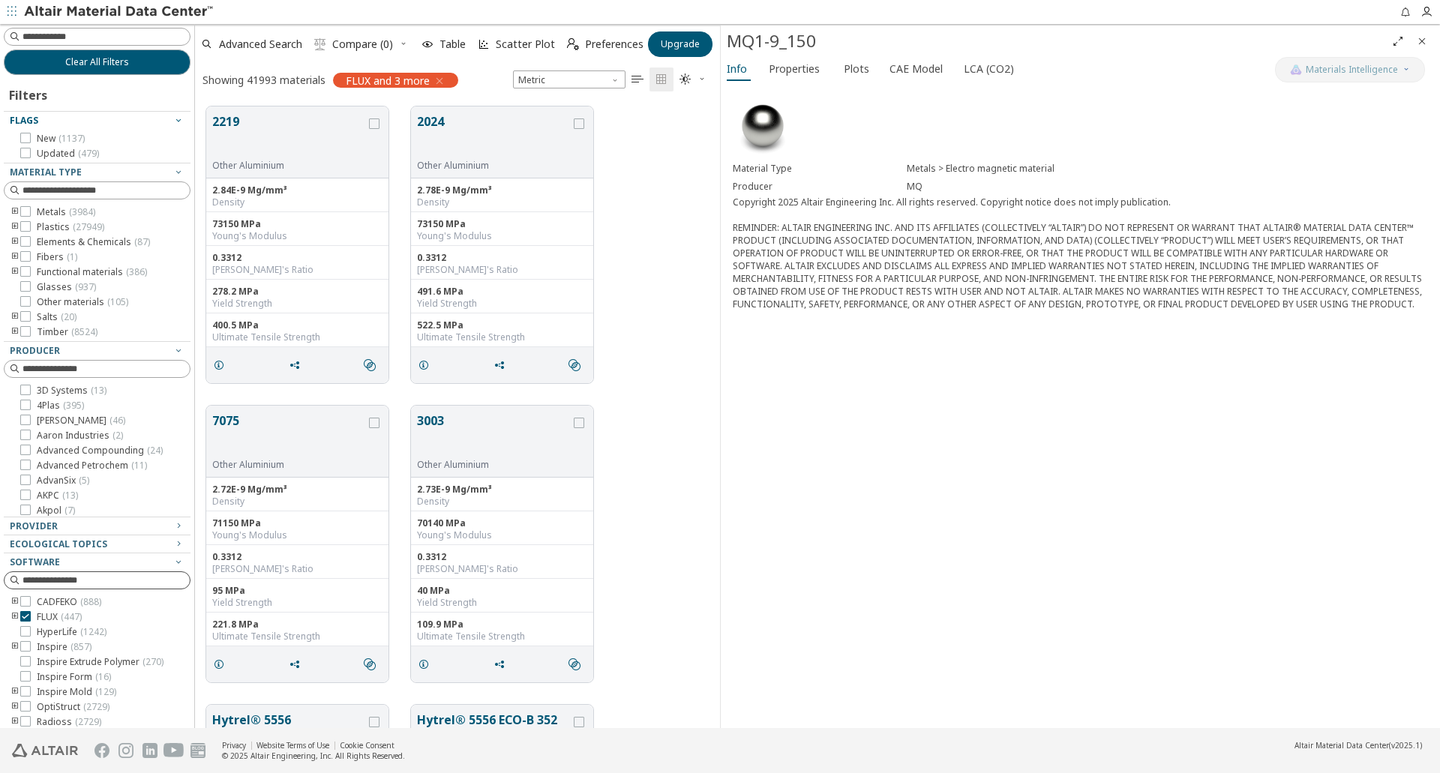
click at [12, 214] on icon "toogle group" at bounding box center [15, 212] width 11 height 12
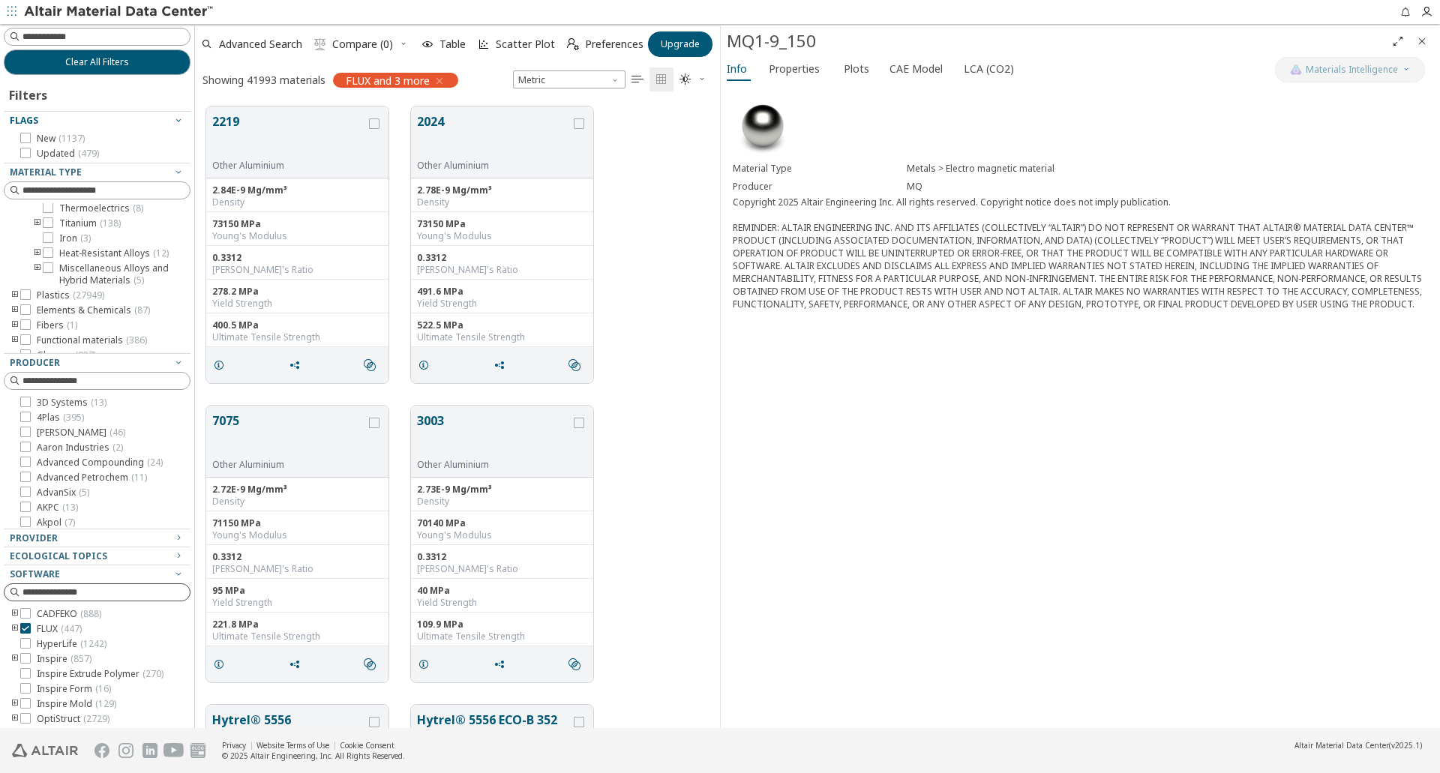
scroll to position [300, 0]
click at [67, 209] on span "Iron ( 3 )" at bounding box center [75, 203] width 32 height 12
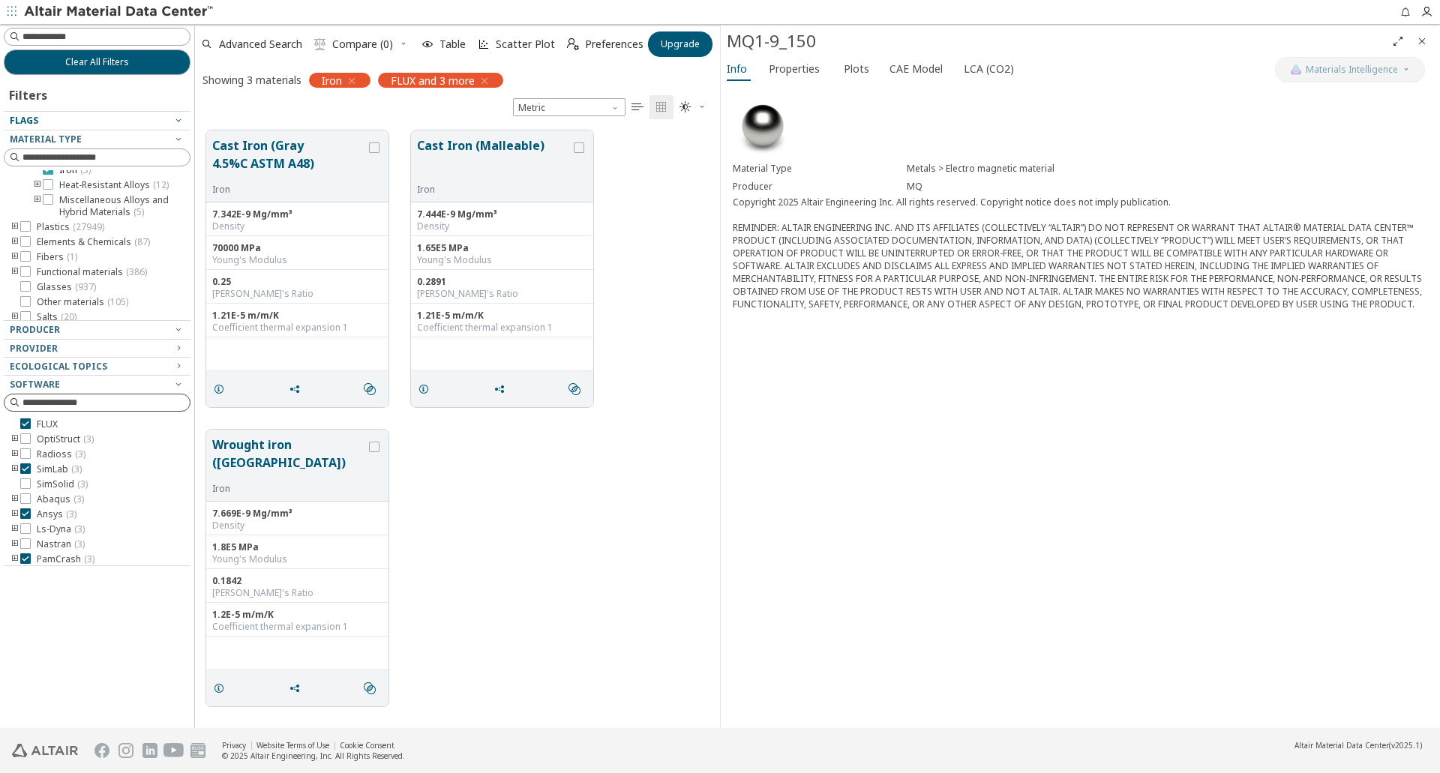
scroll to position [288, 0]
click at [50, 187] on icon at bounding box center [48, 181] width 11 height 11
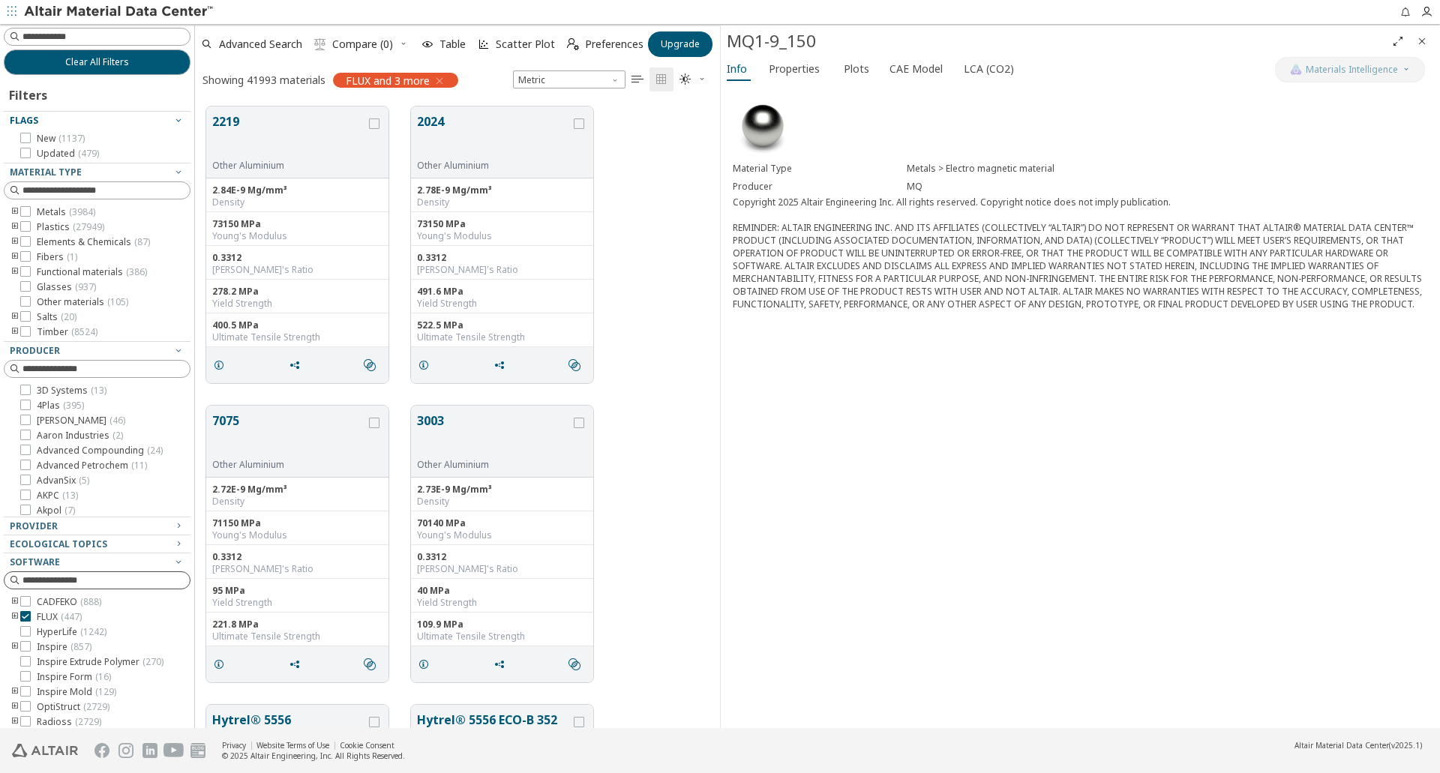
click at [13, 210] on icon "toogle group" at bounding box center [15, 212] width 11 height 12
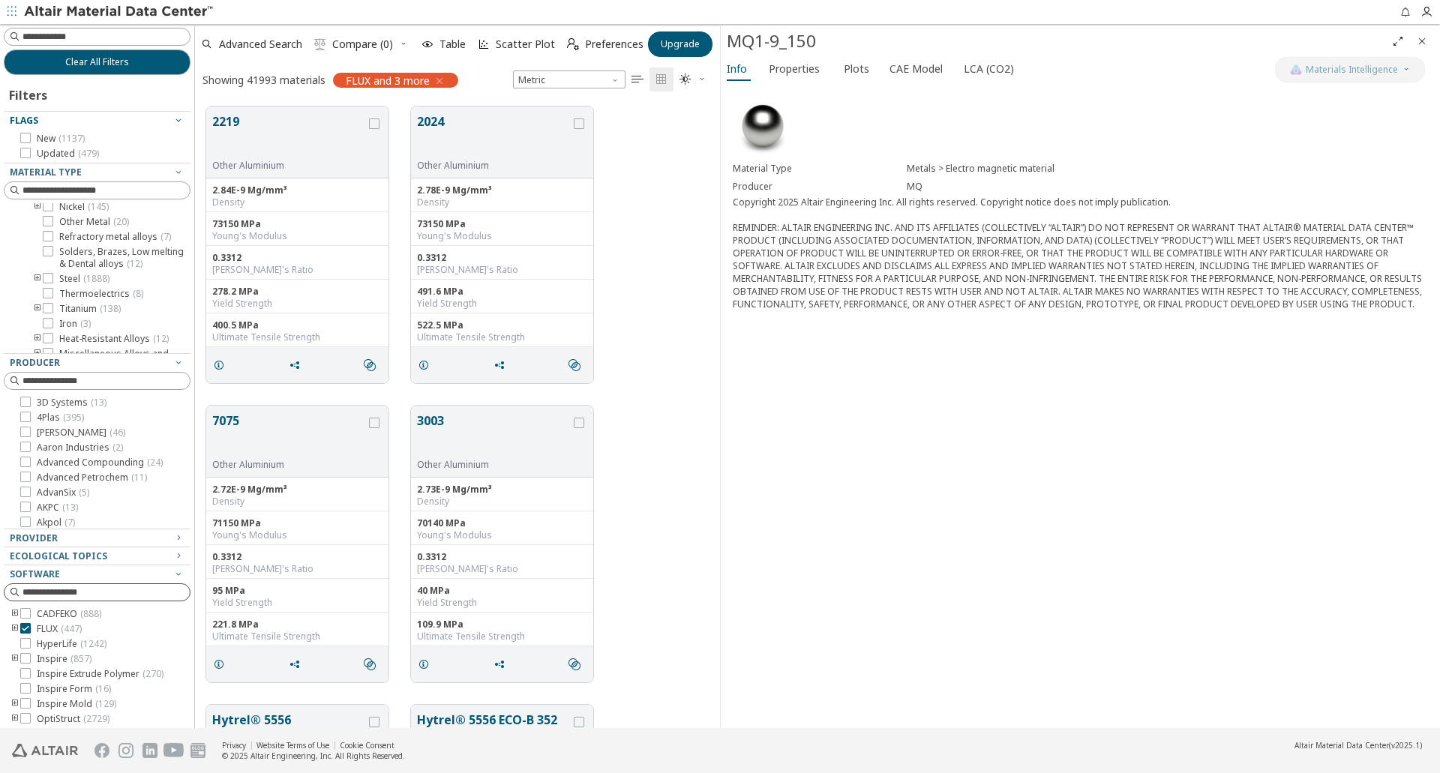
scroll to position [150, 0]
click at [38, 314] on icon "toogle group" at bounding box center [37, 308] width 11 height 12
click at [106, 258] on span "Other steel ( 346 )" at bounding box center [118, 252] width 72 height 12
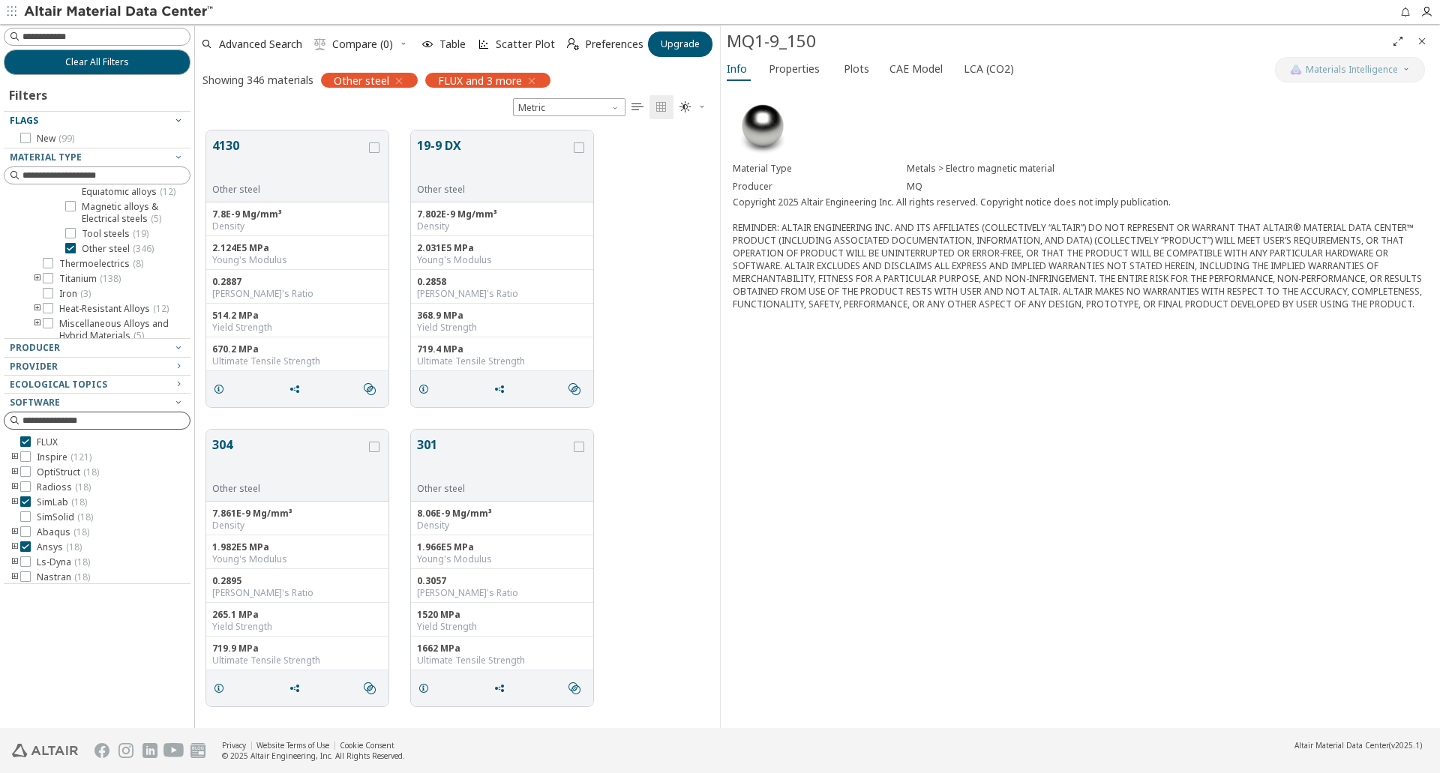
click at [630, 110] on span "" at bounding box center [638, 107] width 18 height 24
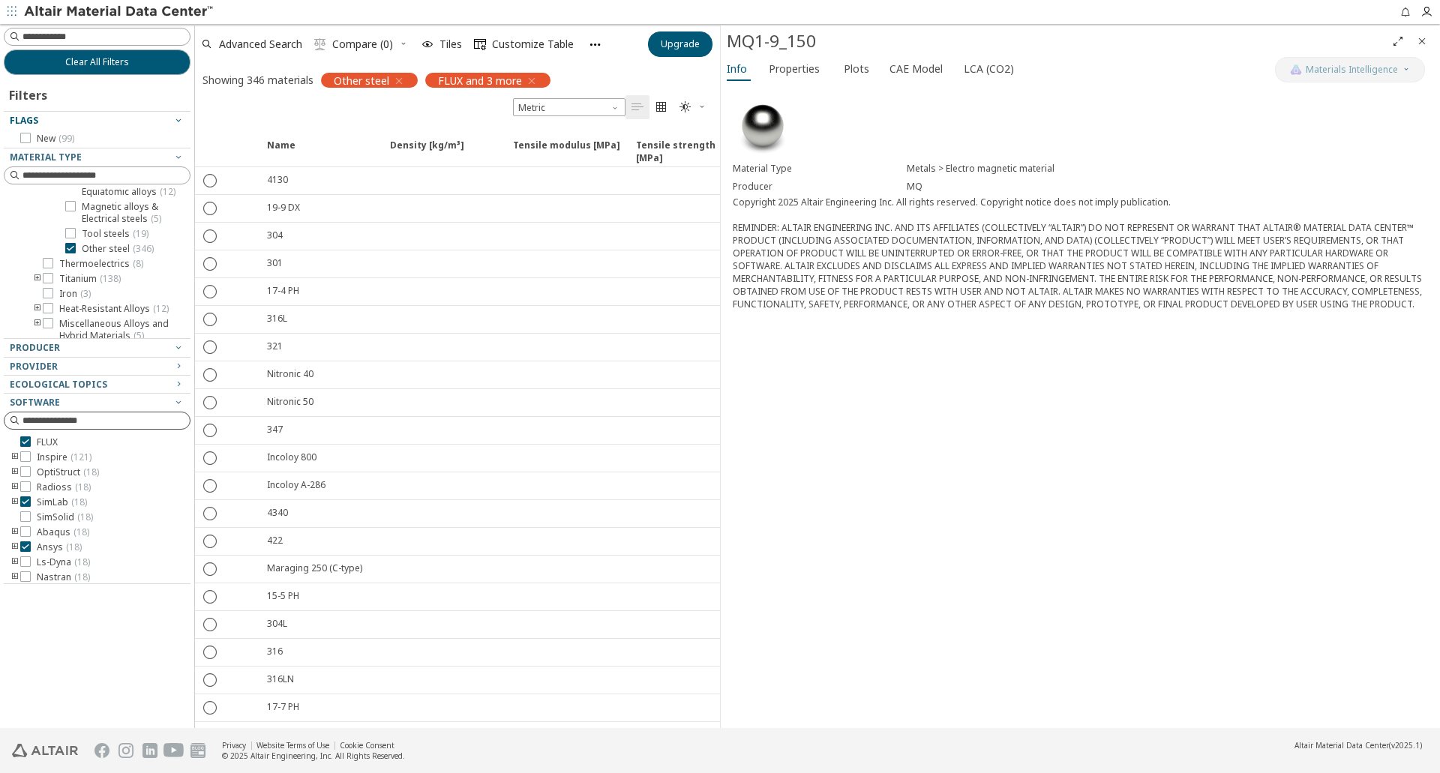
click at [653, 108] on span "" at bounding box center [662, 107] width 18 height 24
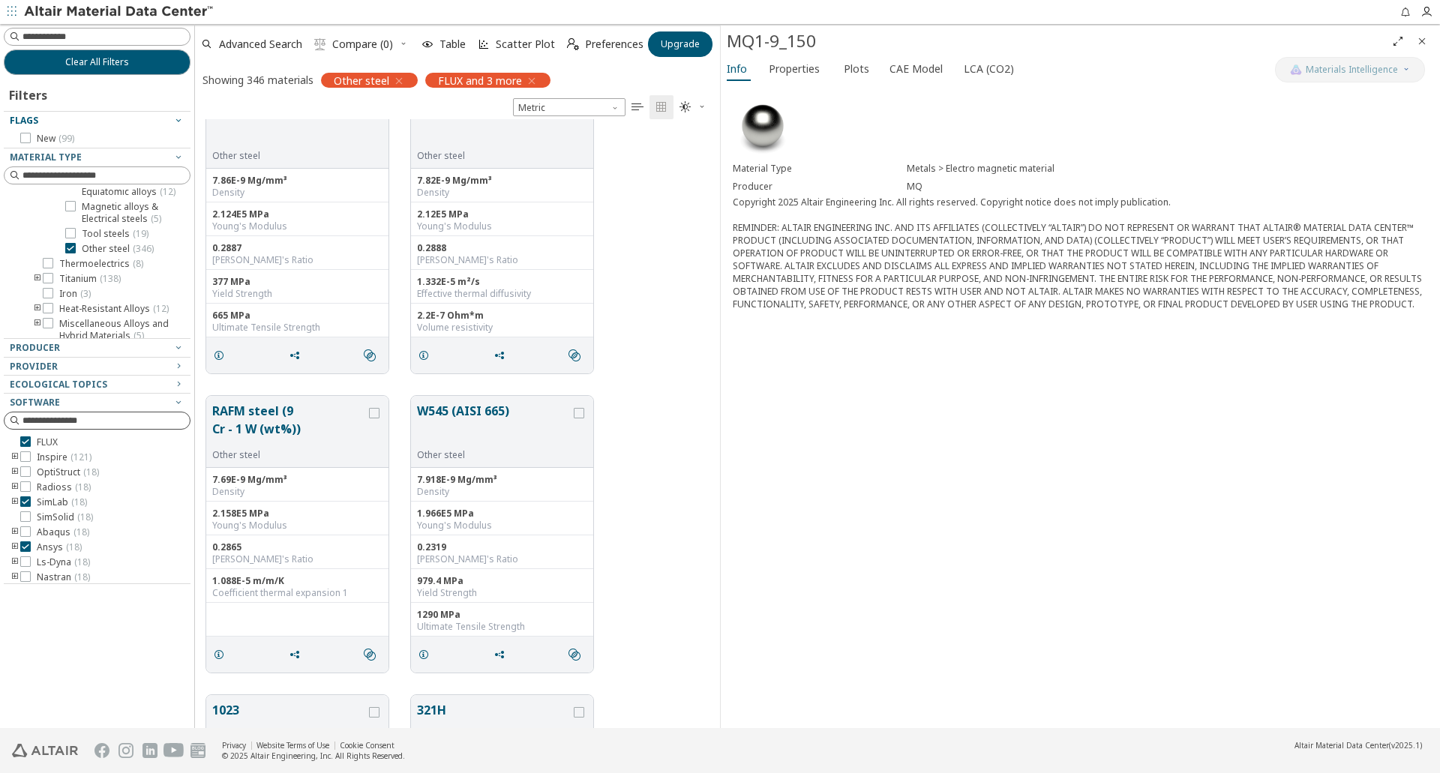
scroll to position [15302, 0]
click at [104, 41] on input at bounding box center [99, 37] width 184 height 17
type input "********"
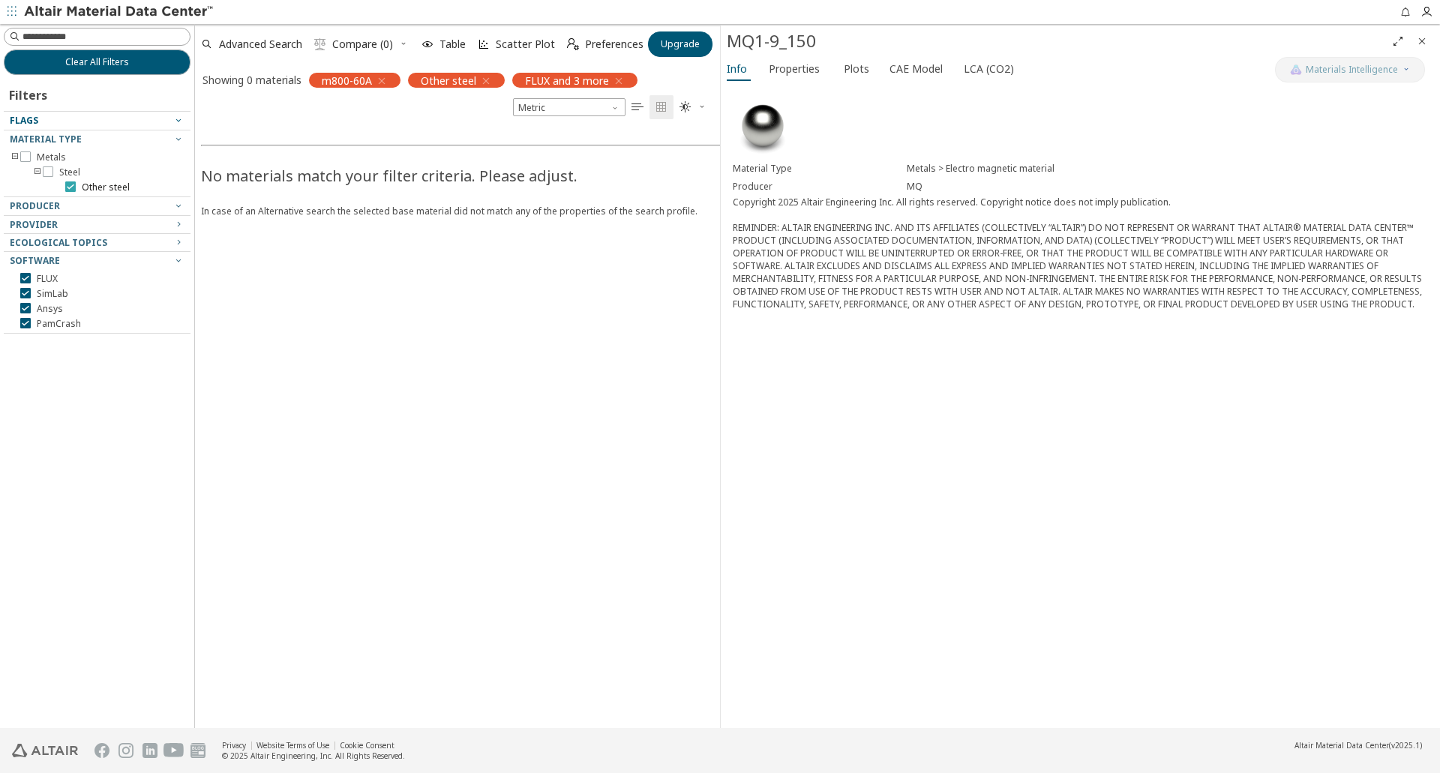
click at [68, 188] on icon at bounding box center [70, 187] width 11 height 11
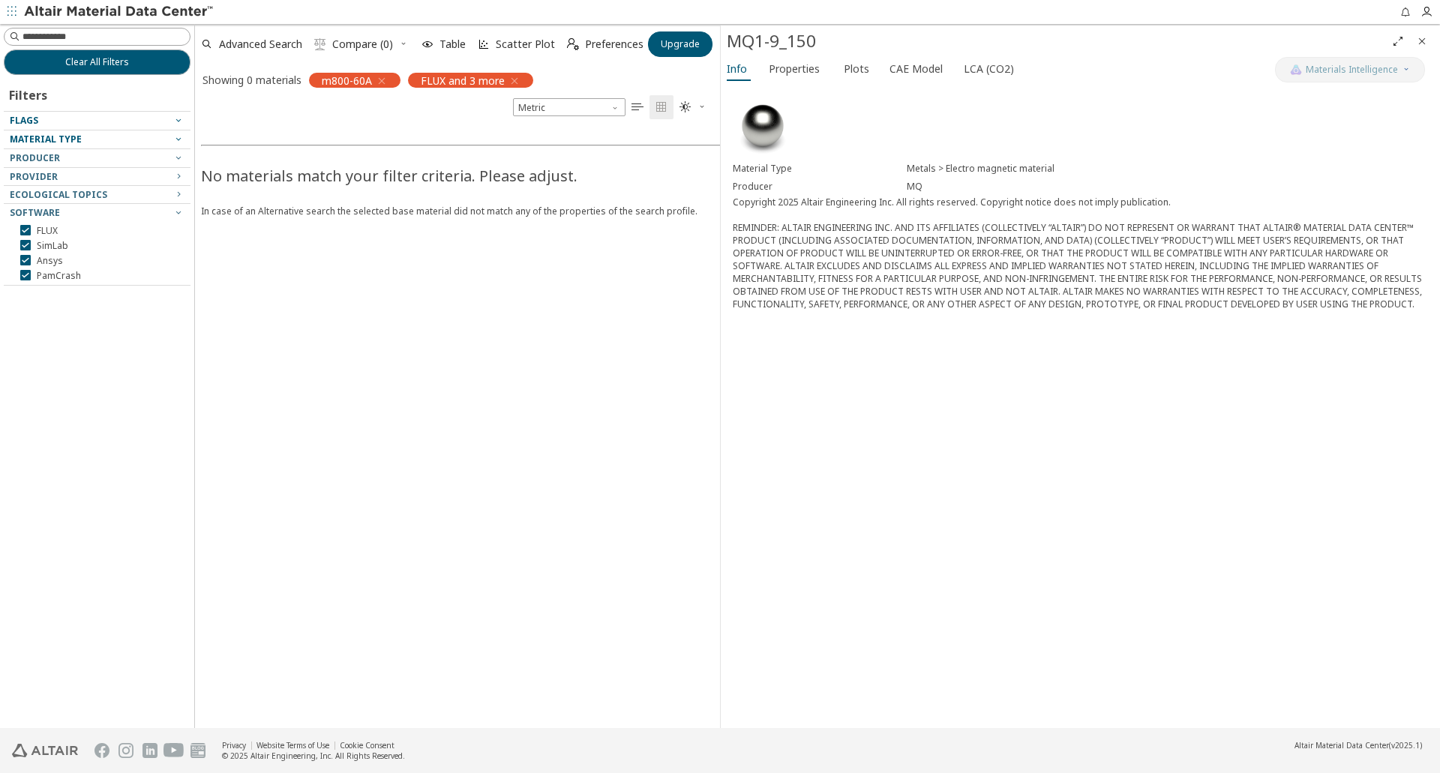
click at [29, 140] on span "Material Type" at bounding box center [46, 139] width 72 height 13
click at [110, 65] on span "Clear All Filters" at bounding box center [97, 62] width 64 height 12
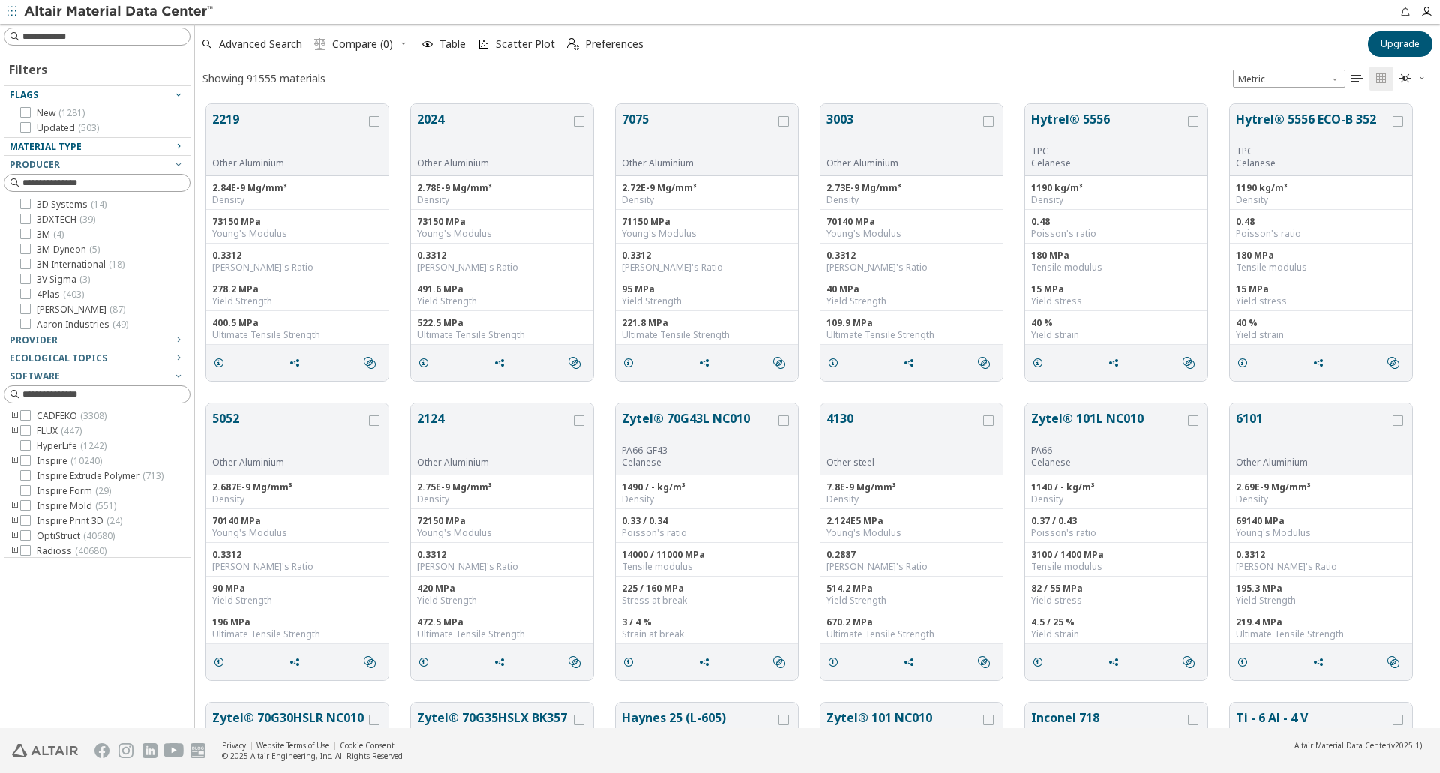
scroll to position [624, 1234]
click at [95, 39] on input at bounding box center [106, 36] width 167 height 15
type input "********"
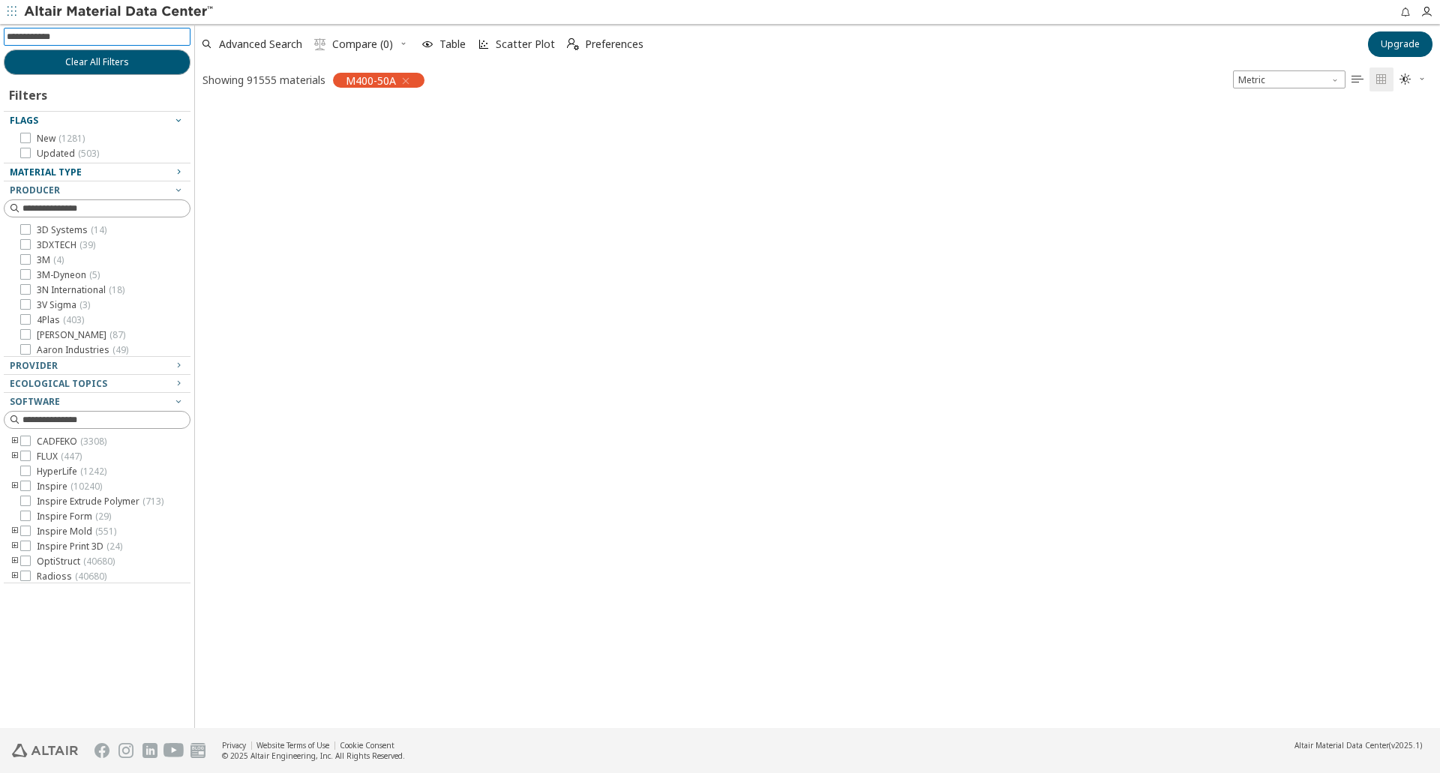
scroll to position [622, 1234]
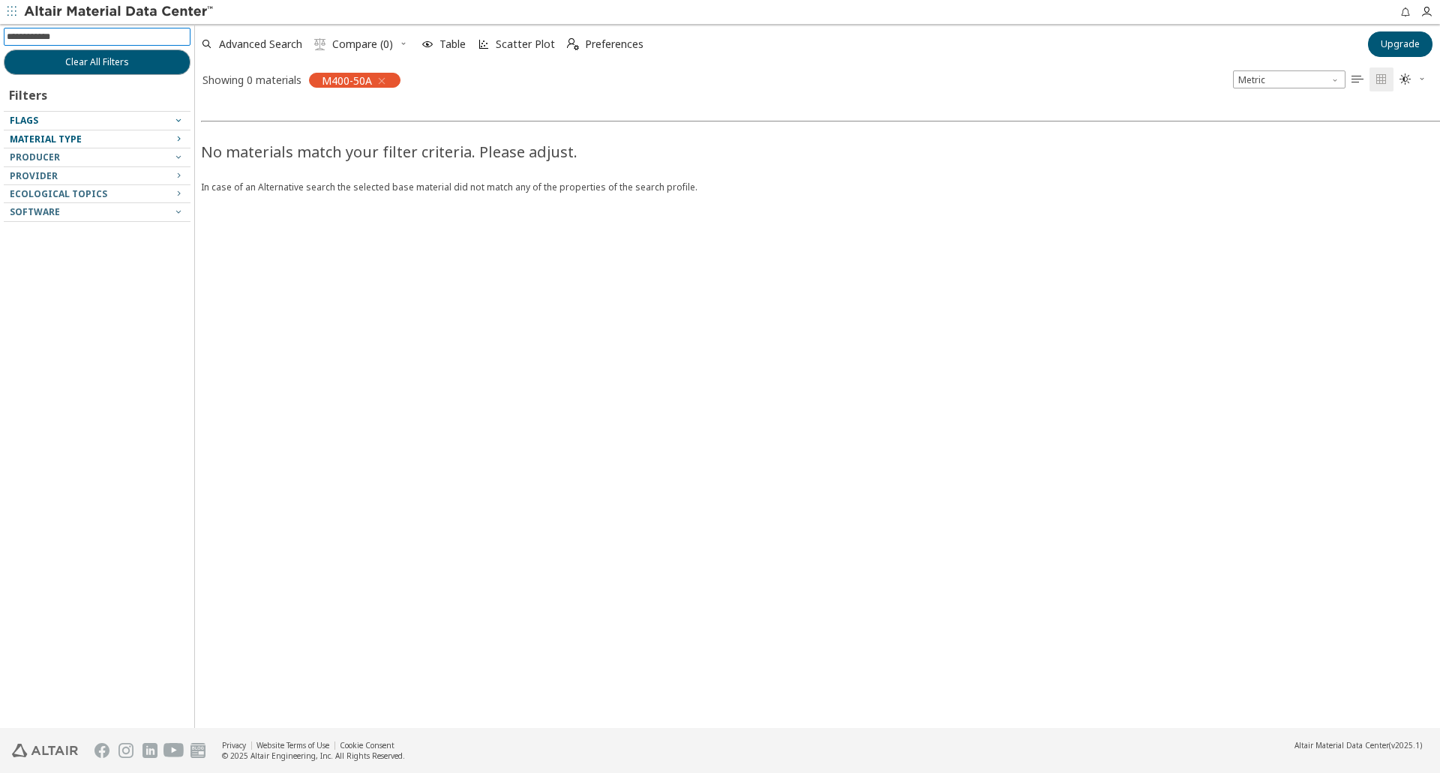
click at [383, 79] on icon "button" at bounding box center [382, 81] width 12 height 12
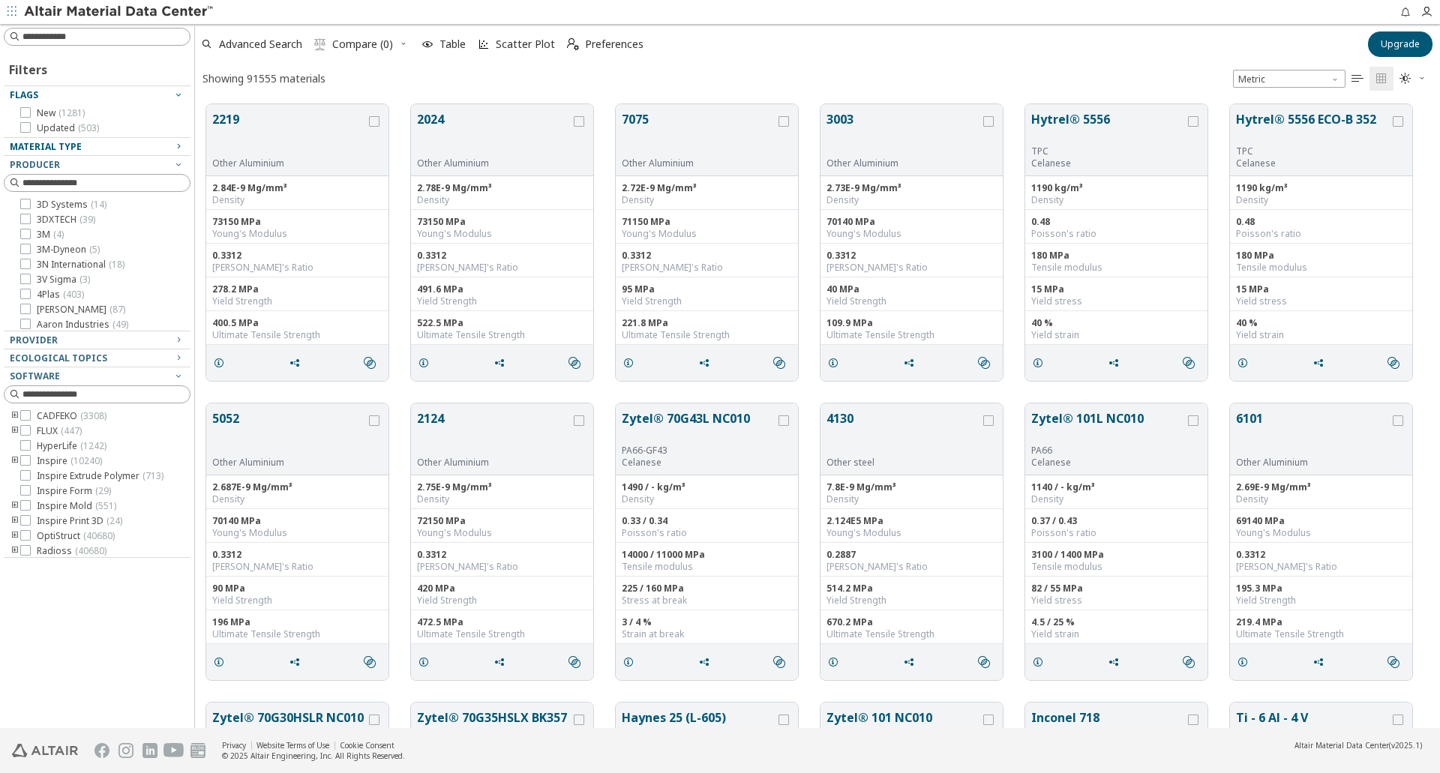
scroll to position [624, 1234]
click at [37, 146] on span "Material Type" at bounding box center [46, 146] width 72 height 13
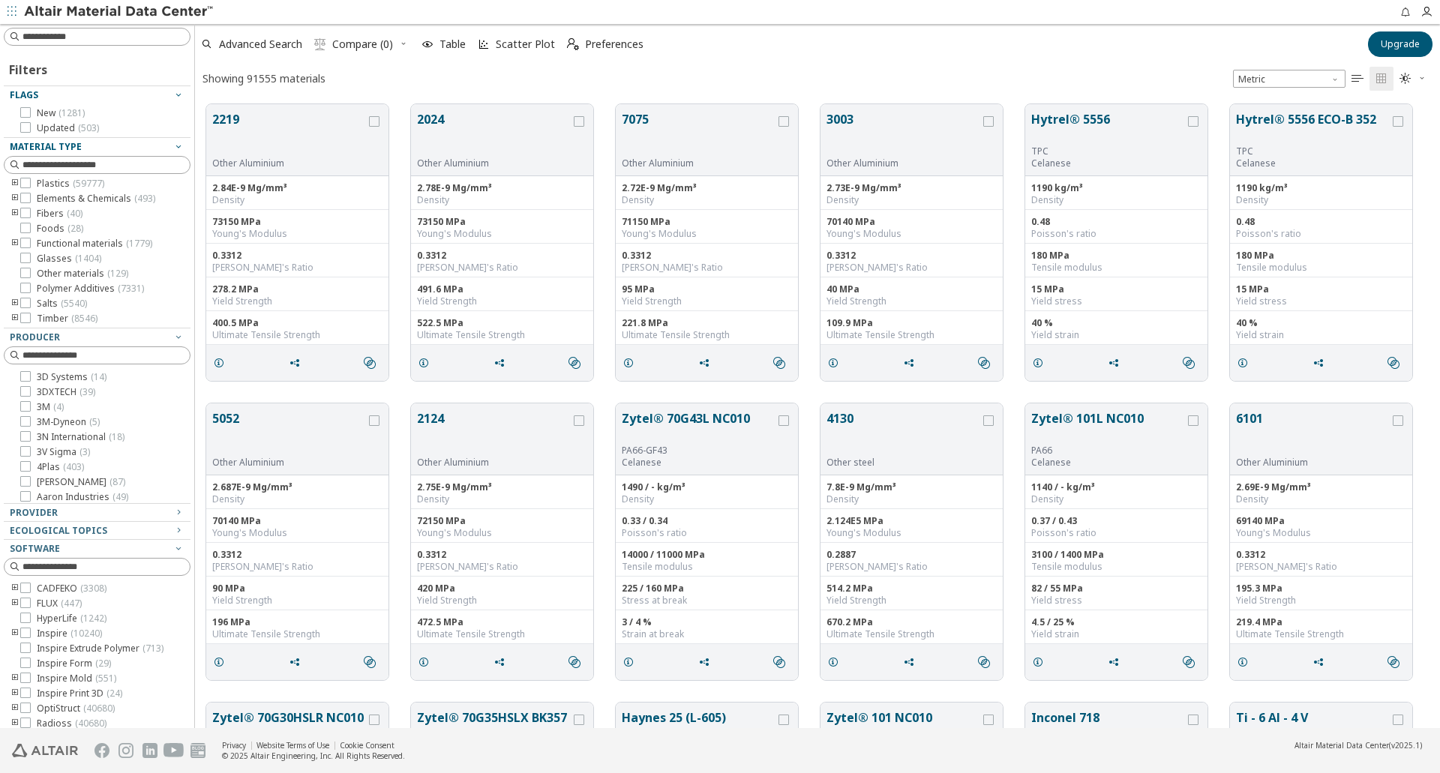
scroll to position [0, 0]
click at [14, 183] on icon "toogle group" at bounding box center [15, 187] width 11 height 12
click at [38, 181] on icon "toogle group" at bounding box center [37, 175] width 11 height 12
click at [95, 196] on span "Un-Alloyed ( 300 )" at bounding box center [117, 190] width 71 height 12
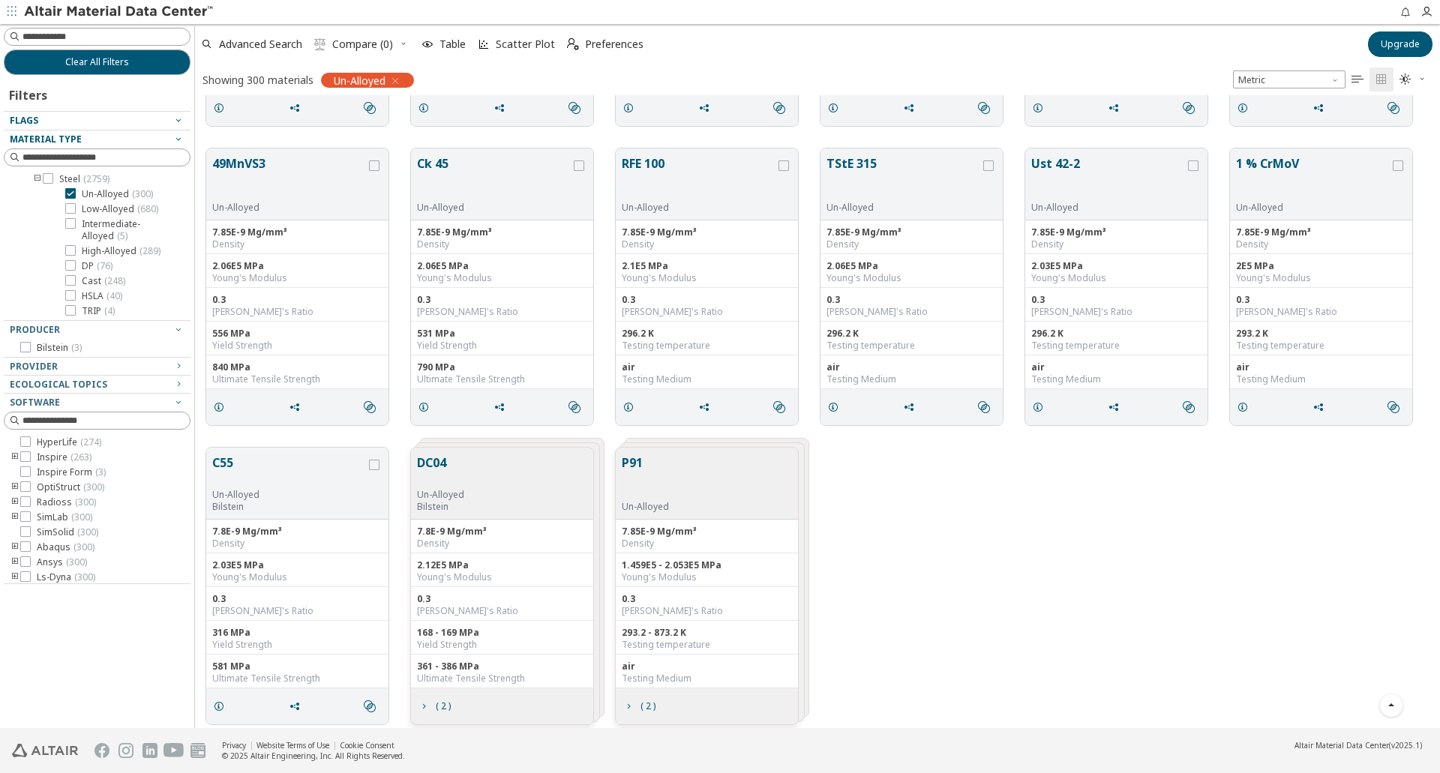
scroll to position [5951, 0]
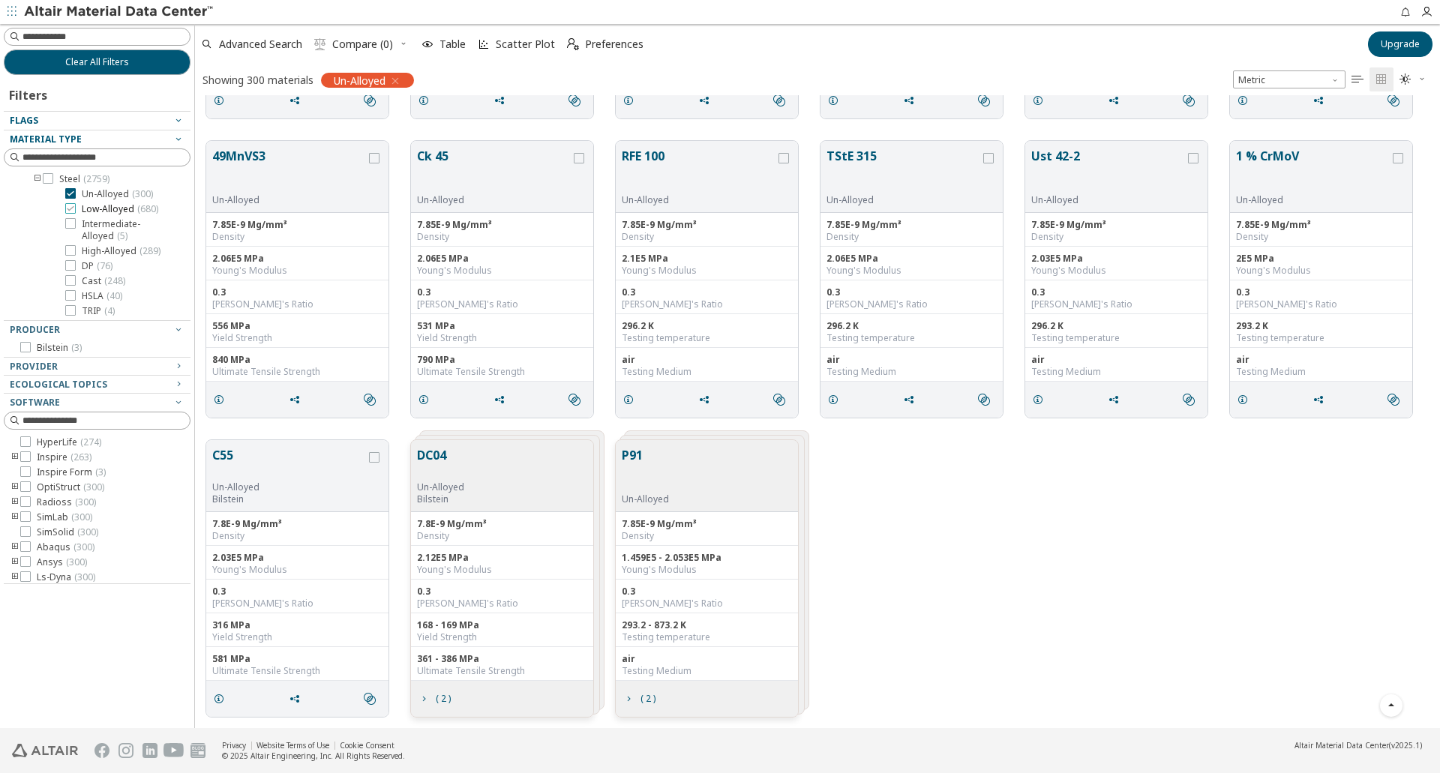
click at [74, 214] on icon at bounding box center [70, 208] width 11 height 11
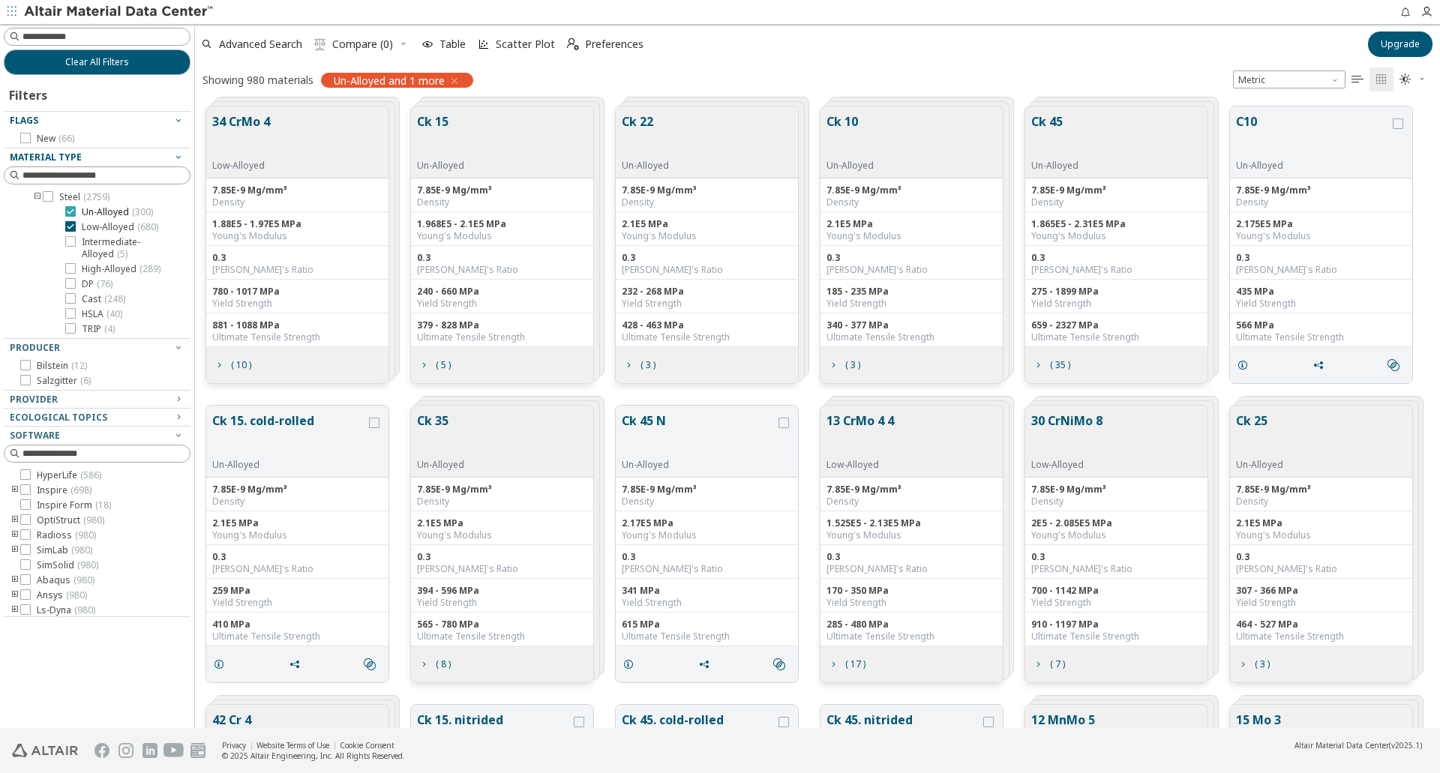
click at [71, 217] on icon at bounding box center [70, 211] width 11 height 11
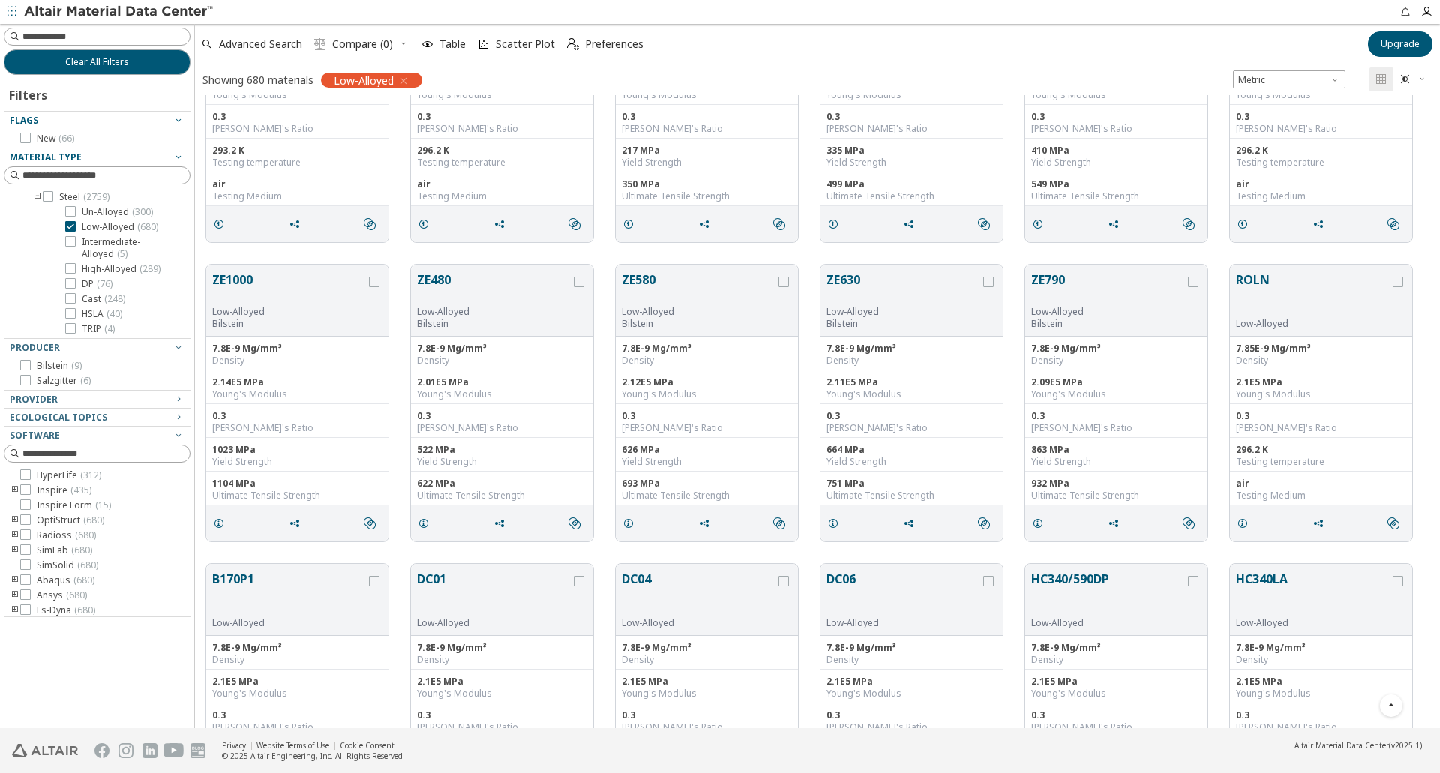
scroll to position [7296, 0]
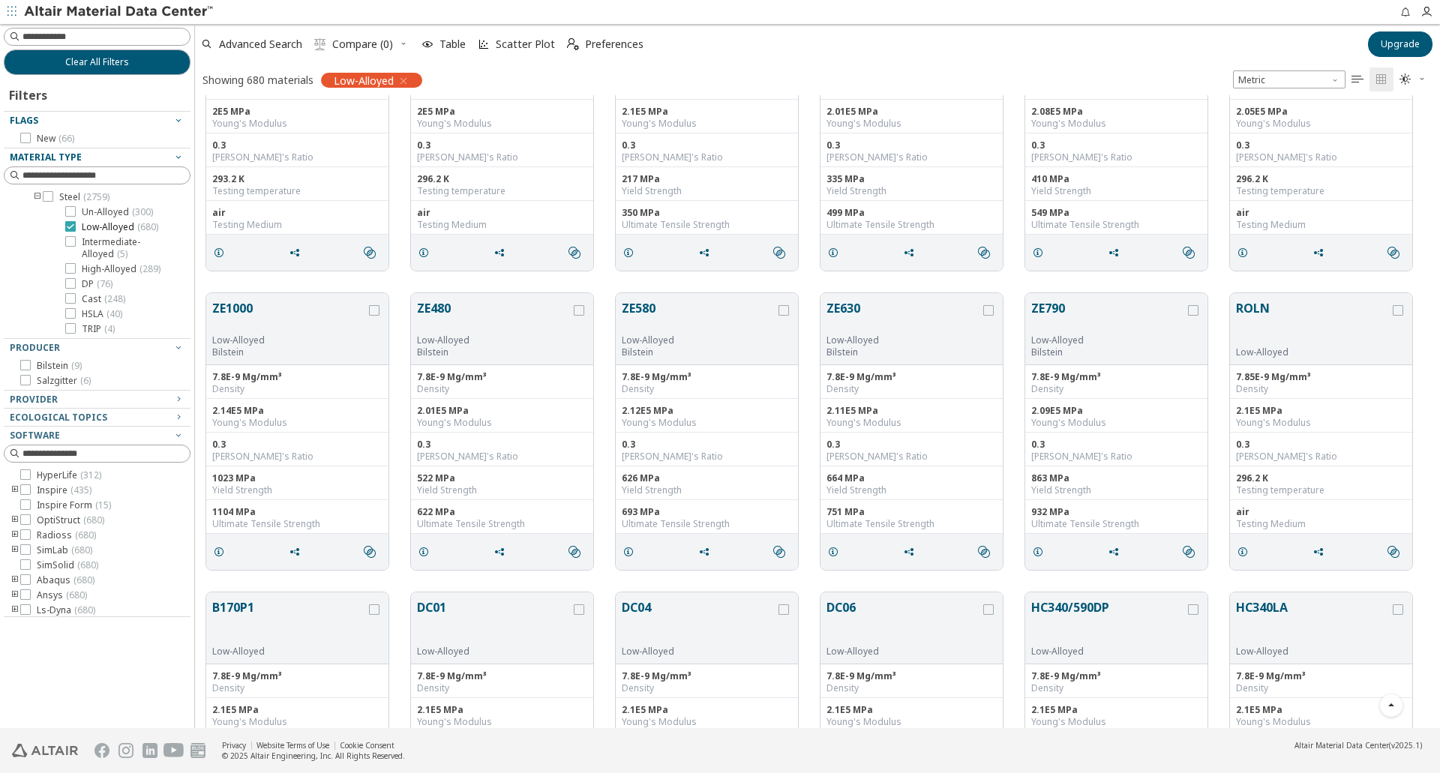
click at [72, 232] on icon at bounding box center [70, 226] width 11 height 11
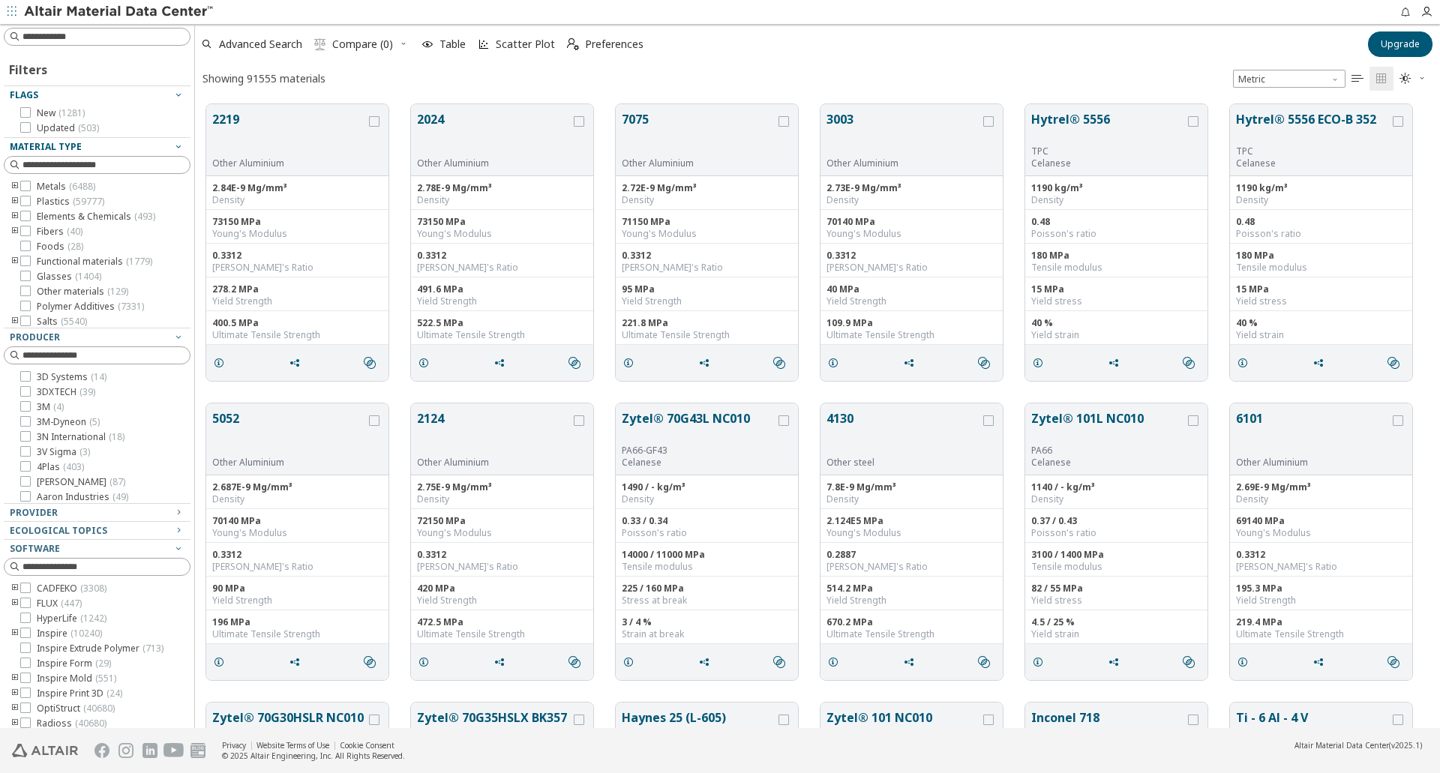
click at [14, 188] on icon "toogle group" at bounding box center [15, 187] width 11 height 12
click at [39, 181] on icon "toogle group" at bounding box center [37, 175] width 11 height 12
click at [116, 262] on span "Magnetic alloys & Electrical steels ( 86 )" at bounding box center [133, 250] width 103 height 24
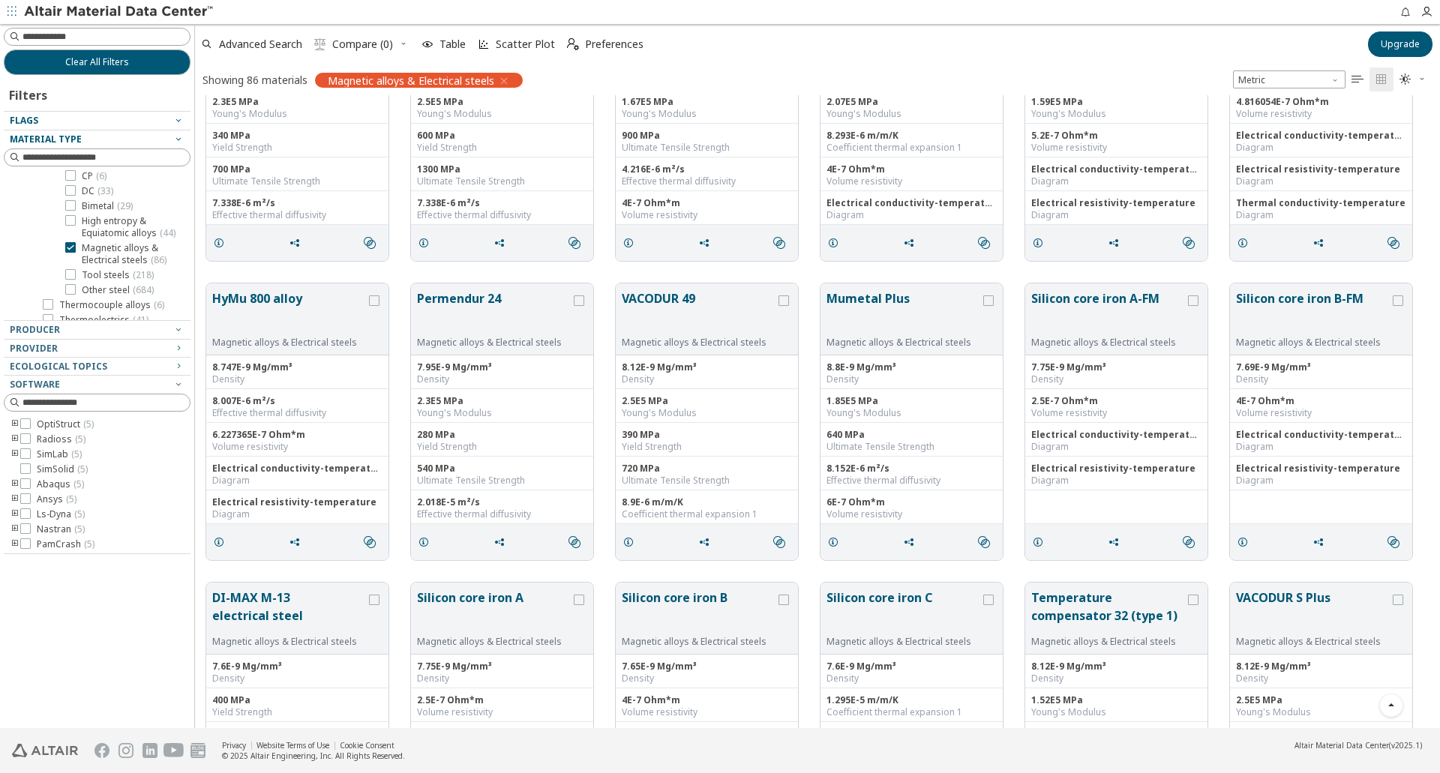
scroll to position [750, 0]
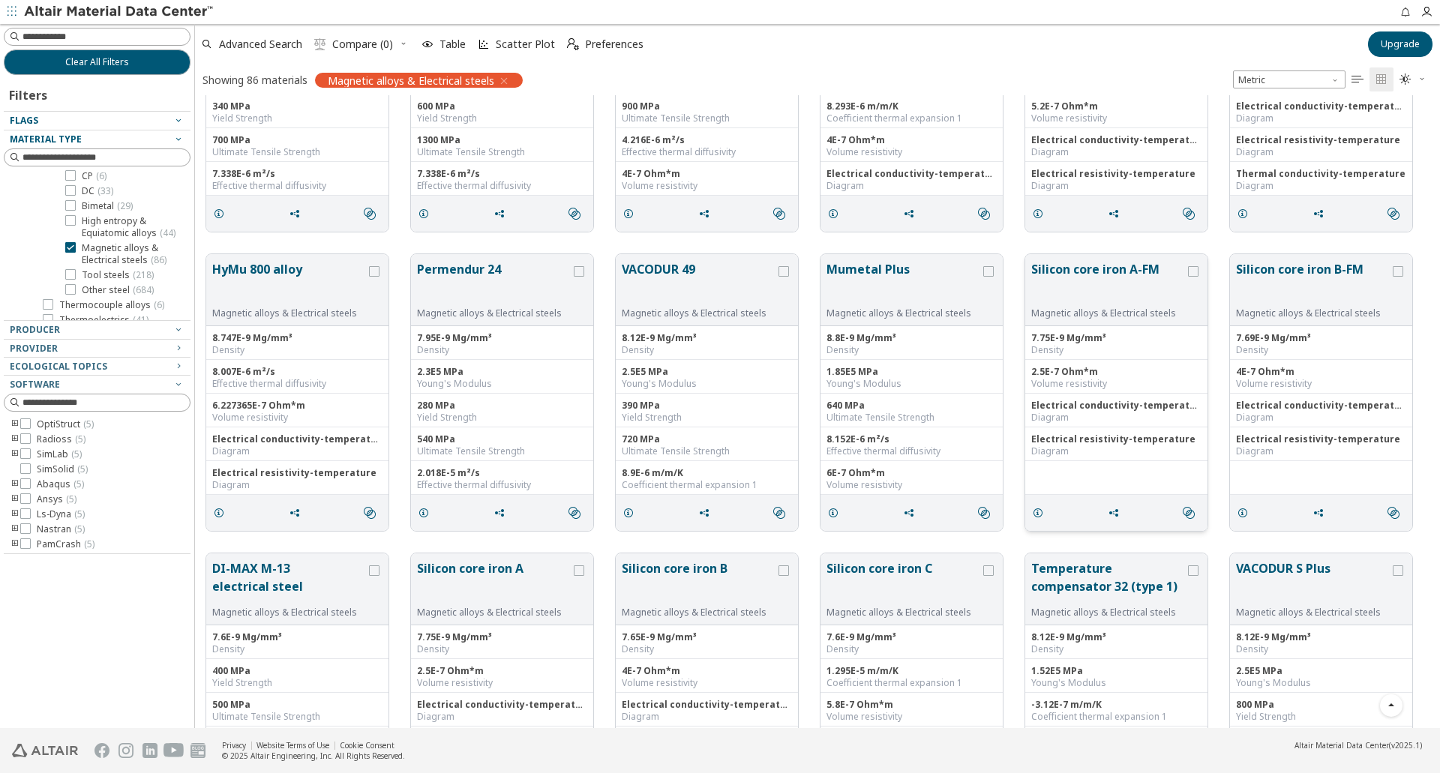
click at [1104, 278] on button "Silicon core iron A-FM" at bounding box center [1108, 283] width 154 height 47
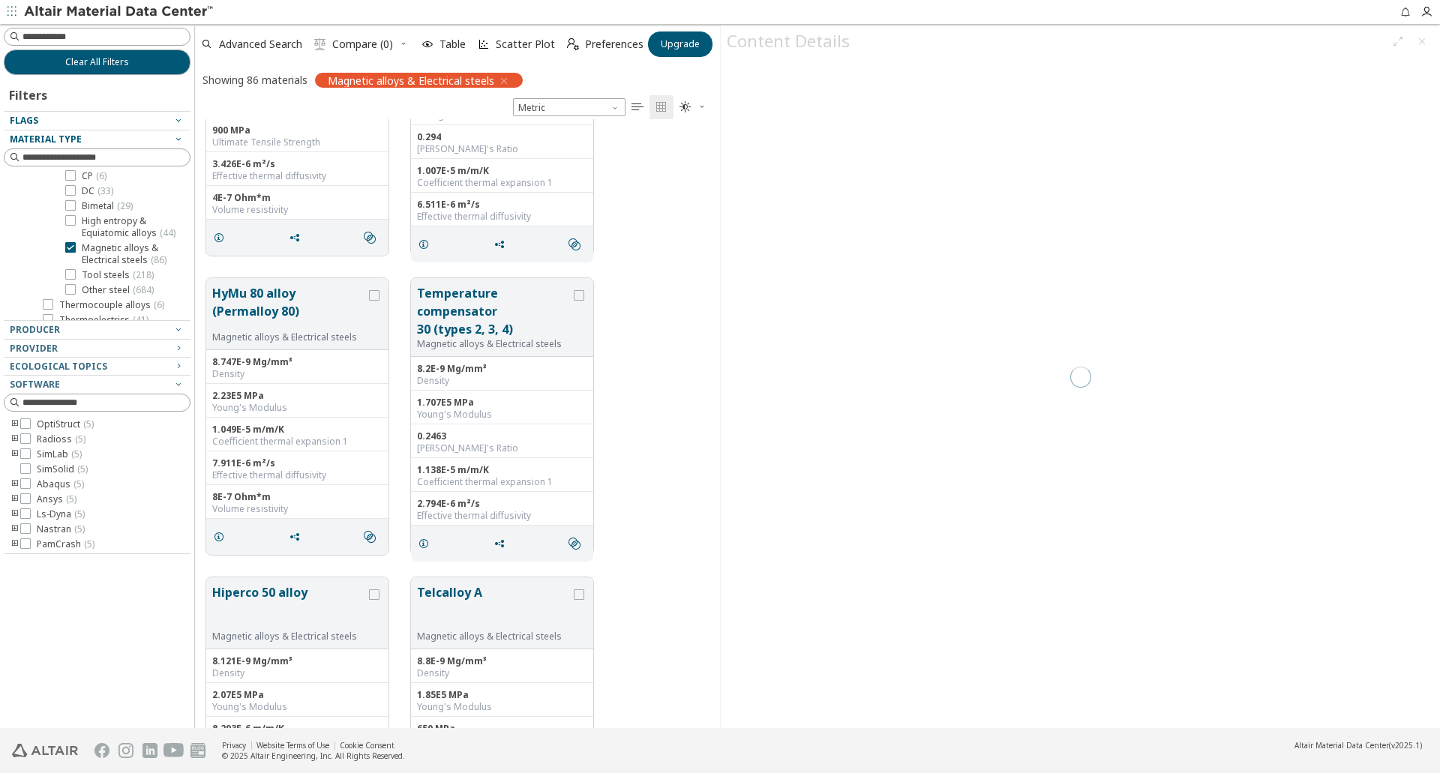
scroll to position [598, 514]
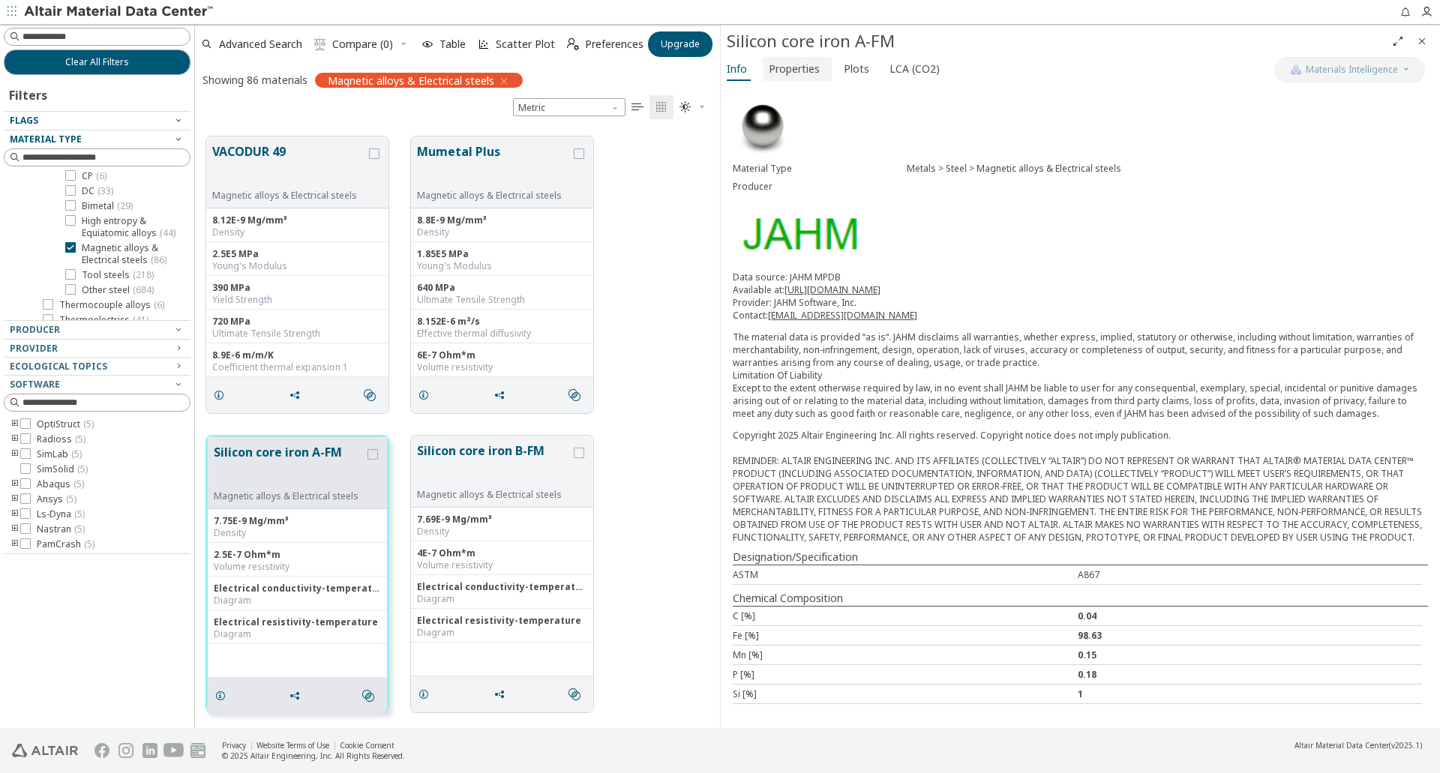
click at [801, 65] on span "Properties" at bounding box center [794, 69] width 51 height 24
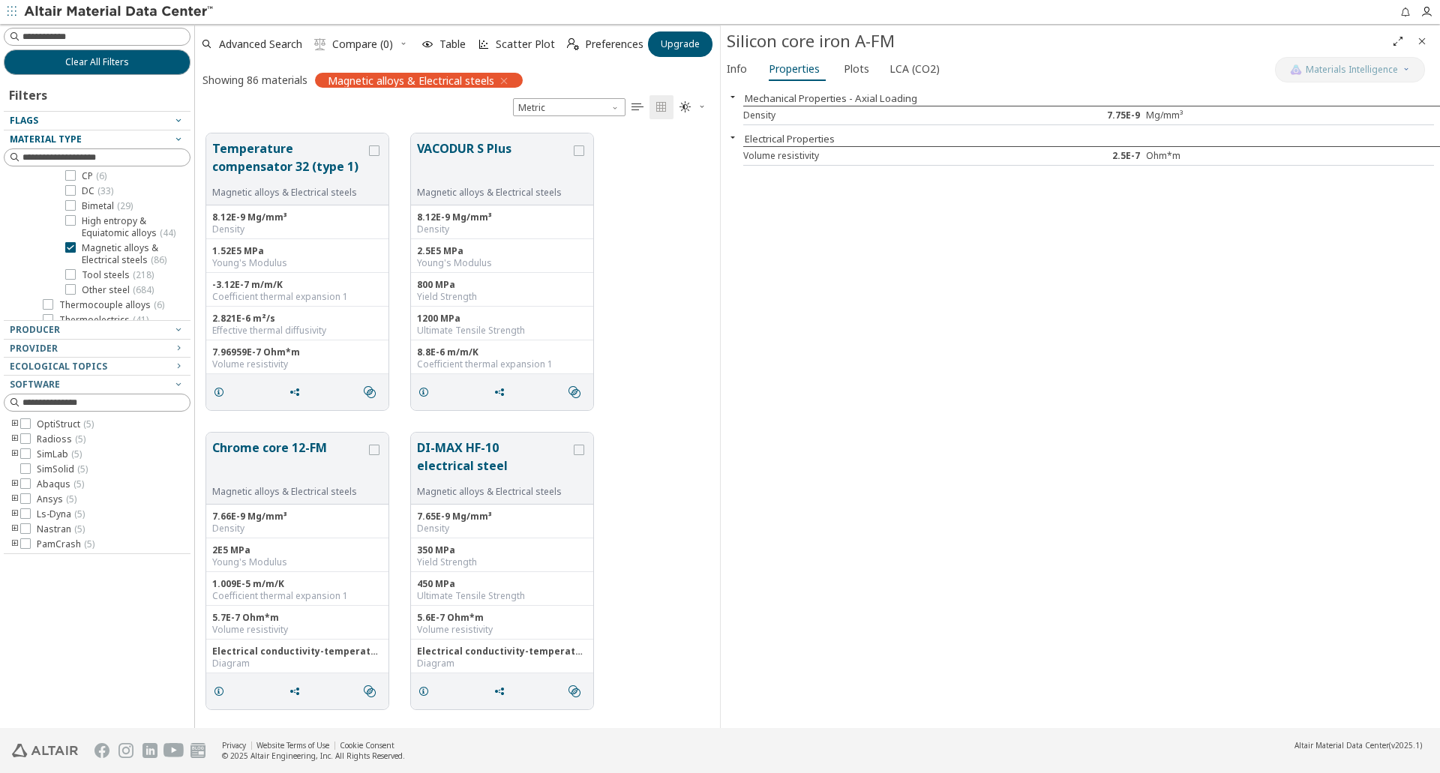
scroll to position [4337, 0]
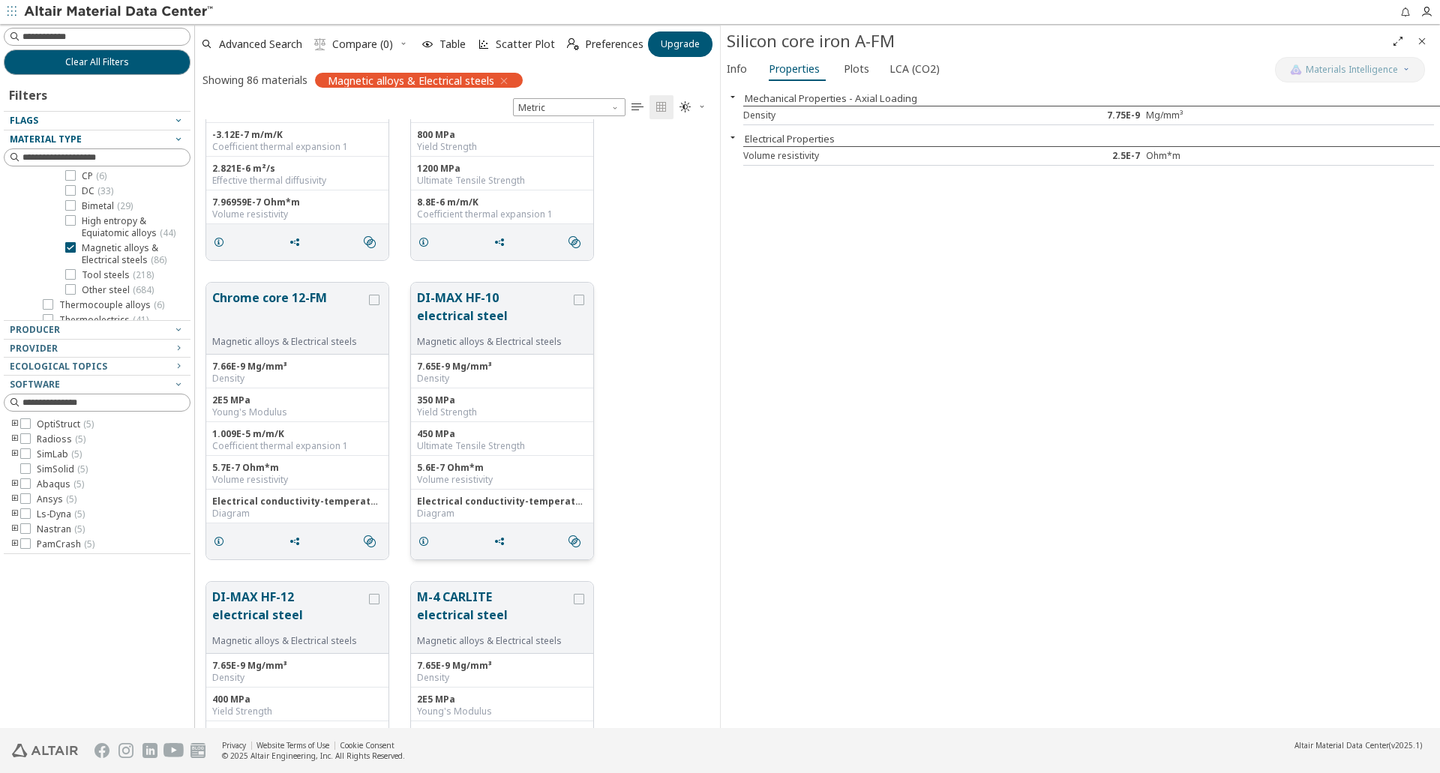
click at [505, 307] on button "DI-MAX HF-10 electrical steel" at bounding box center [494, 312] width 154 height 47
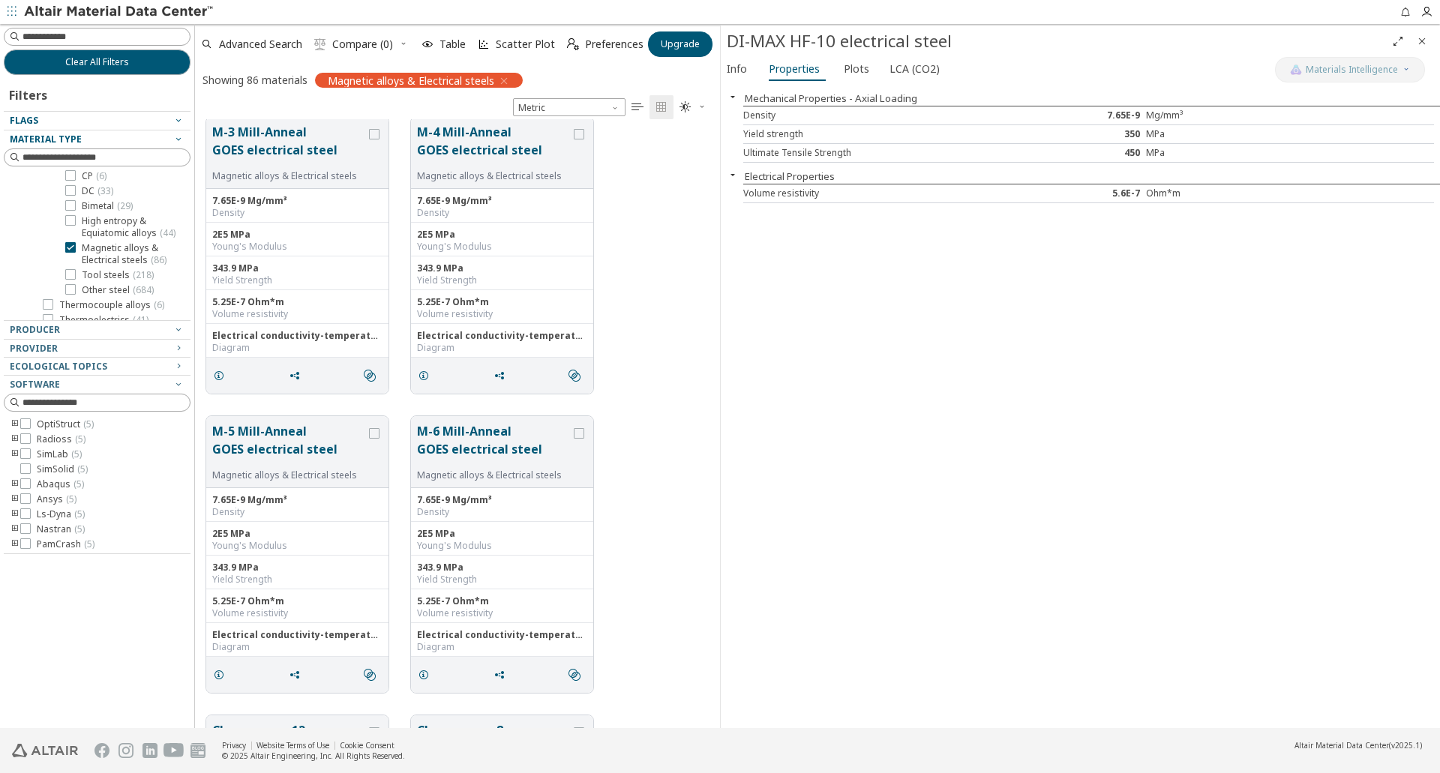
scroll to position [8988, 0]
click at [459, 154] on button "M-4 Mill-Anneal GOES electrical steel" at bounding box center [494, 151] width 154 height 47
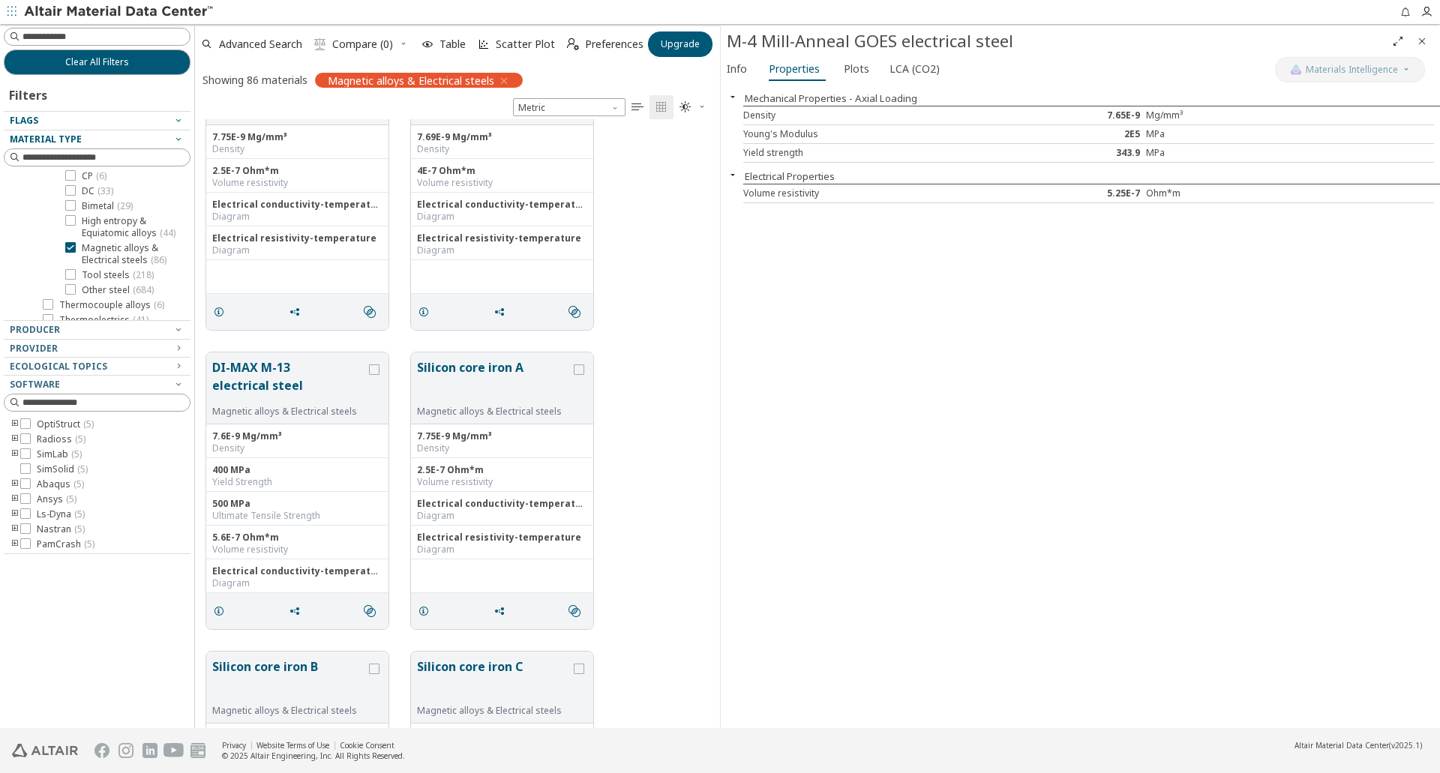
scroll to position [3137, 0]
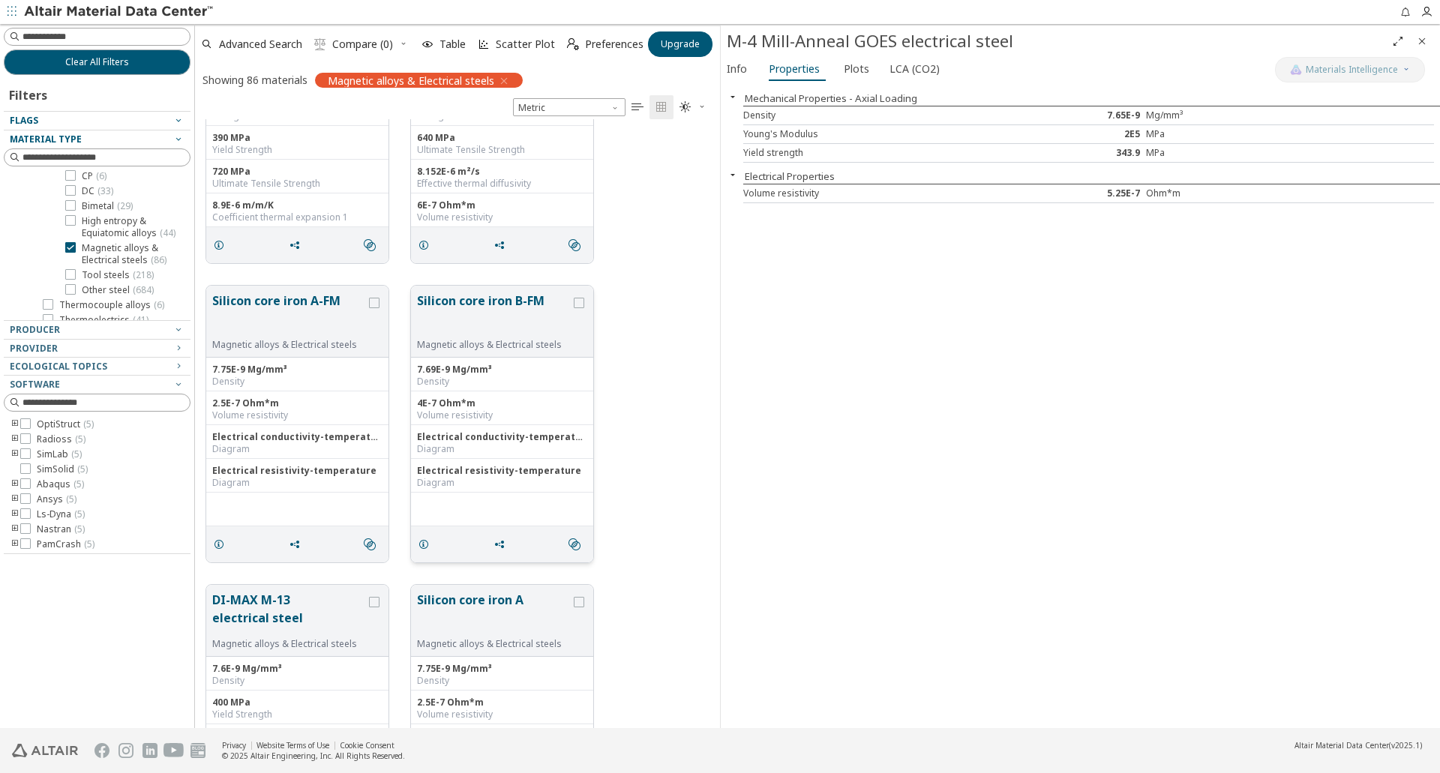
click at [523, 319] on button "Silicon core iron B-FM" at bounding box center [494, 315] width 154 height 47
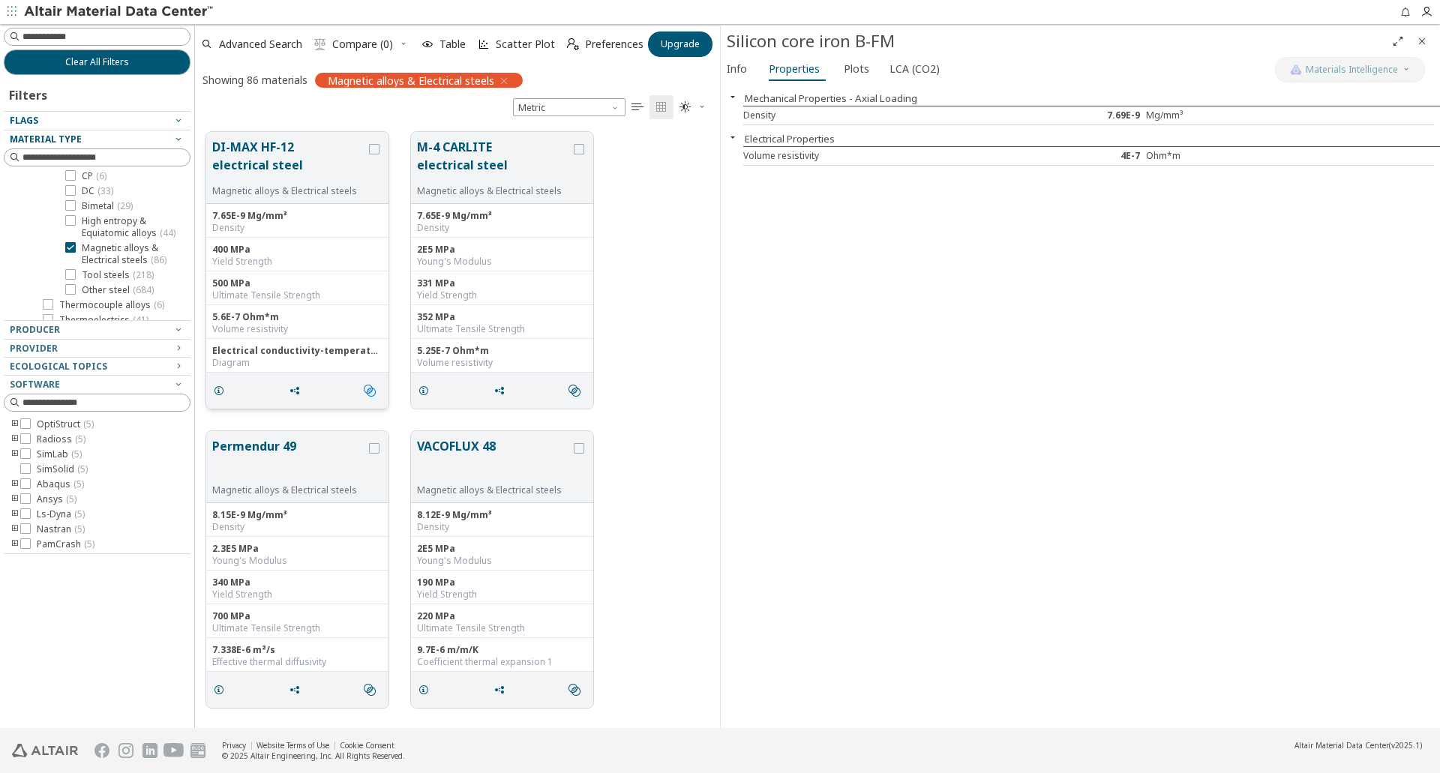
scroll to position [4637, 0]
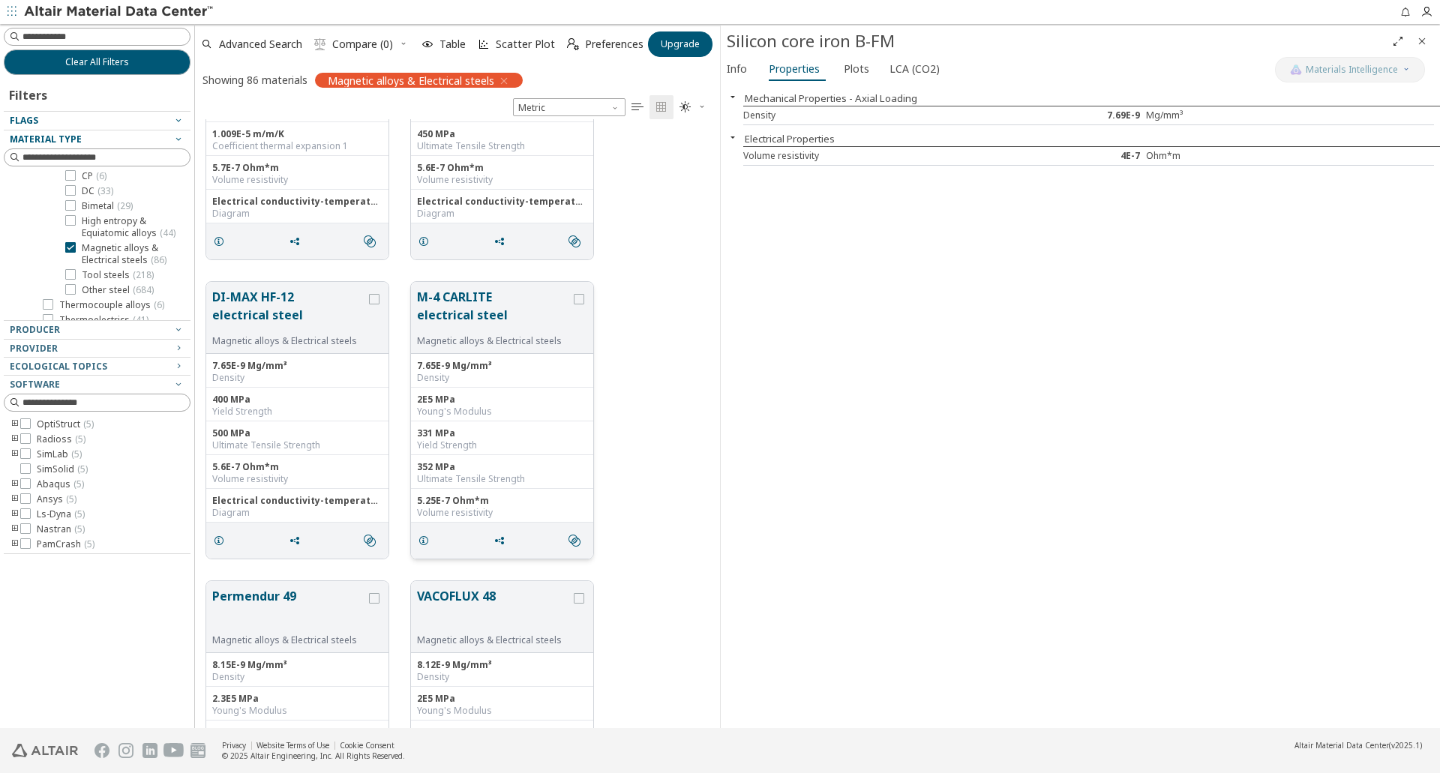
click at [478, 305] on button "M-4 CARLITE electrical steel" at bounding box center [494, 311] width 154 height 47
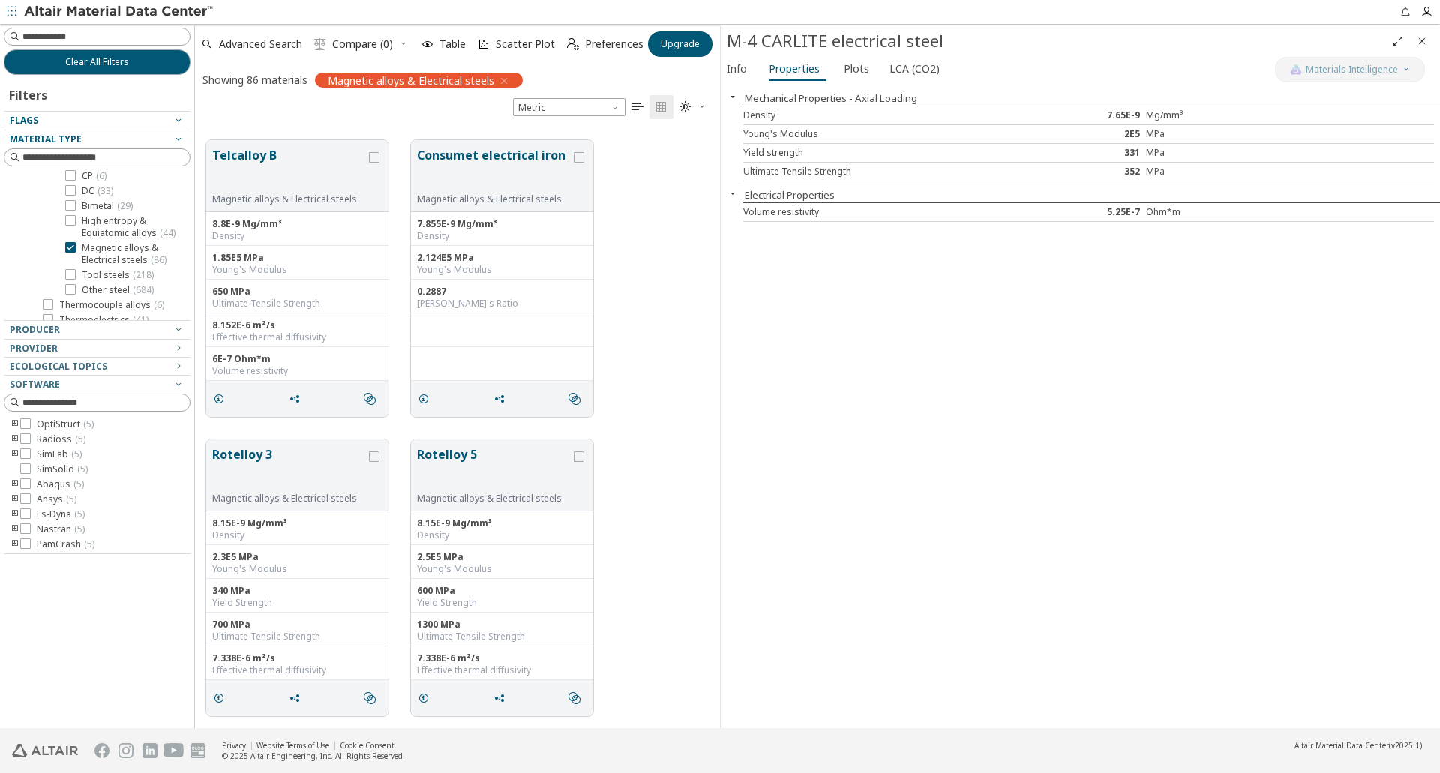
scroll to position [887, 0]
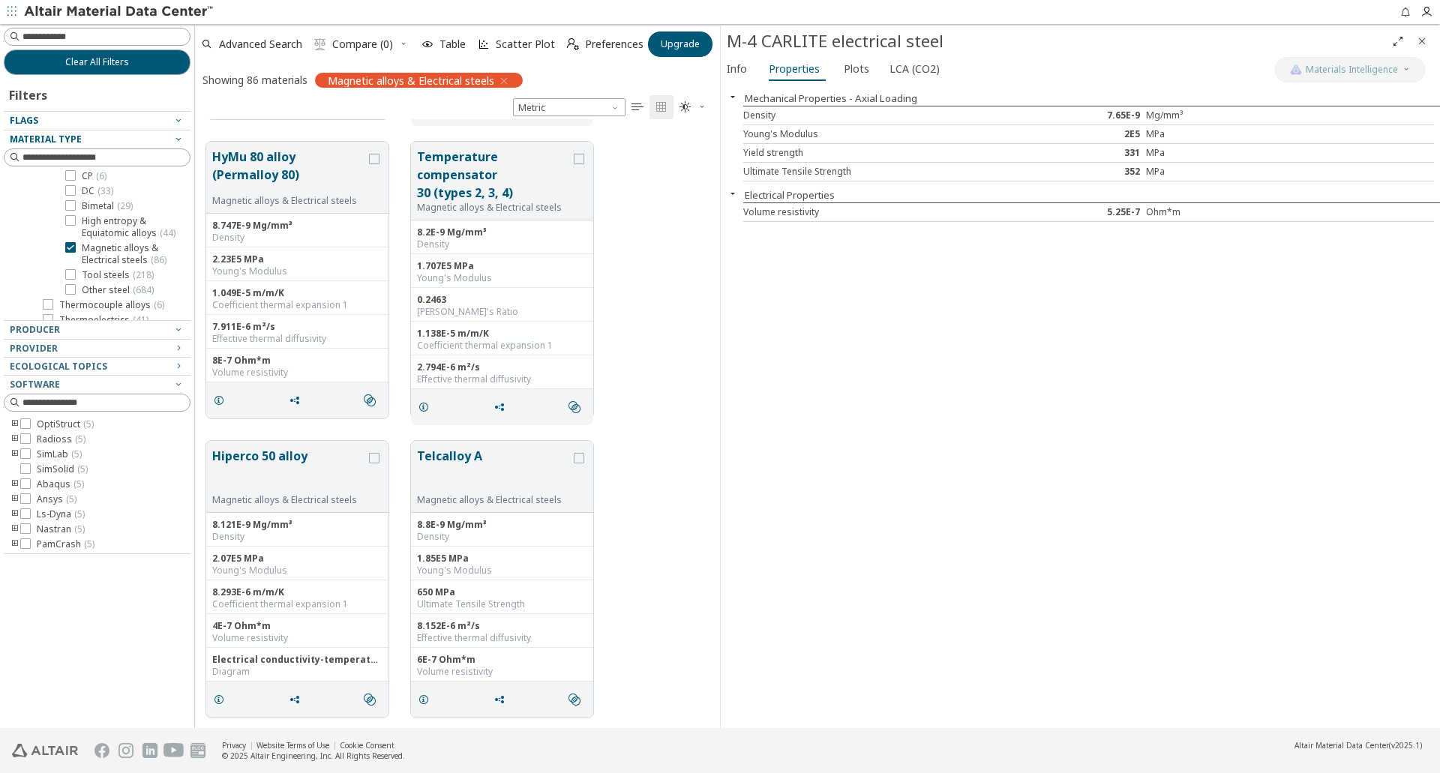
click at [1121, 475] on div "Mechanical Properties - Axial Loading Density 7.65E-9 Mg/mm³ Young's Modulus 2E…" at bounding box center [1080, 407] width 719 height 644
